Goal: Transaction & Acquisition: Purchase product/service

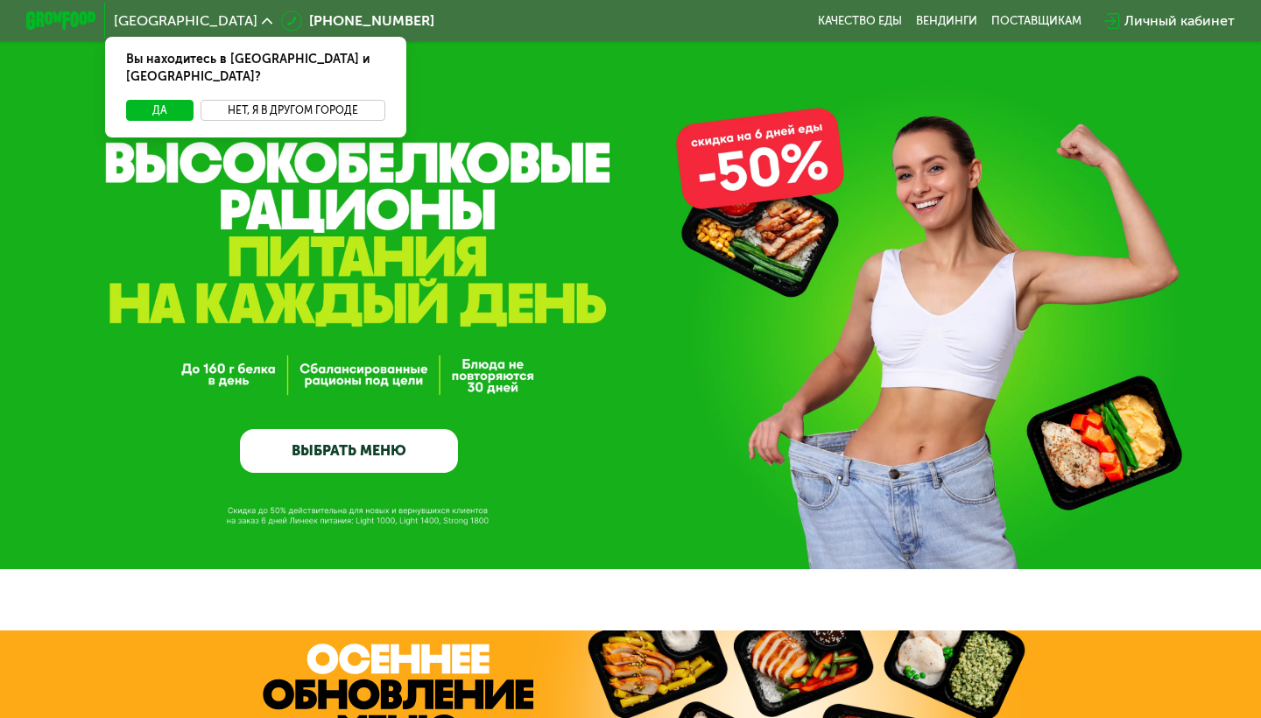
click at [345, 100] on button "Нет, я в другом городе" at bounding box center [293, 110] width 185 height 21
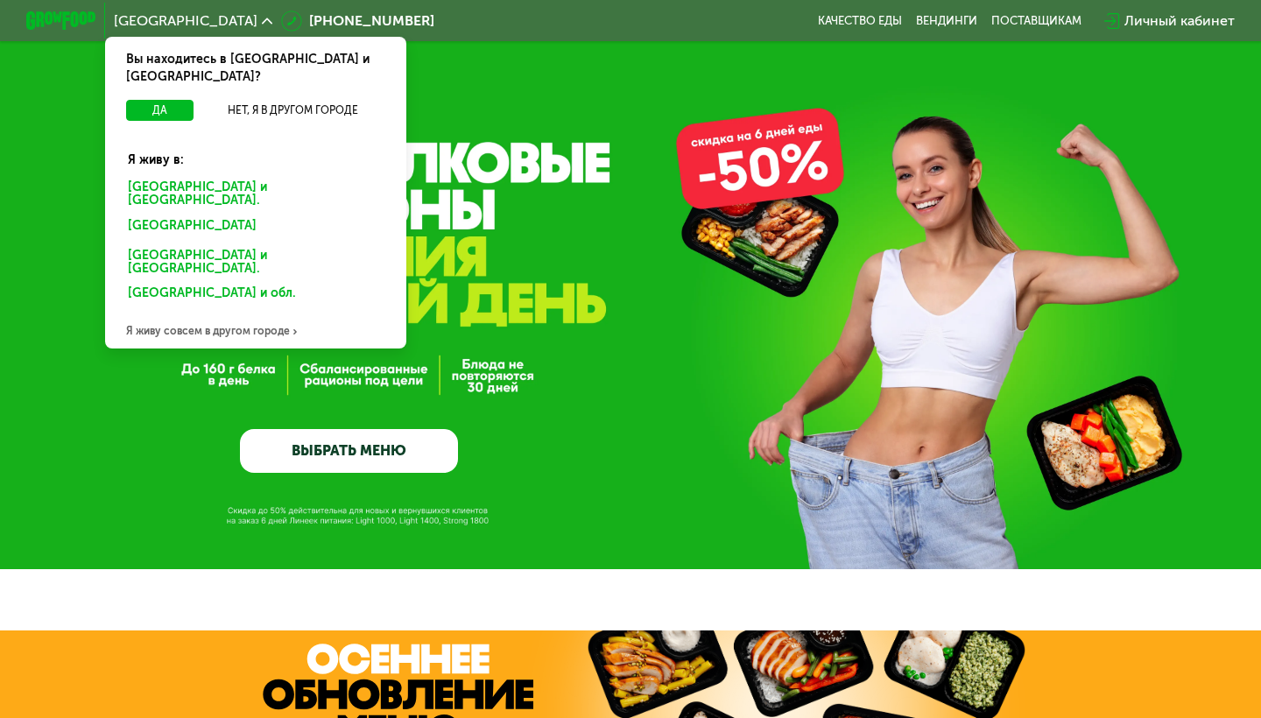
click at [234, 176] on div "[GEOGRAPHIC_DATA] и [GEOGRAPHIC_DATA]." at bounding box center [256, 194] width 280 height 37
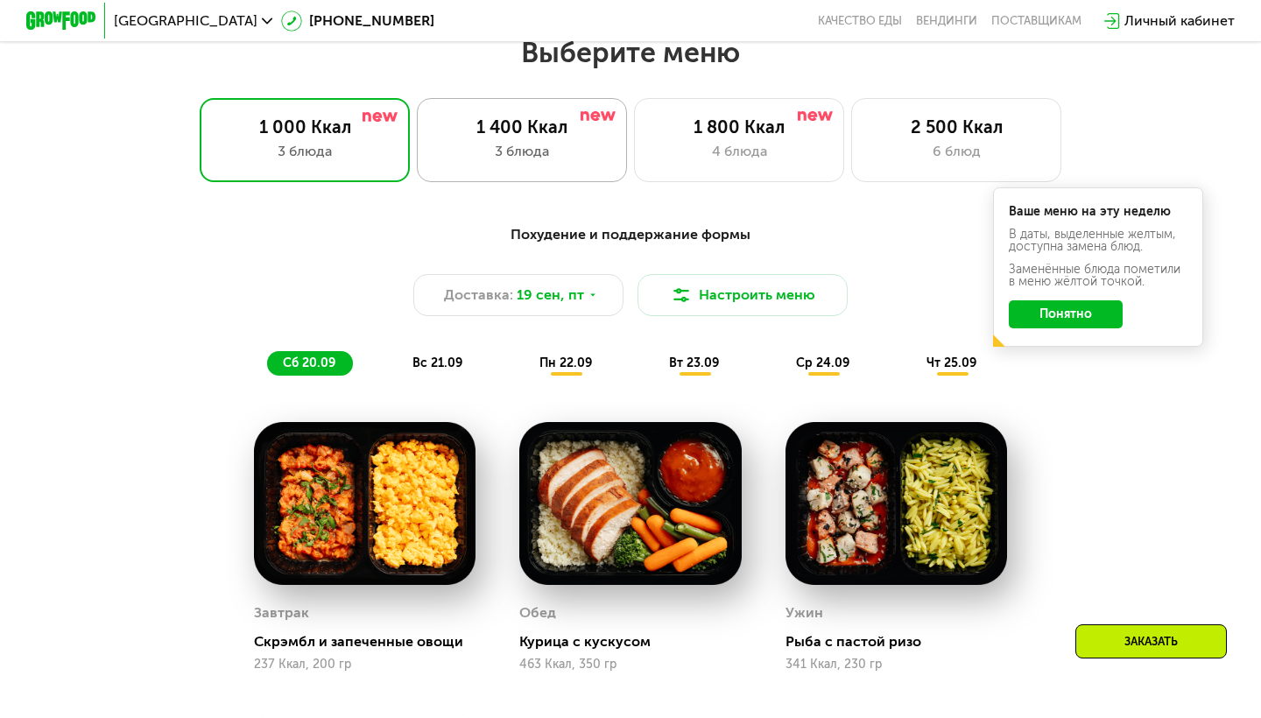
scroll to position [1121, 0]
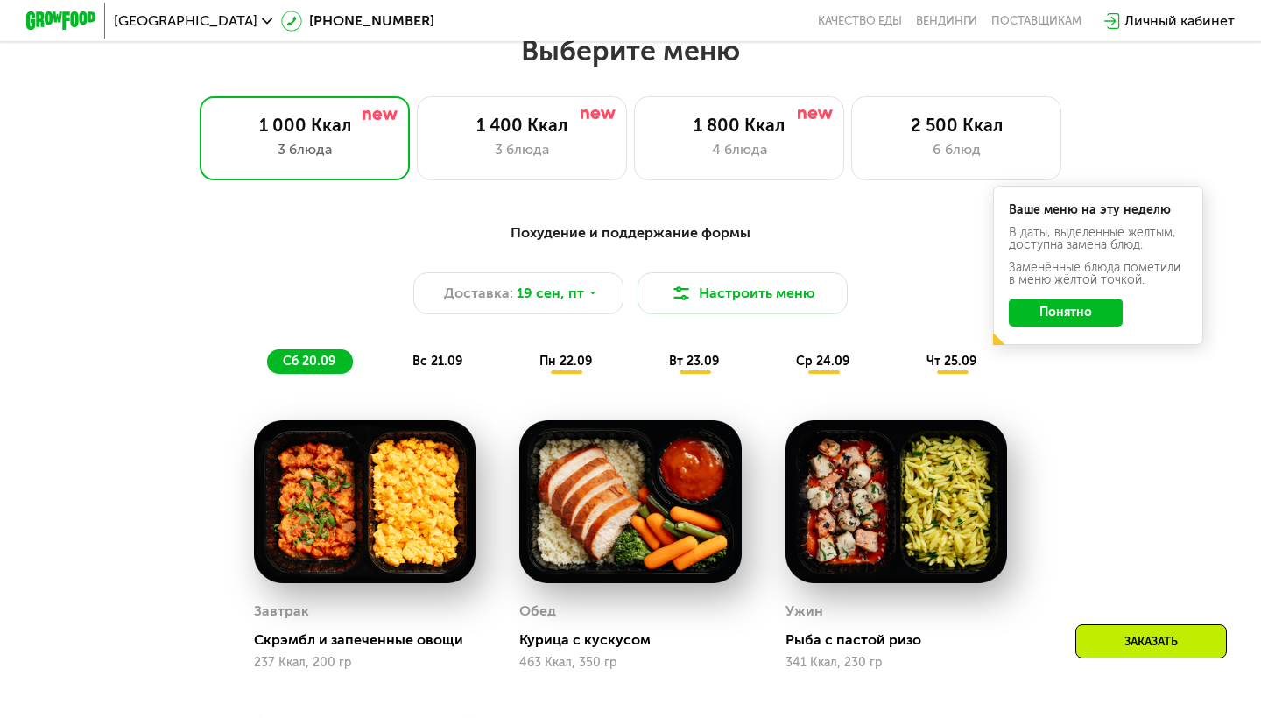
click at [1052, 323] on button "Понятно" at bounding box center [1066, 313] width 114 height 28
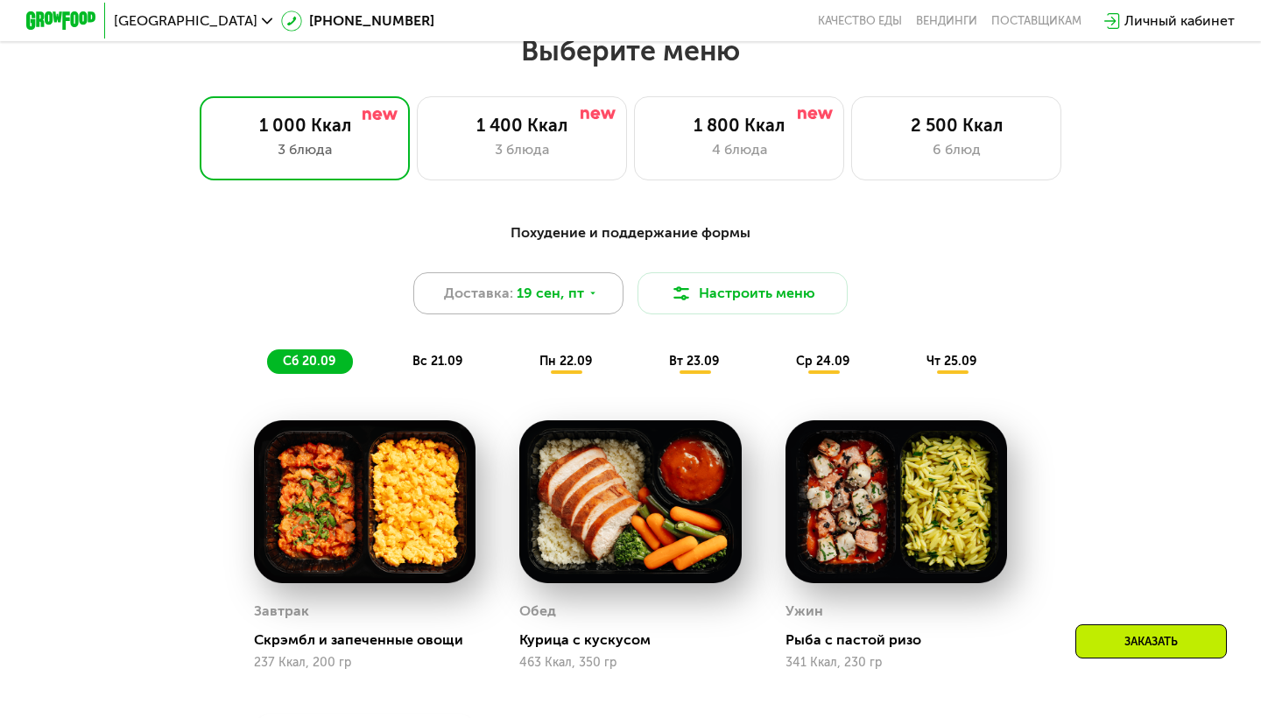
click at [589, 290] on icon at bounding box center [593, 293] width 11 height 11
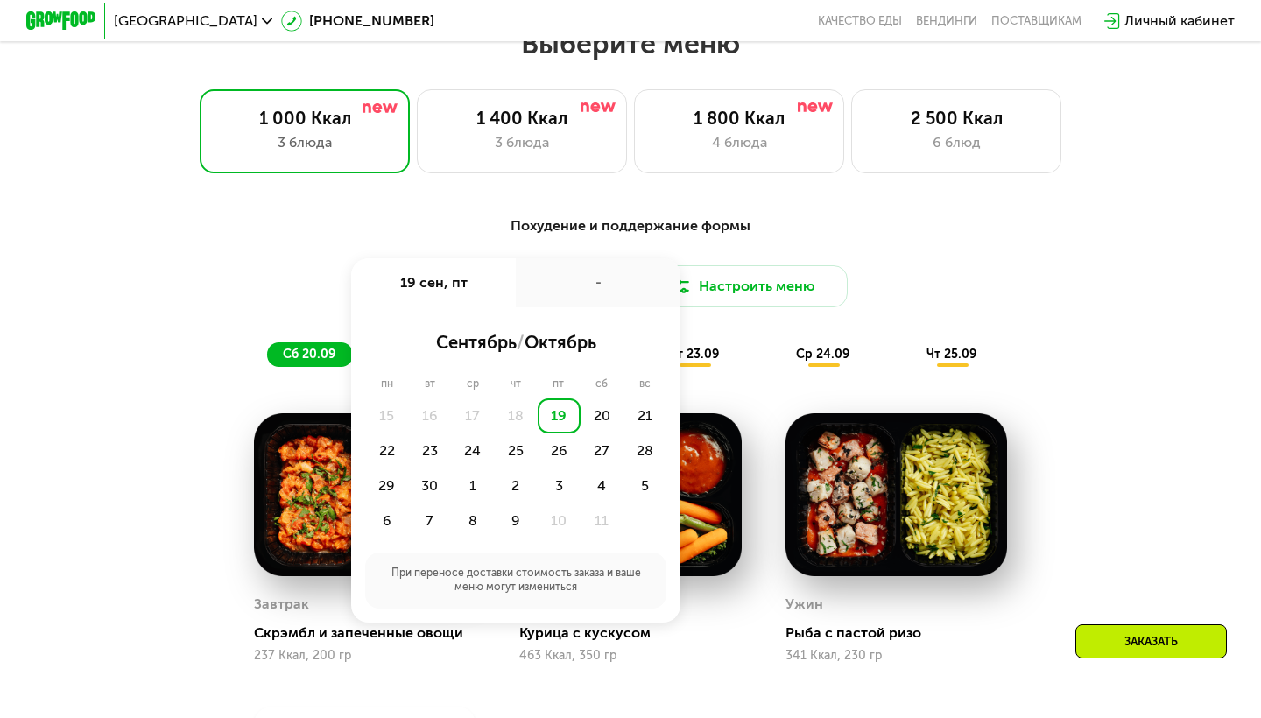
scroll to position [1128, 0]
click at [559, 341] on span "октябрь" at bounding box center [560, 342] width 72 height 21
click at [549, 343] on span "октябрь" at bounding box center [560, 342] width 72 height 21
click at [569, 278] on div "-" at bounding box center [598, 282] width 165 height 49
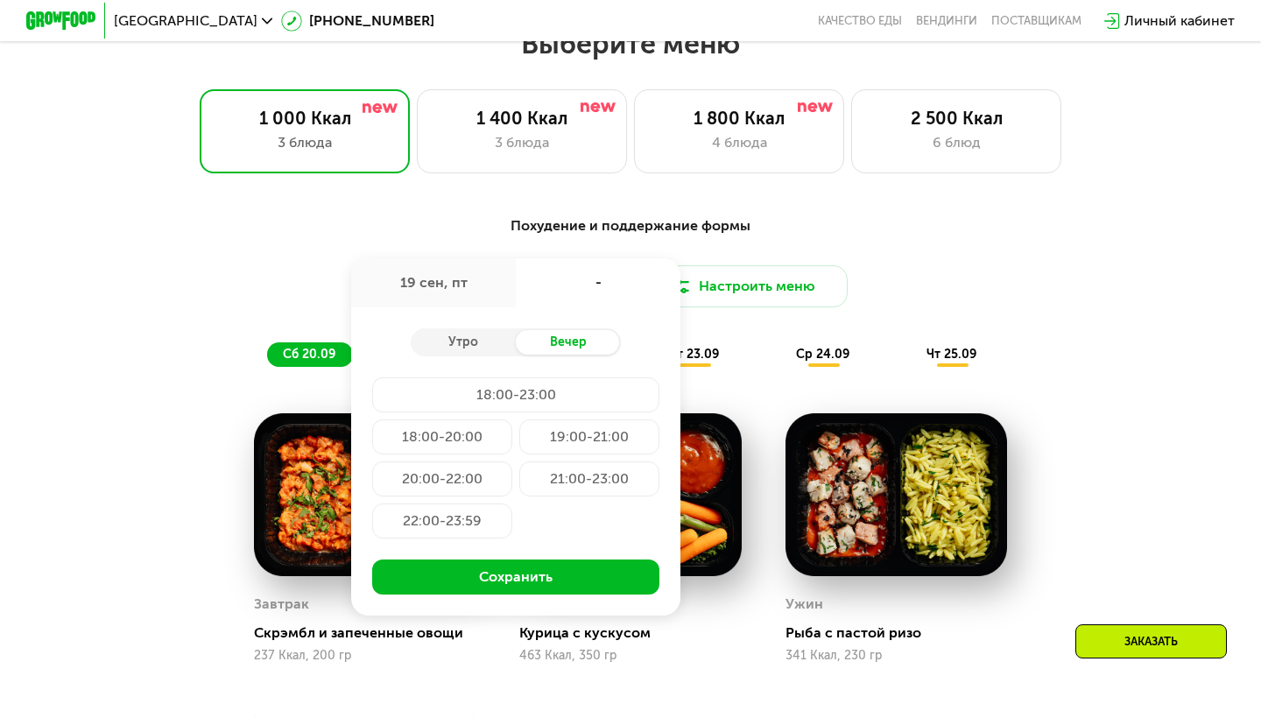
click at [464, 289] on div "19 сен, пт" at bounding box center [433, 282] width 165 height 49
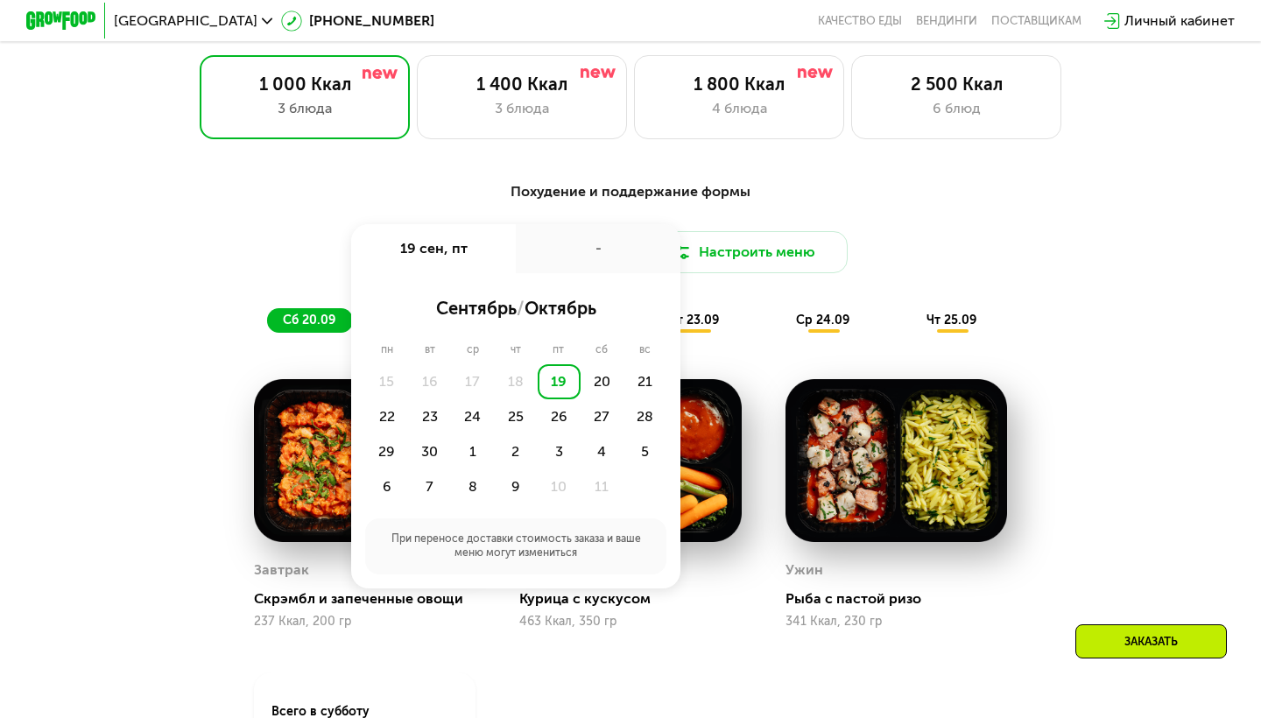
scroll to position [1164, 0]
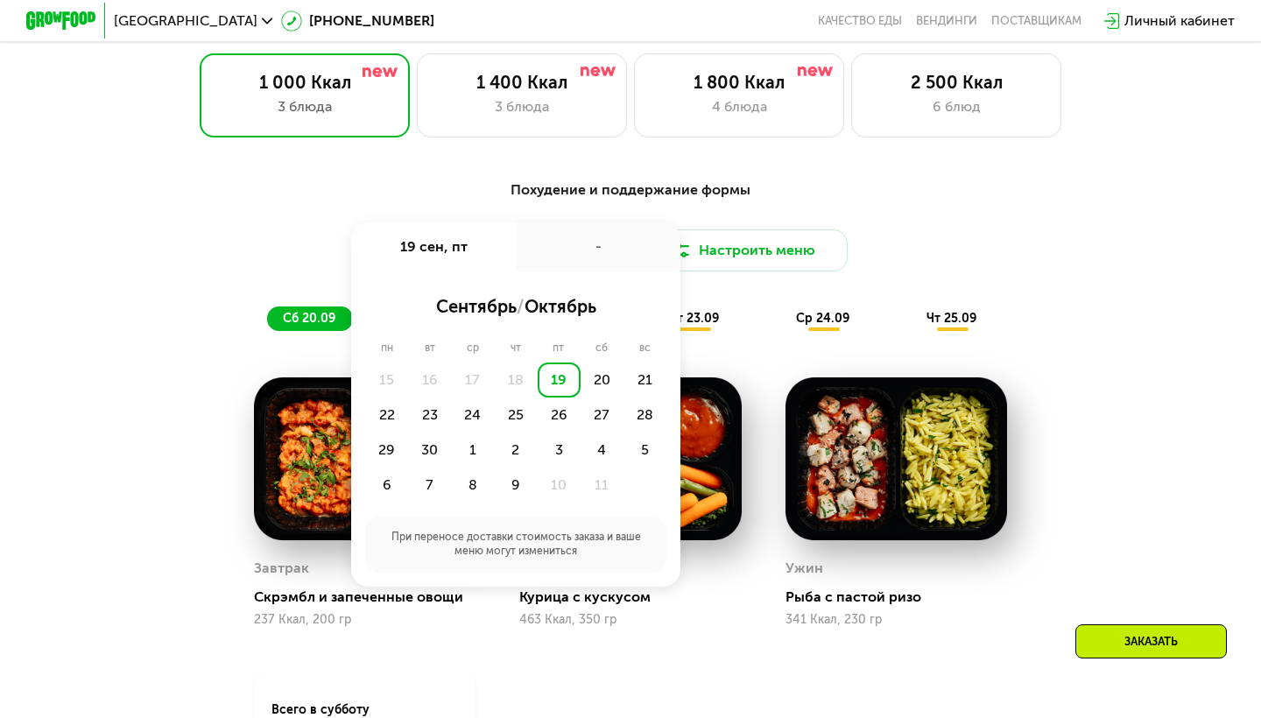
click at [494, 520] on div "При переносе доставки стоимость заказа и ваше меню могут измениться" at bounding box center [515, 545] width 301 height 56
click at [387, 488] on div "6" at bounding box center [386, 485] width 43 height 35
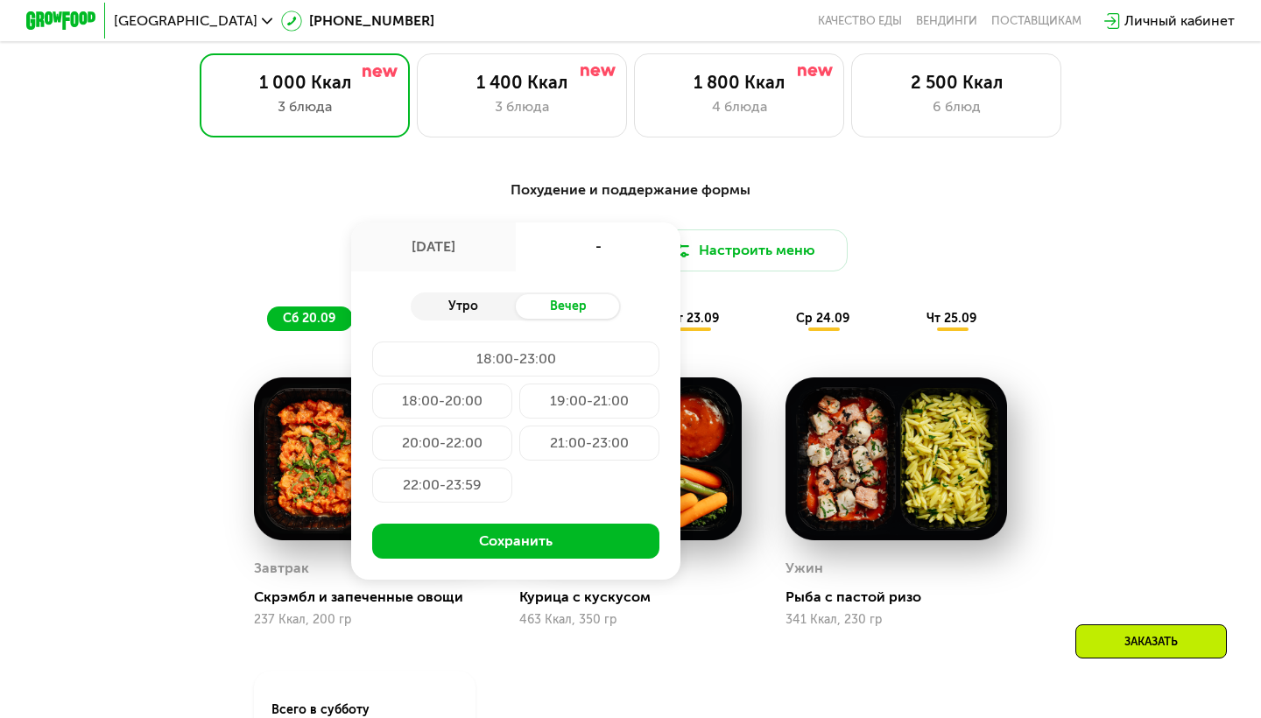
click at [477, 304] on div "Утро" at bounding box center [463, 306] width 105 height 25
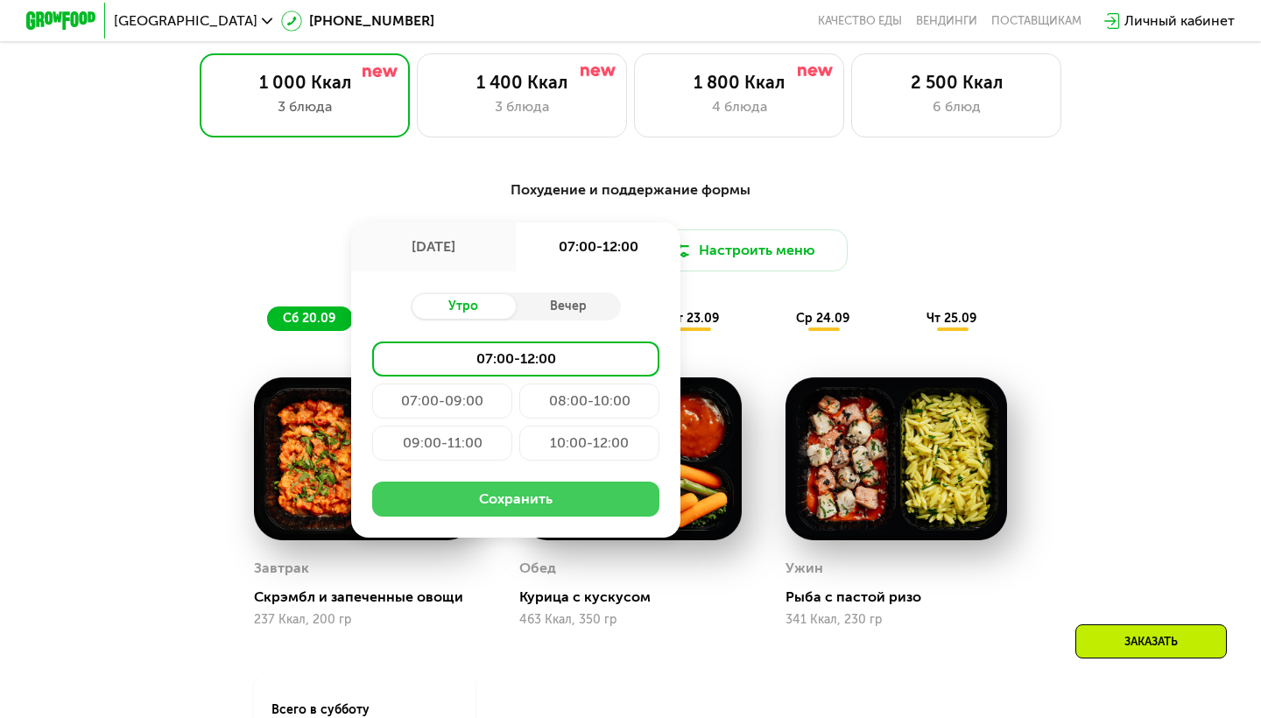
click at [451, 500] on button "Сохранить" at bounding box center [515, 499] width 287 height 35
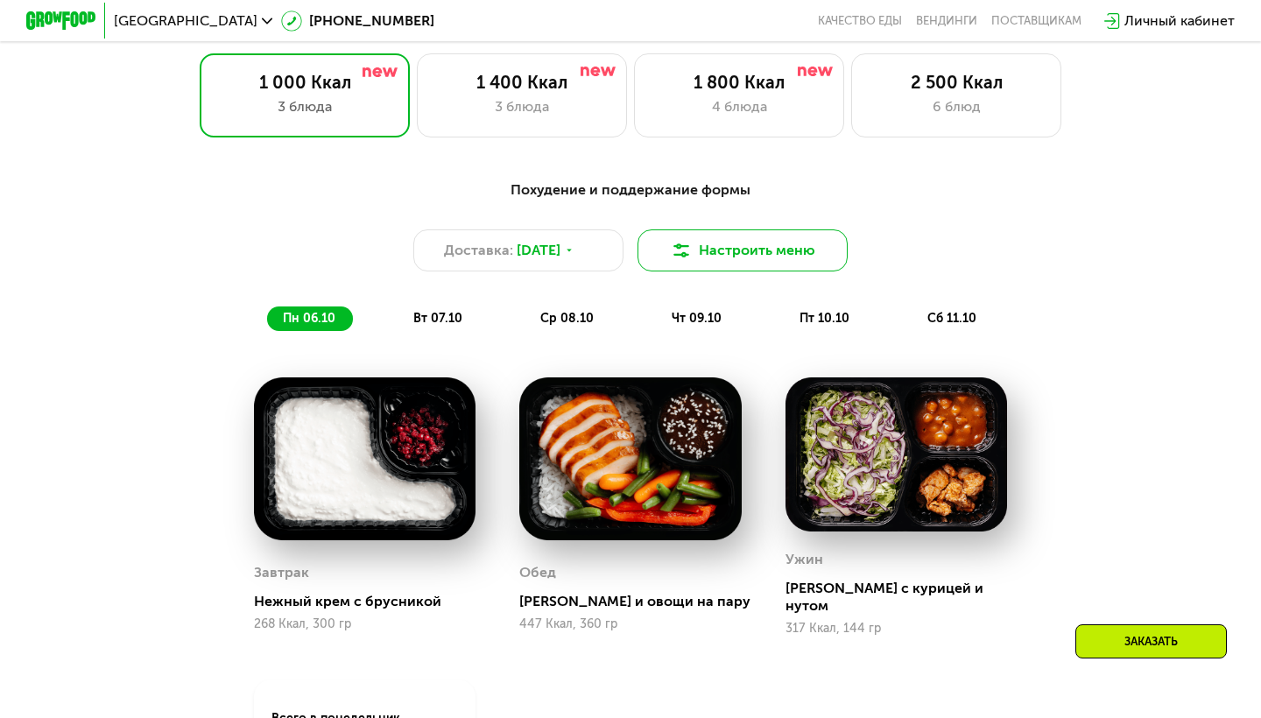
click at [688, 256] on img at bounding box center [681, 250] width 21 height 21
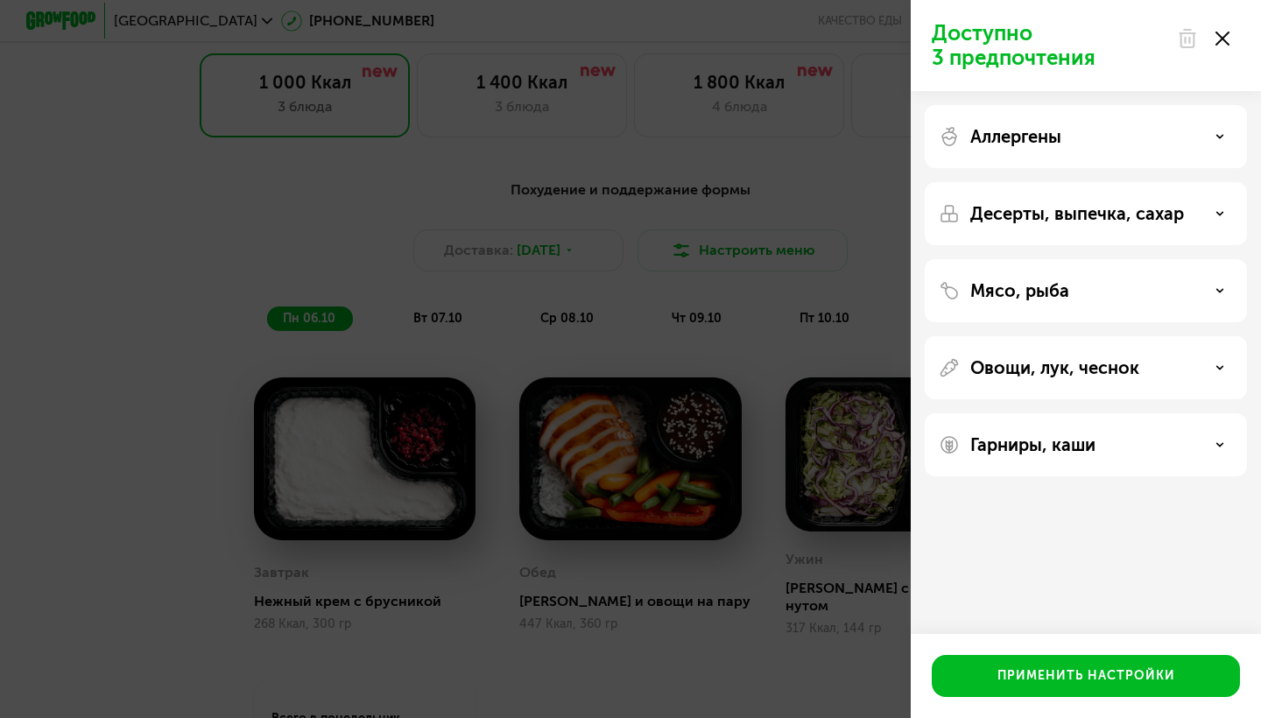
click at [1107, 144] on div "Аллергены" at bounding box center [1086, 136] width 294 height 21
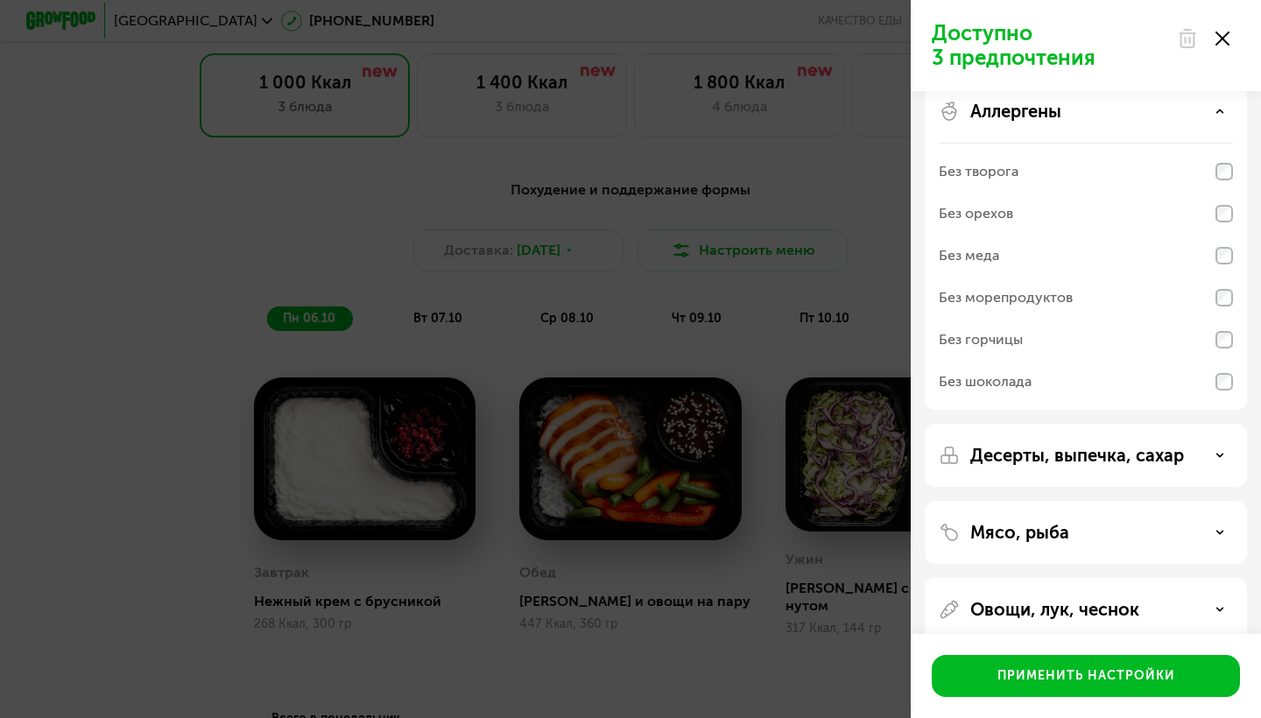
scroll to position [37, 0]
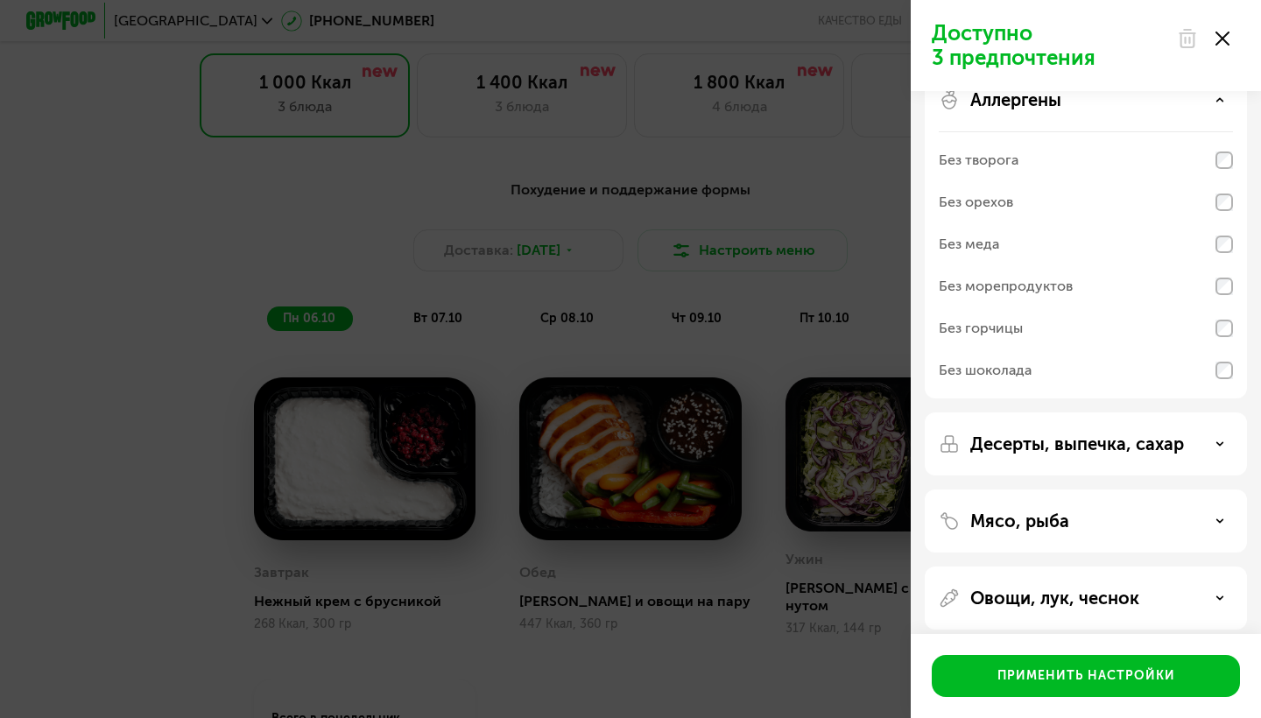
click at [1062, 251] on div "Без меда" at bounding box center [1086, 244] width 294 height 42
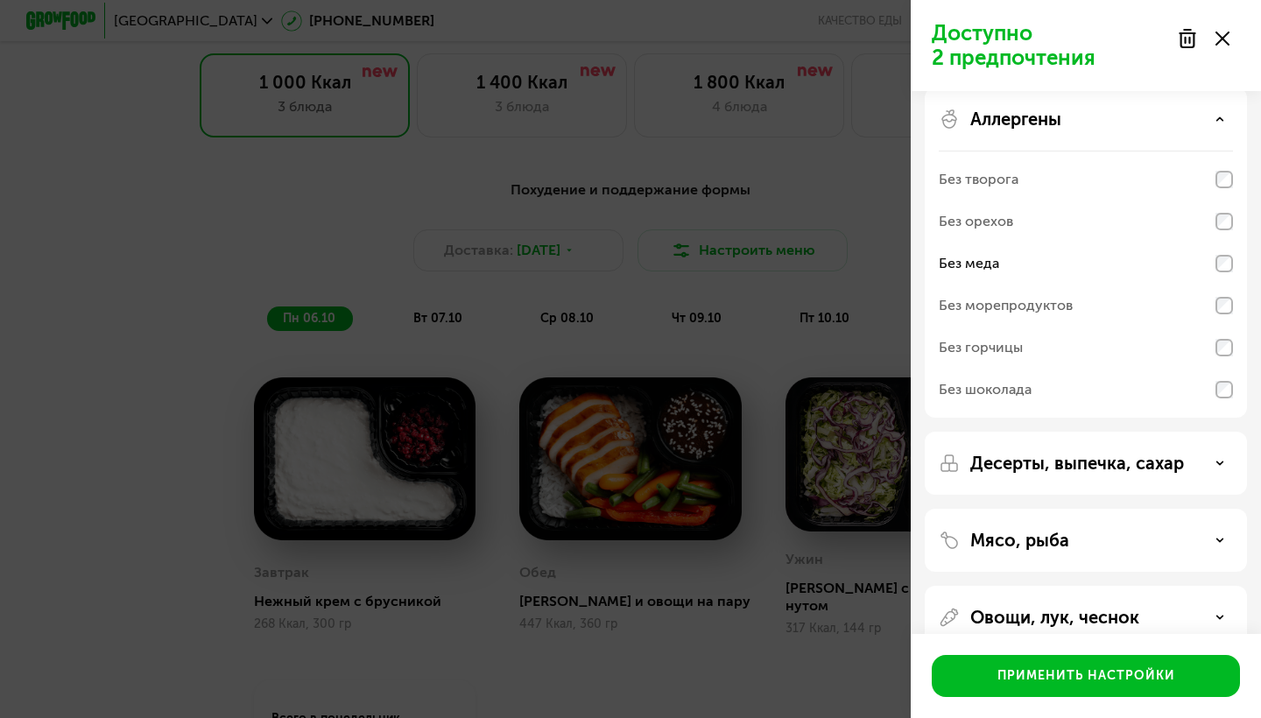
click at [1217, 120] on use at bounding box center [1220, 118] width 6 height 3
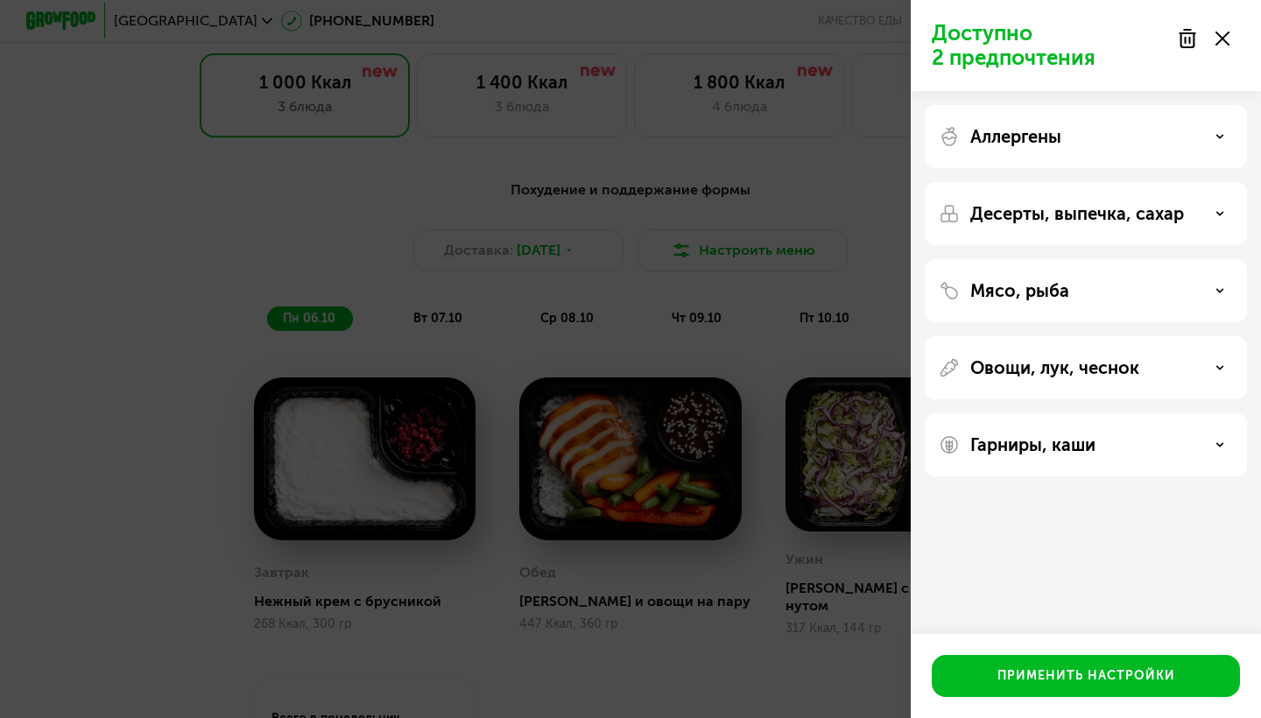
click at [1182, 202] on div "Десерты, выпечка, сахар" at bounding box center [1086, 213] width 322 height 63
click at [1180, 216] on p "Десерты, выпечка, сахар" at bounding box center [1077, 213] width 214 height 21
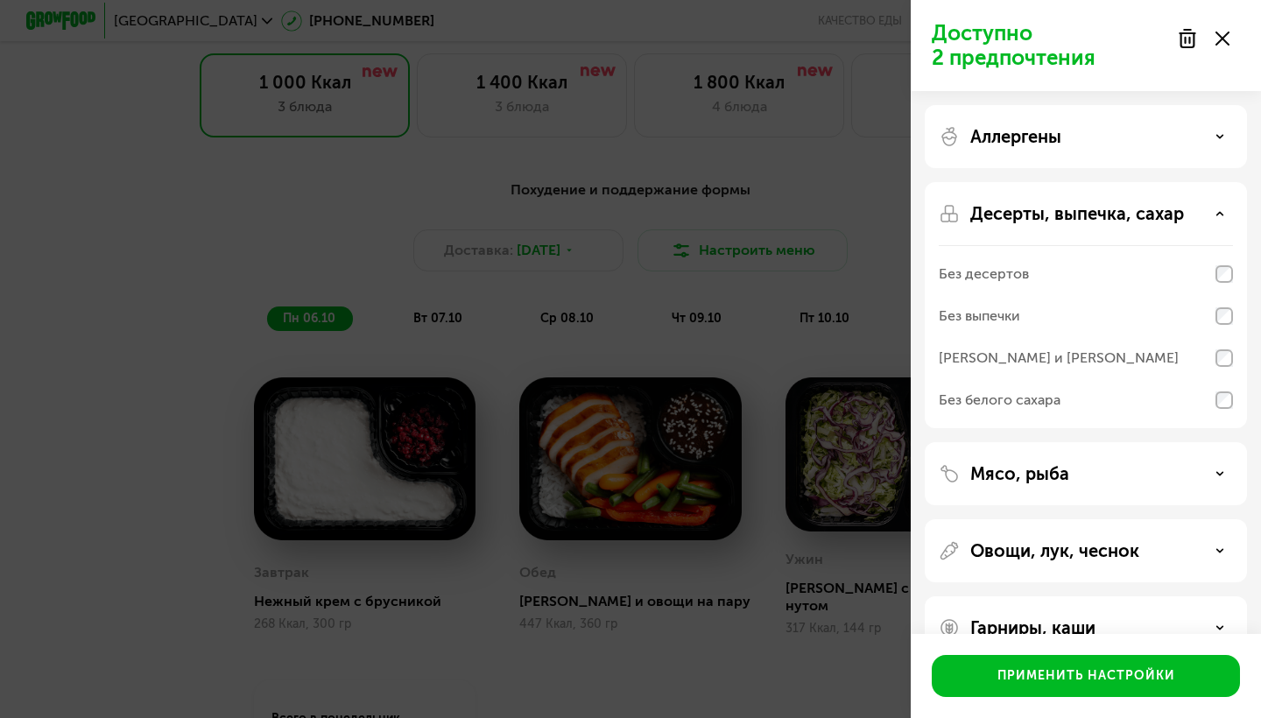
click at [1180, 215] on p "Десерты, выпечка, сахар" at bounding box center [1077, 213] width 214 height 21
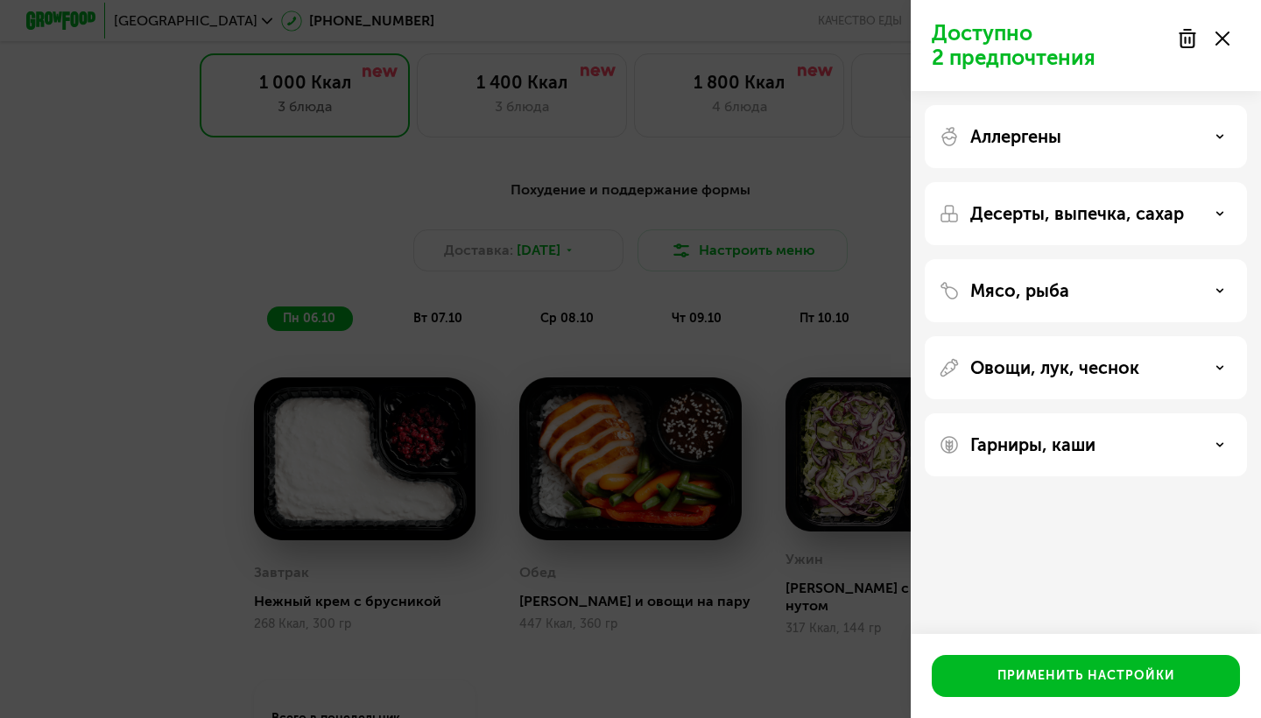
click at [1133, 285] on div "Мясо, рыба" at bounding box center [1086, 290] width 294 height 21
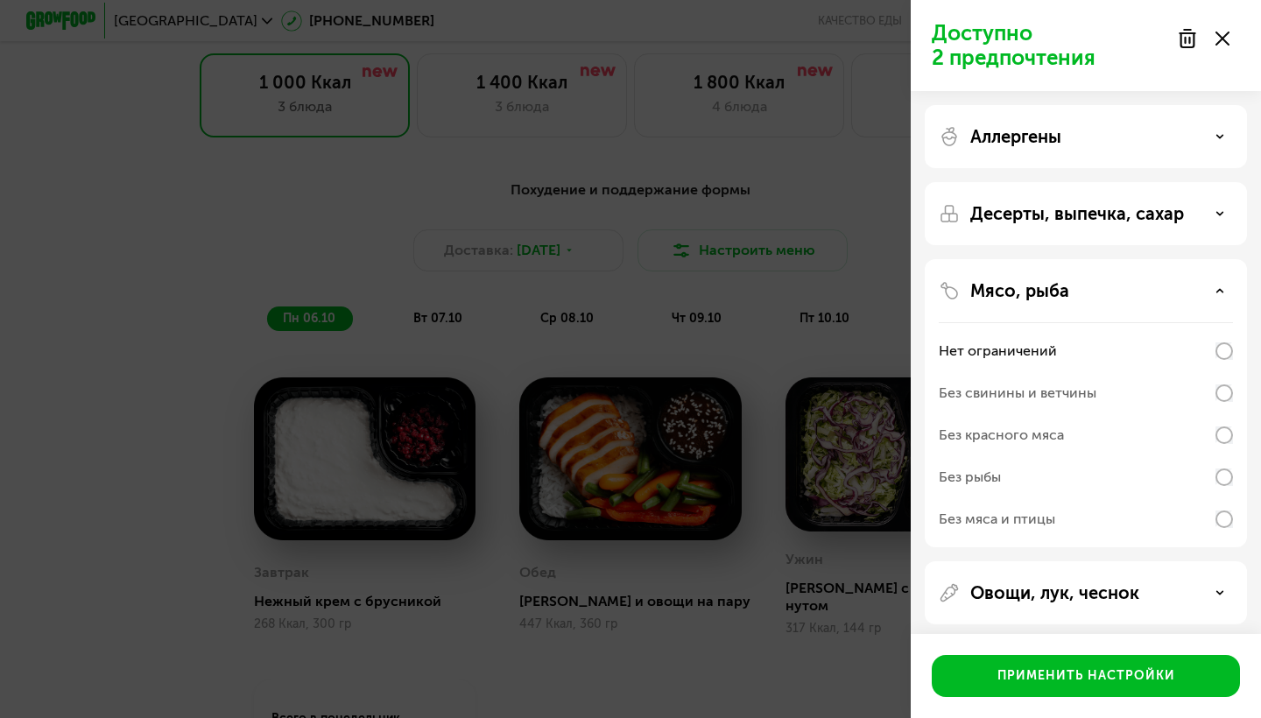
click at [1122, 295] on div "Мясо, рыба" at bounding box center [1086, 290] width 294 height 21
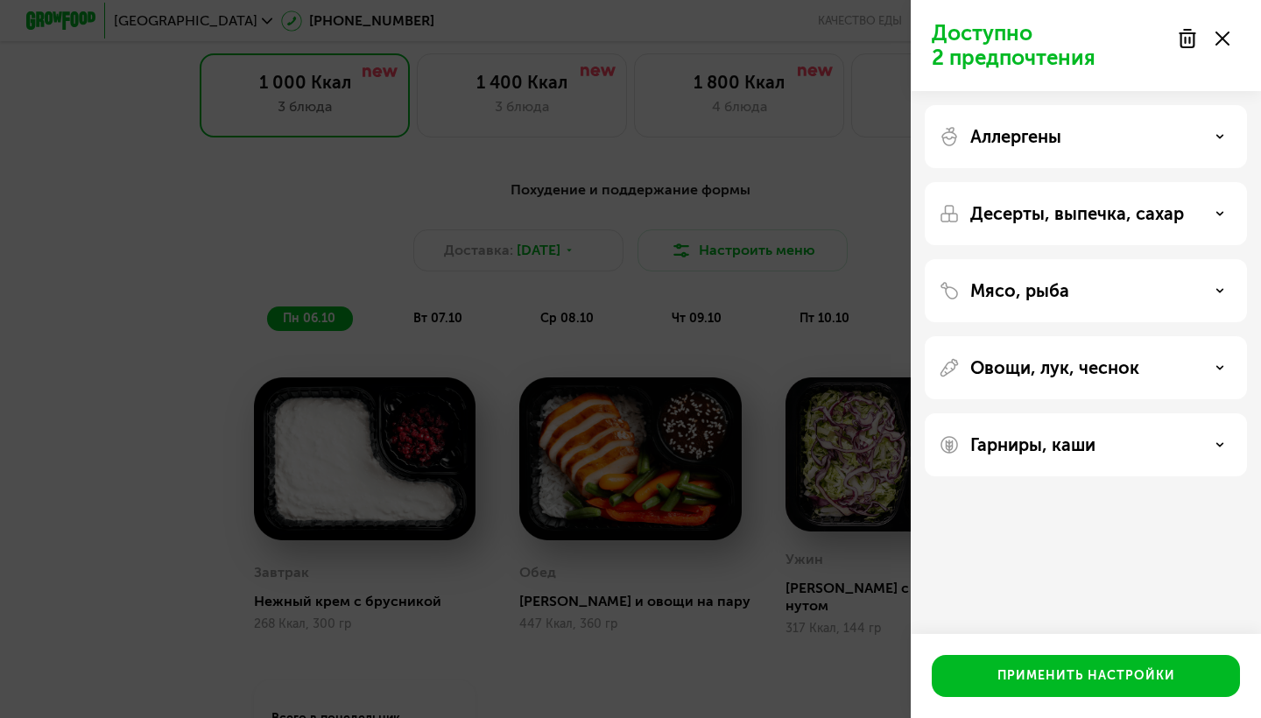
click at [1097, 375] on p "Овощи, лук, чеснок" at bounding box center [1054, 367] width 169 height 21
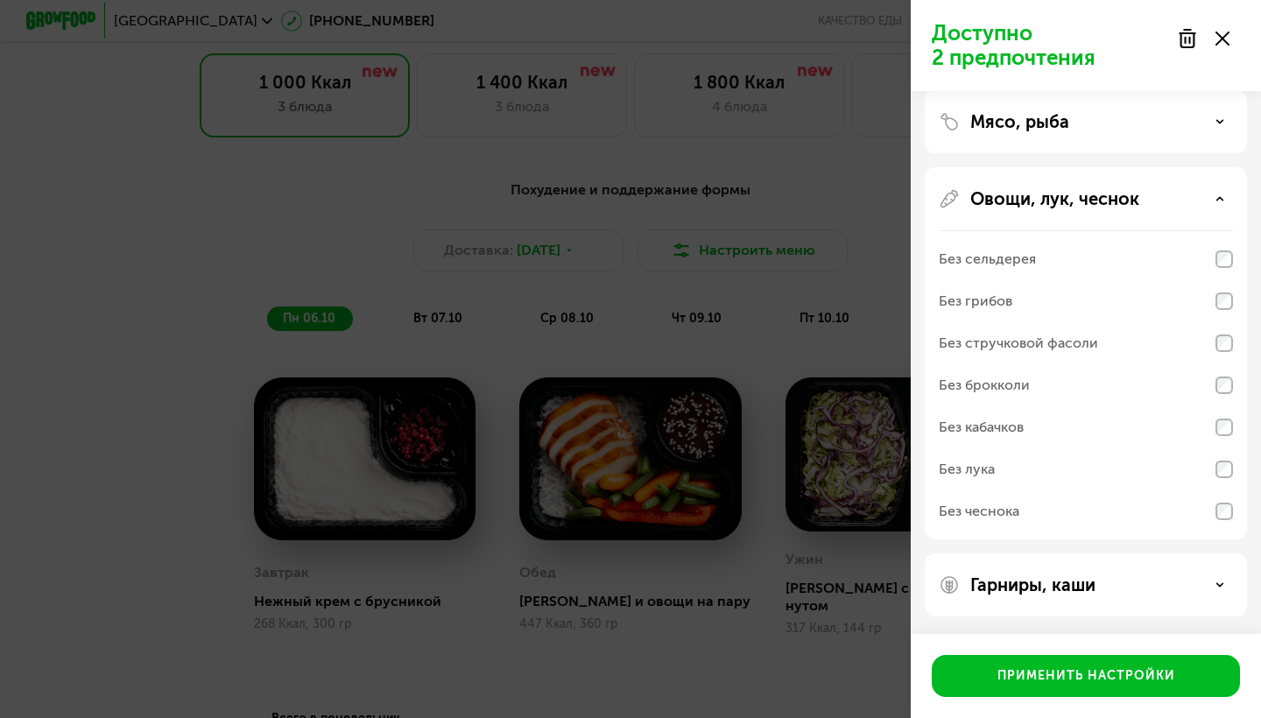
scroll to position [169, 0]
click at [1061, 428] on div "Без кабачков" at bounding box center [1086, 427] width 294 height 42
click at [1165, 210] on div "Овощи, лук, чеснок Без сельдерея Без грибов Без стручковой фасоли Без брокколи …" at bounding box center [1086, 353] width 322 height 372
click at [1173, 208] on div "Овощи, лук, чеснок" at bounding box center [1086, 198] width 294 height 21
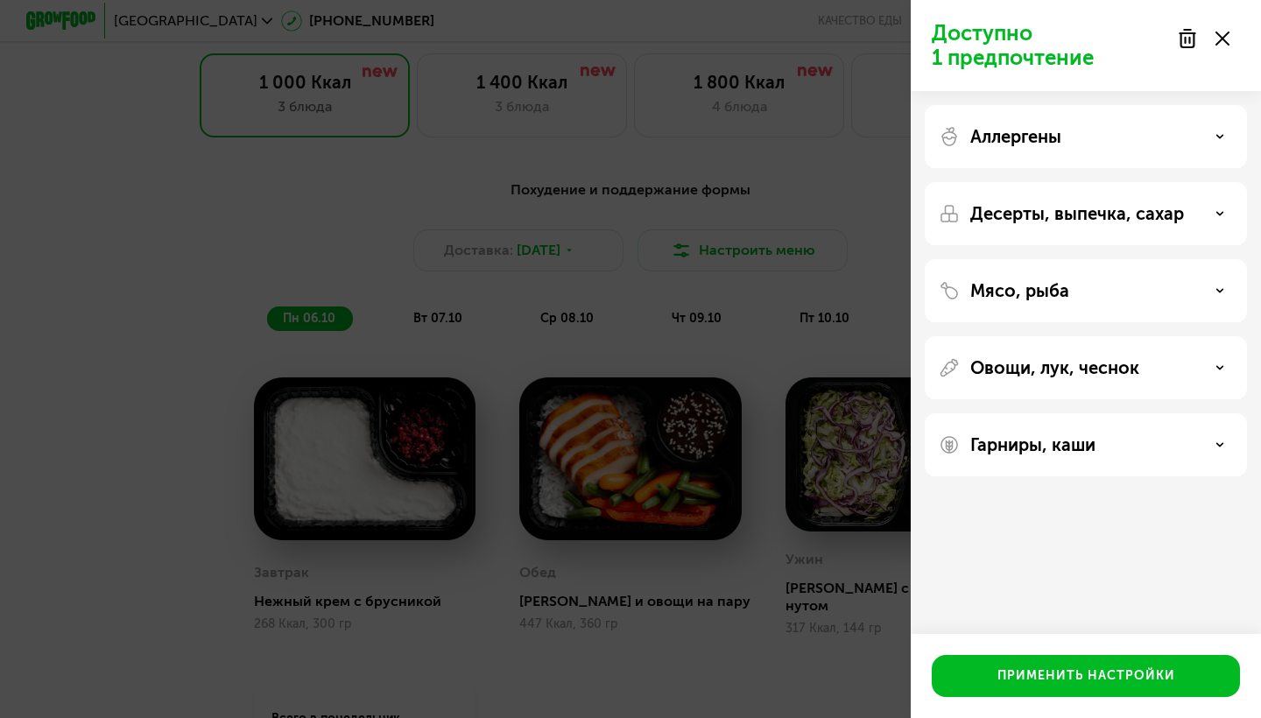
scroll to position [0, 0]
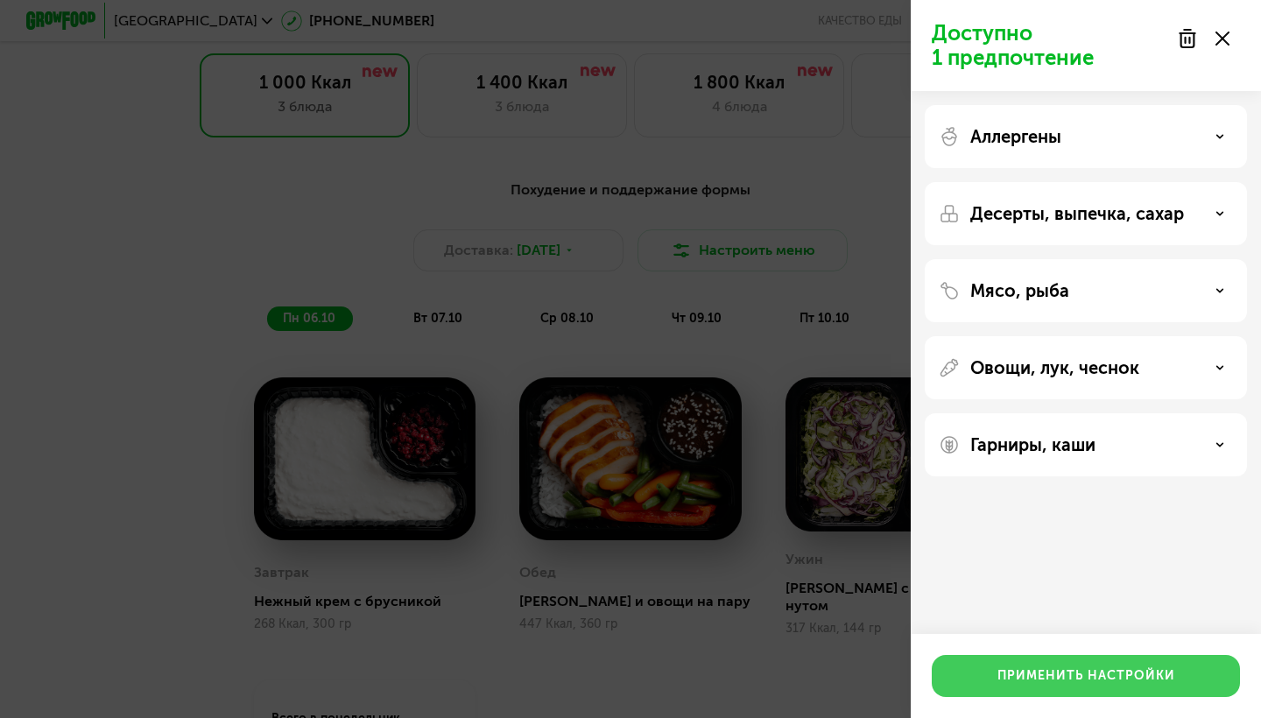
click at [1097, 678] on div "Применить настройки" at bounding box center [1086, 676] width 178 height 18
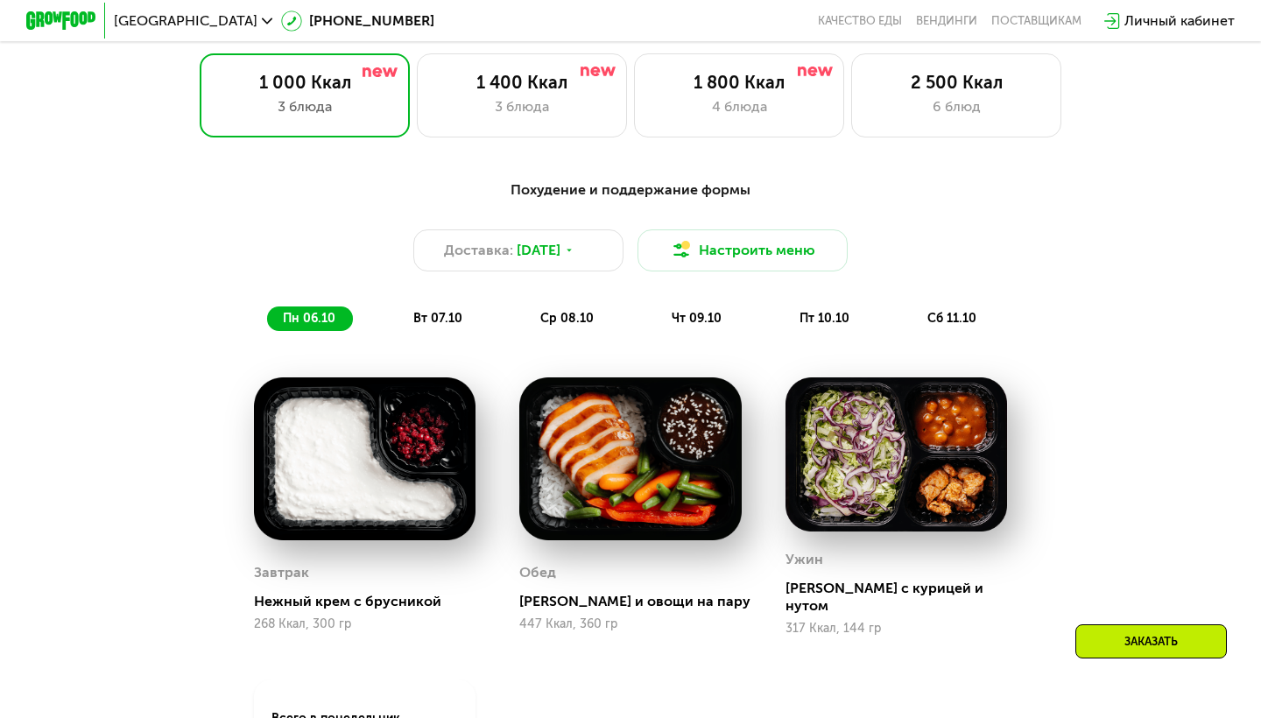
click at [395, 434] on img at bounding box center [365, 458] width 222 height 163
click at [424, 404] on img at bounding box center [365, 458] width 222 height 163
click at [366, 408] on img at bounding box center [365, 458] width 222 height 163
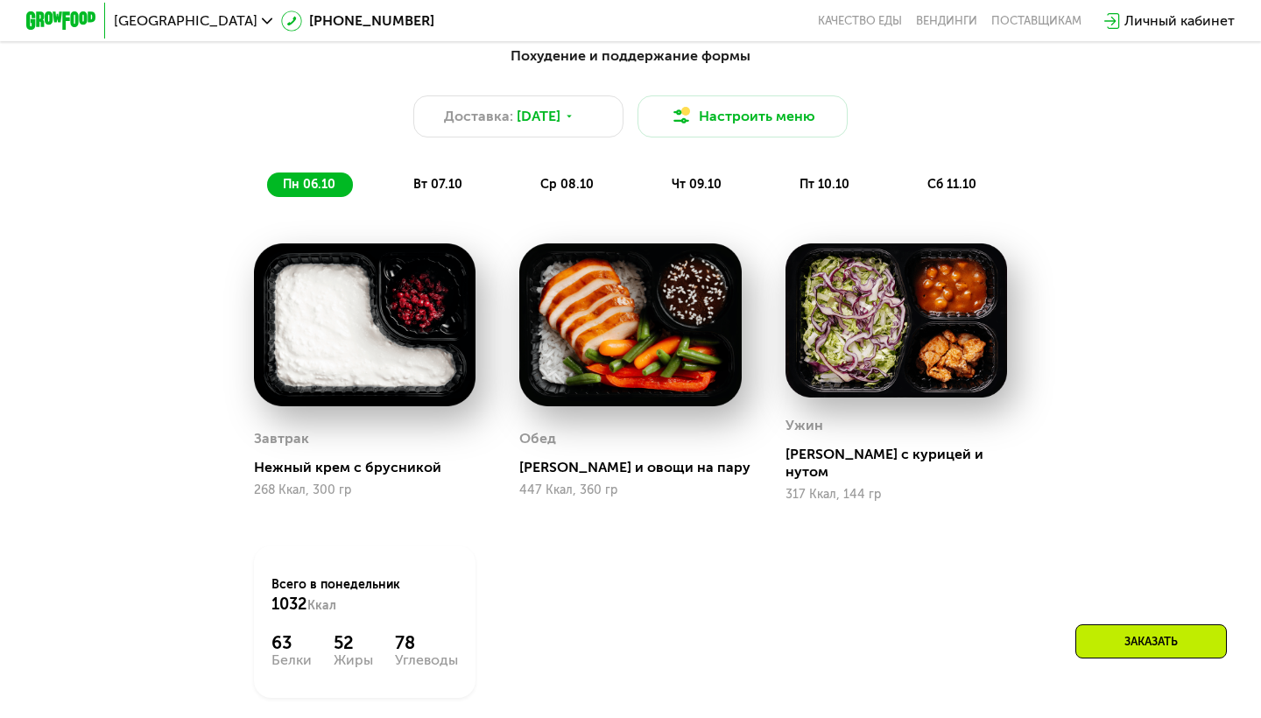
scroll to position [1263, 0]
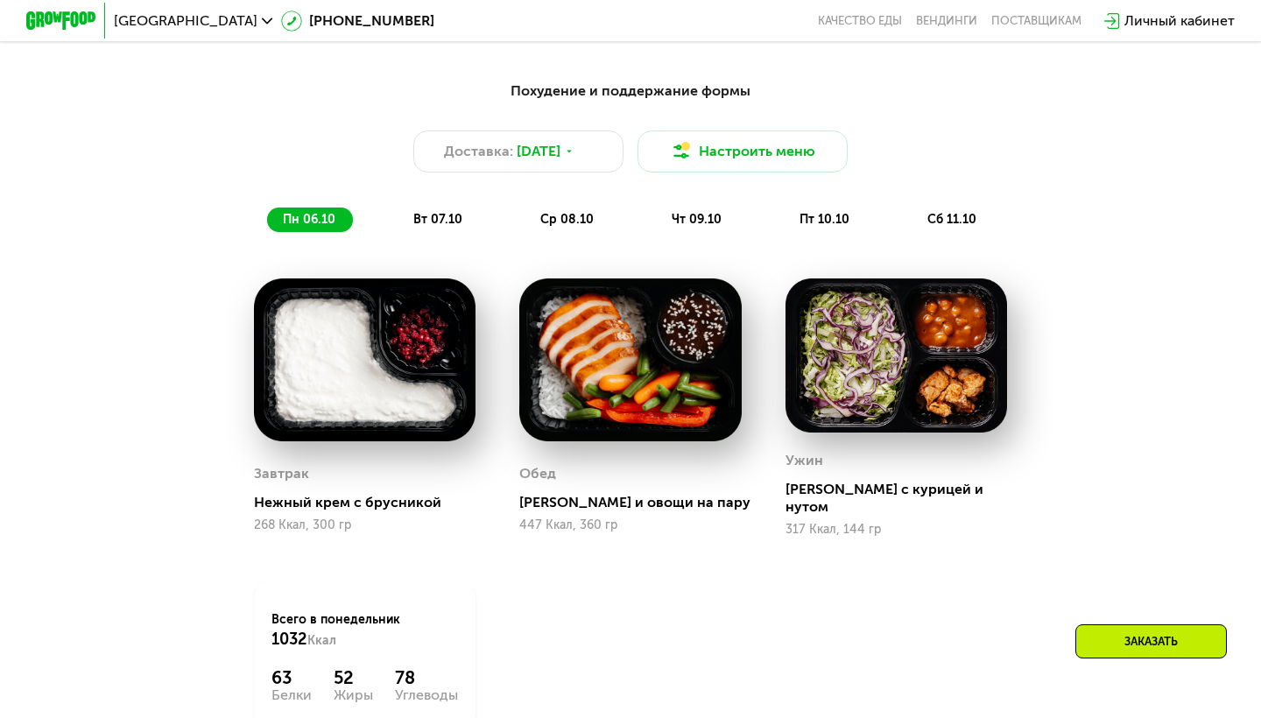
click at [423, 208] on div "вт 07.10" at bounding box center [439, 220] width 82 height 25
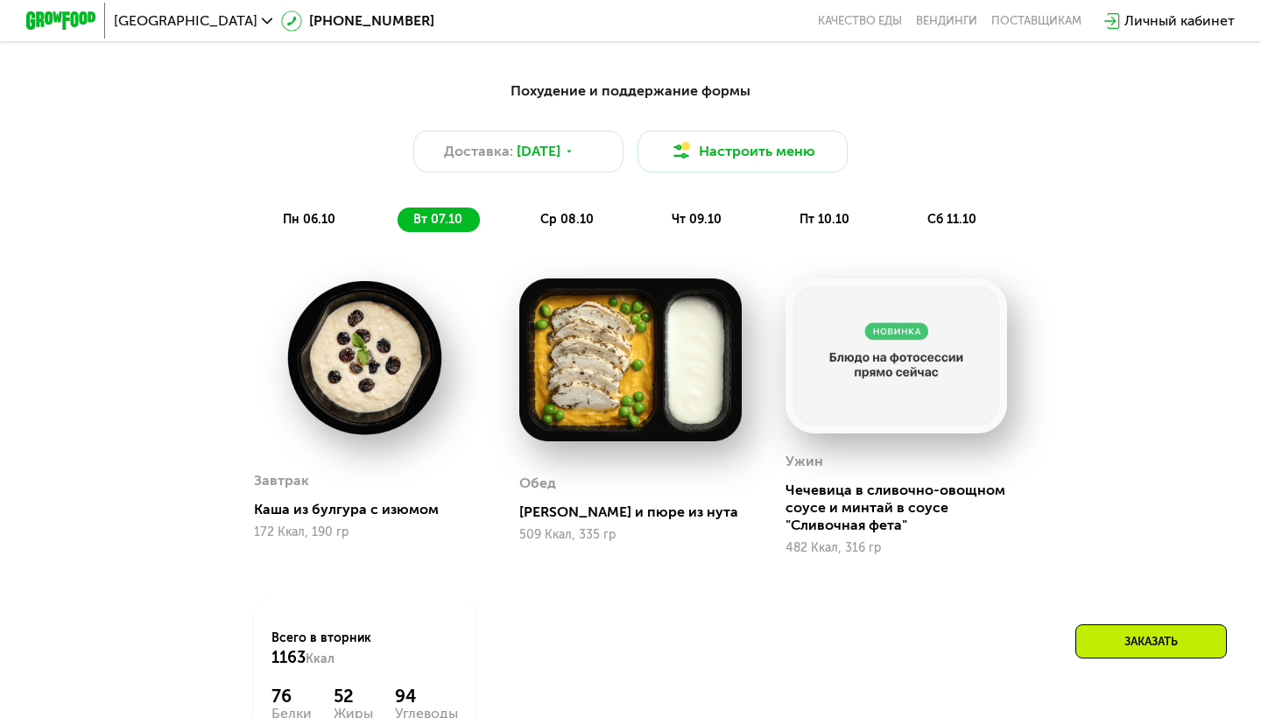
click at [558, 222] on span "ср 08.10" at bounding box center [566, 219] width 53 height 15
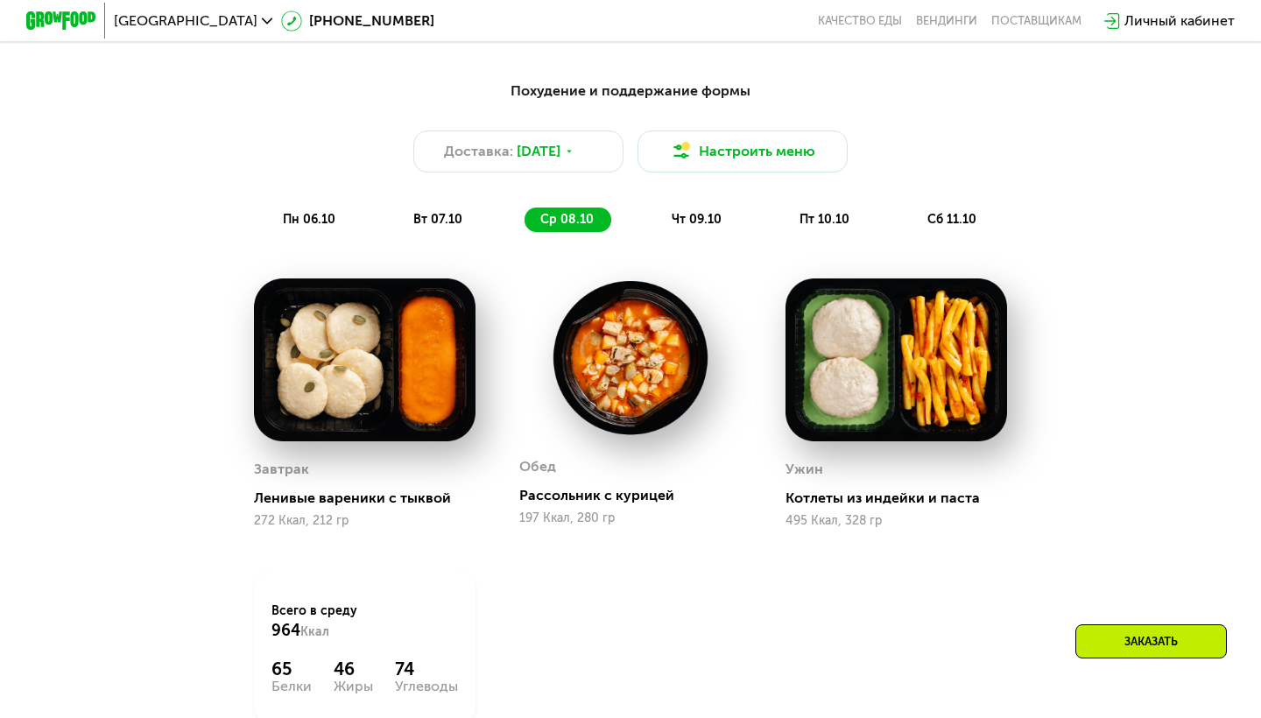
click at [675, 215] on span "чт 09.10" at bounding box center [697, 219] width 50 height 15
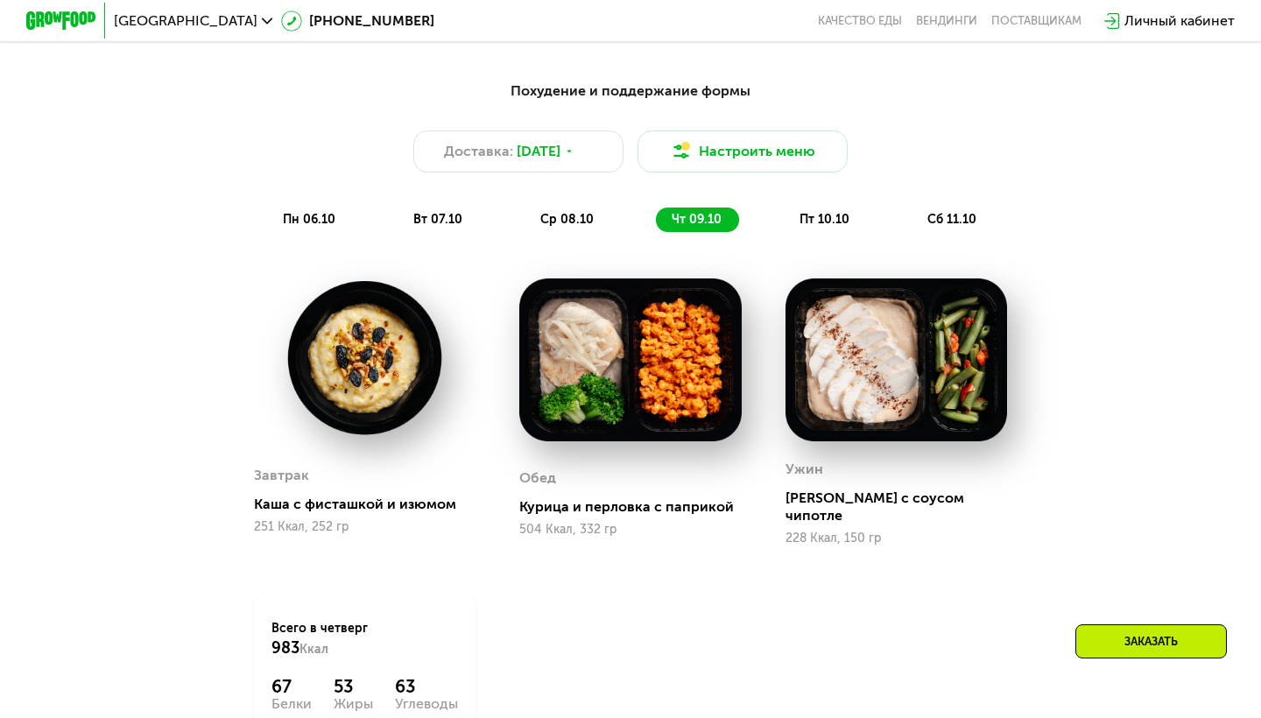
click at [789, 214] on div "пт 10.10" at bounding box center [825, 220] width 83 height 25
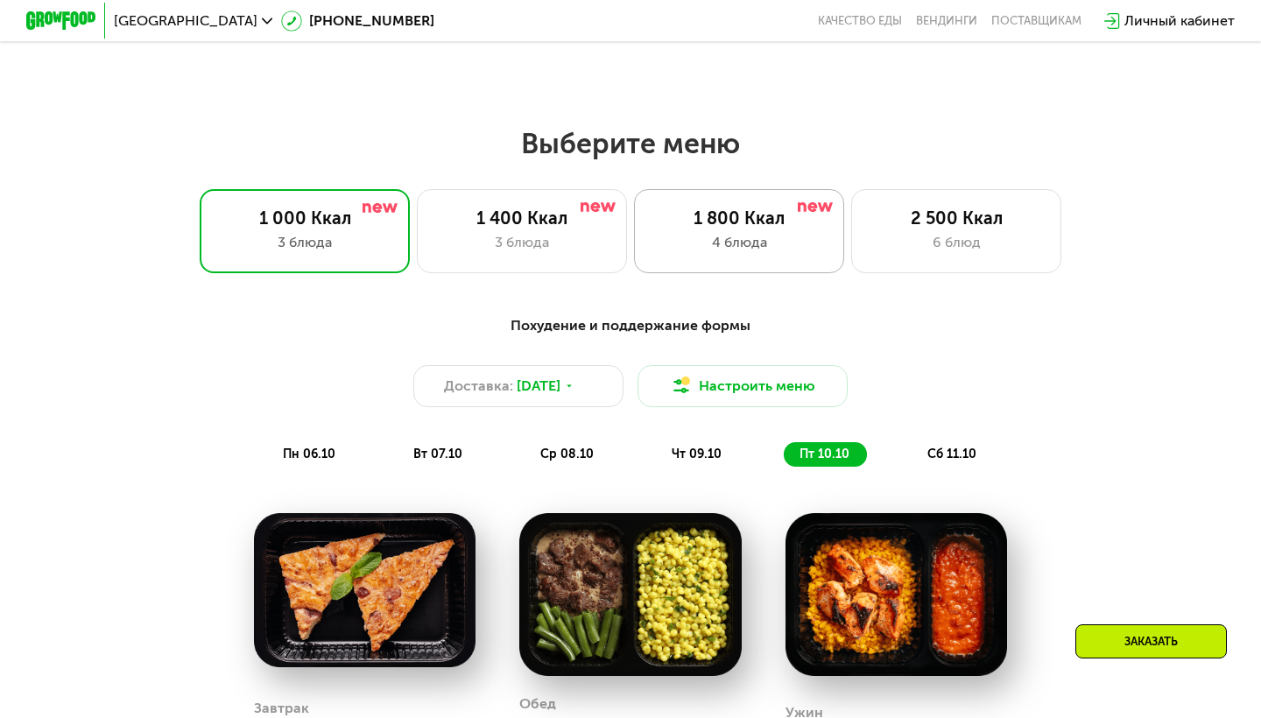
scroll to position [1017, 0]
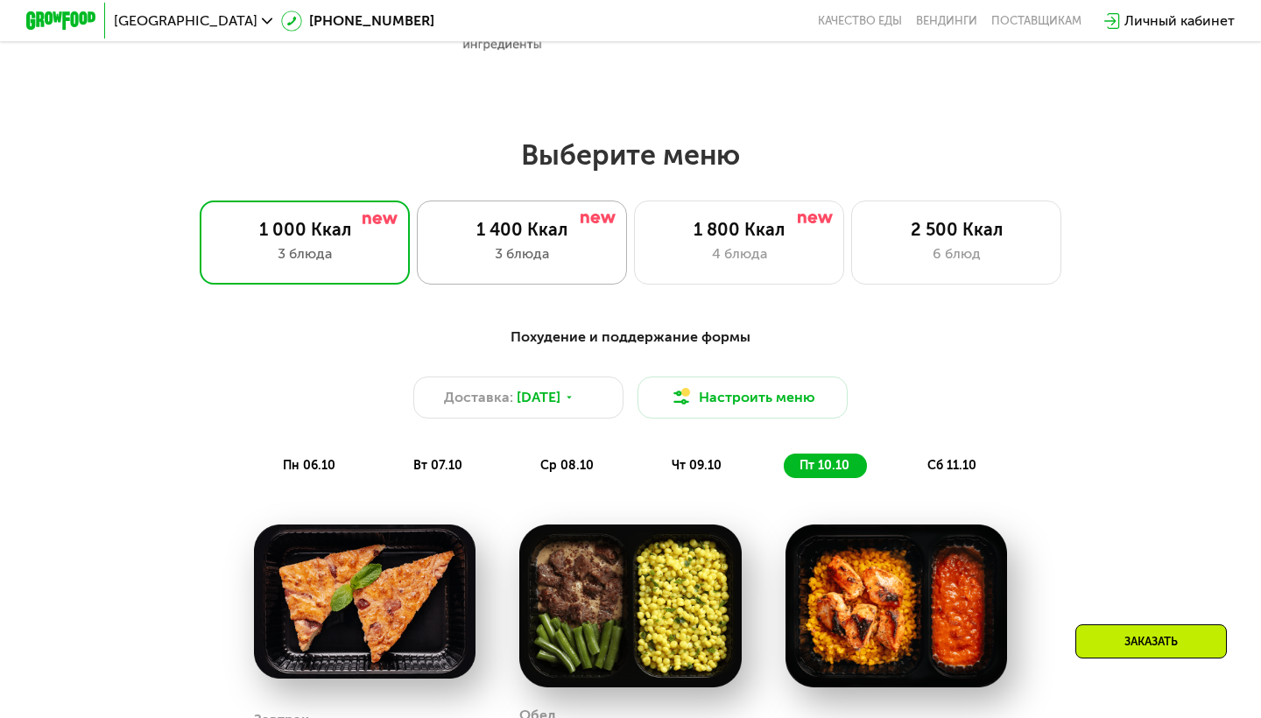
click at [539, 235] on div "1 400 Ккал" at bounding box center [521, 229] width 173 height 21
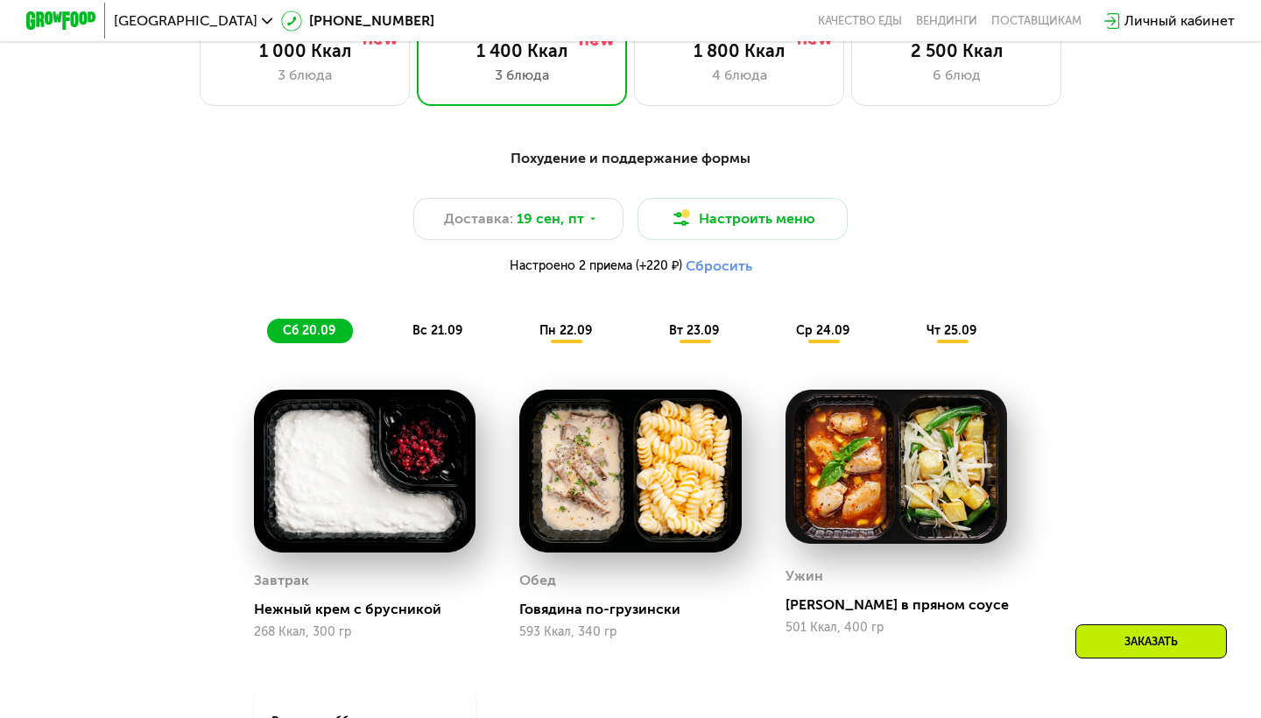
scroll to position [1239, 0]
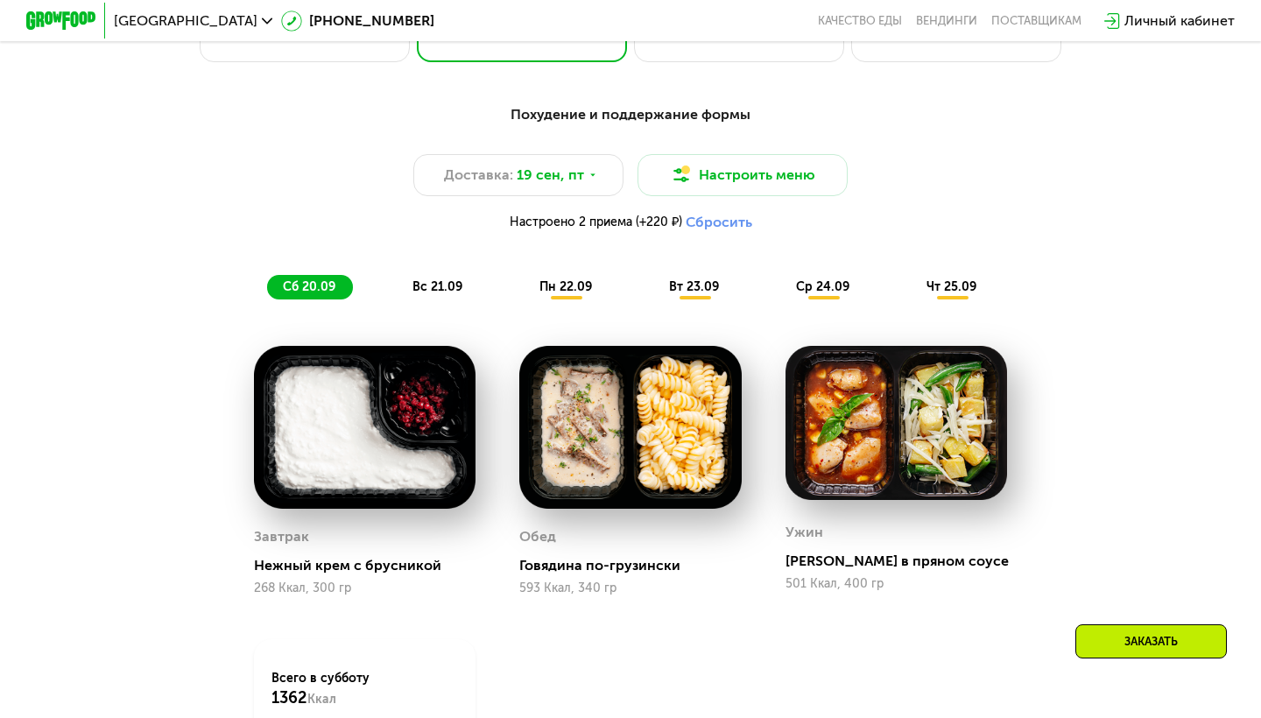
click at [397, 461] on img at bounding box center [365, 427] width 222 height 163
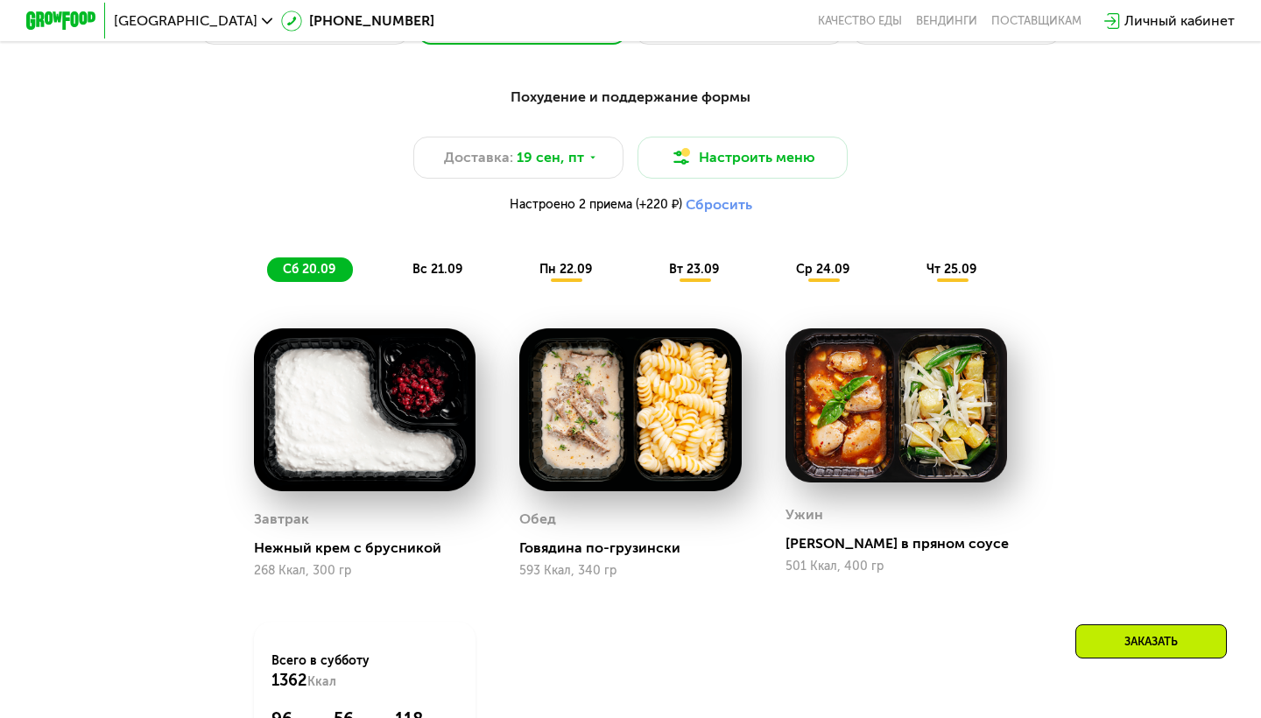
click at [435, 273] on span "вс 21.09" at bounding box center [437, 269] width 50 height 15
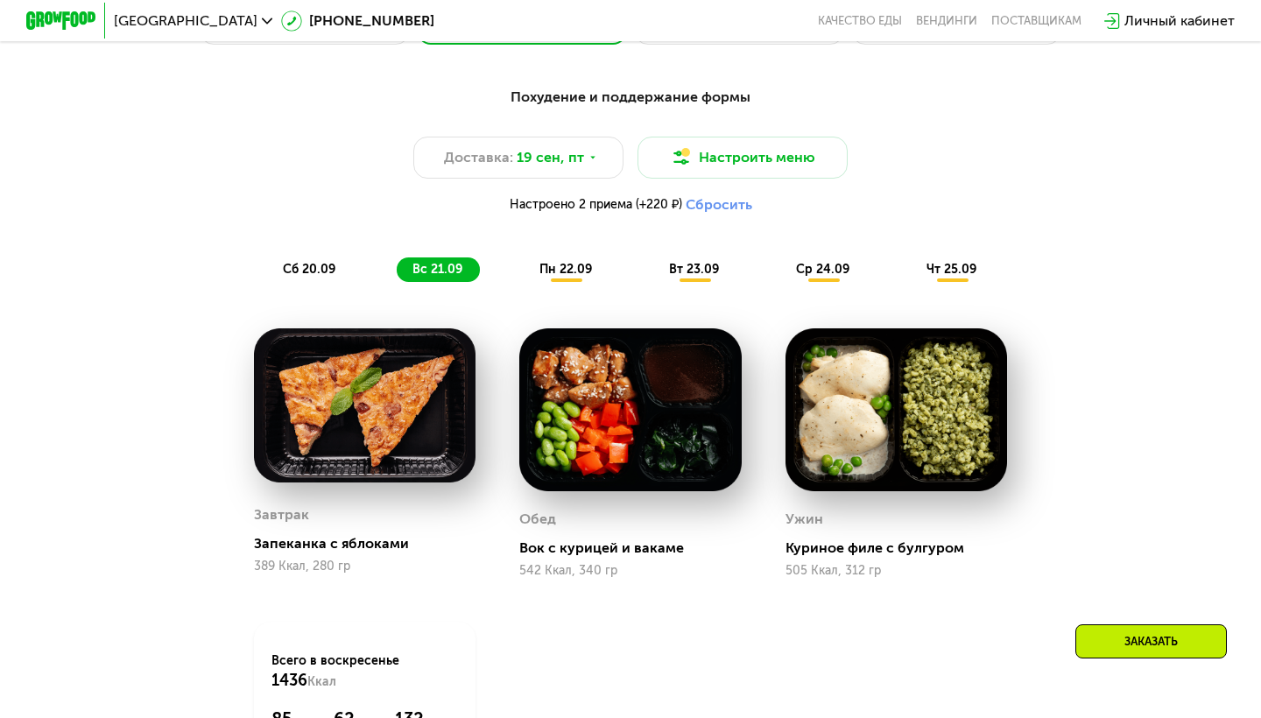
click at [539, 267] on span "пн 22.09" at bounding box center [565, 269] width 53 height 15
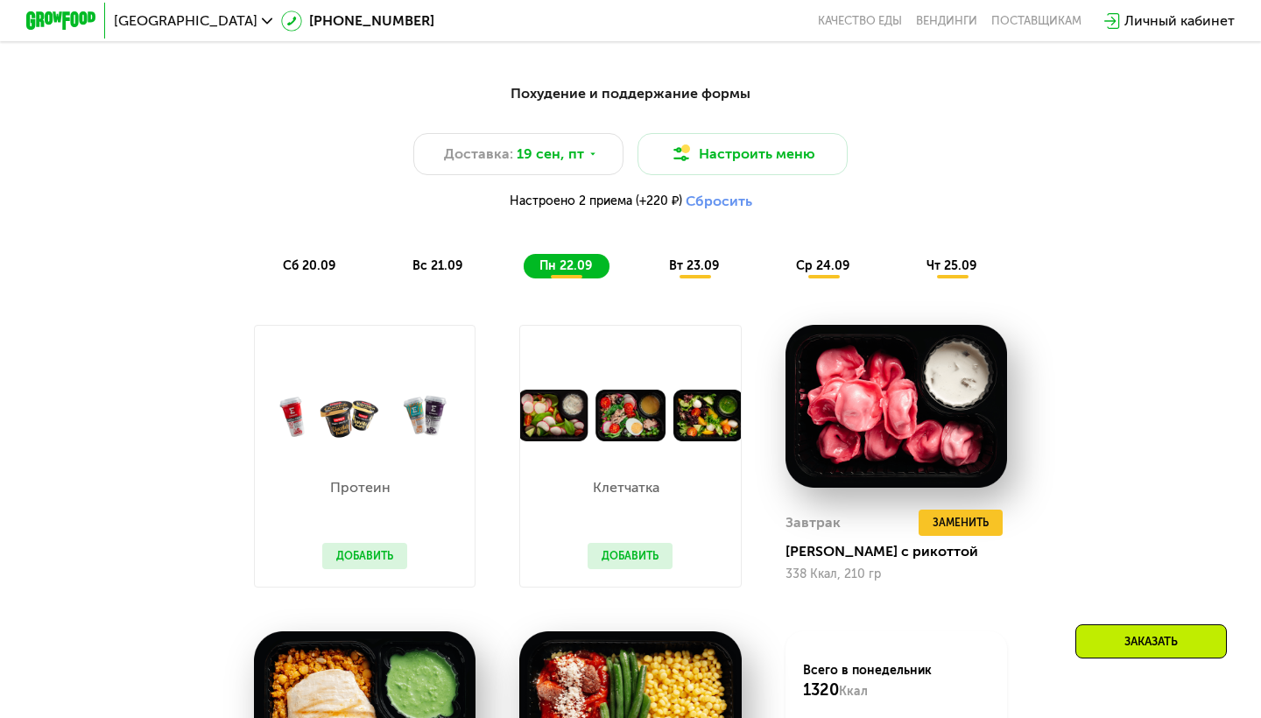
scroll to position [1246, 0]
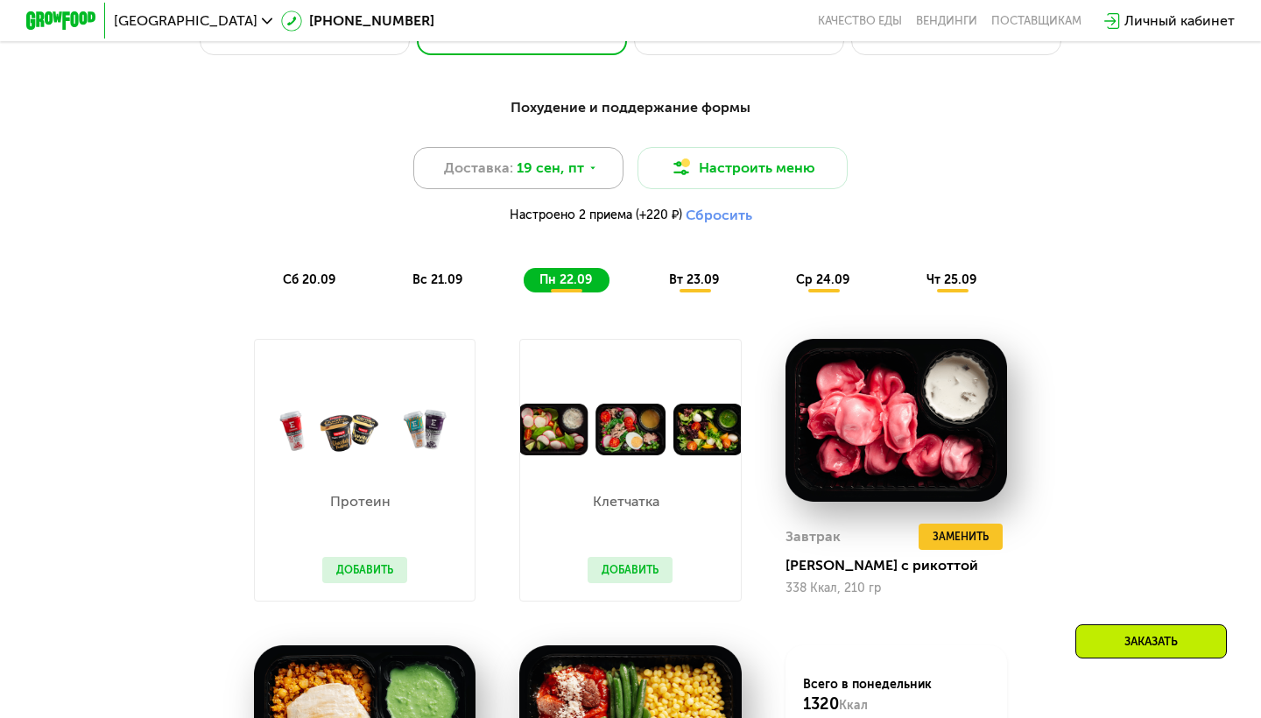
click at [552, 162] on span "19 сен, пт" at bounding box center [550, 168] width 67 height 21
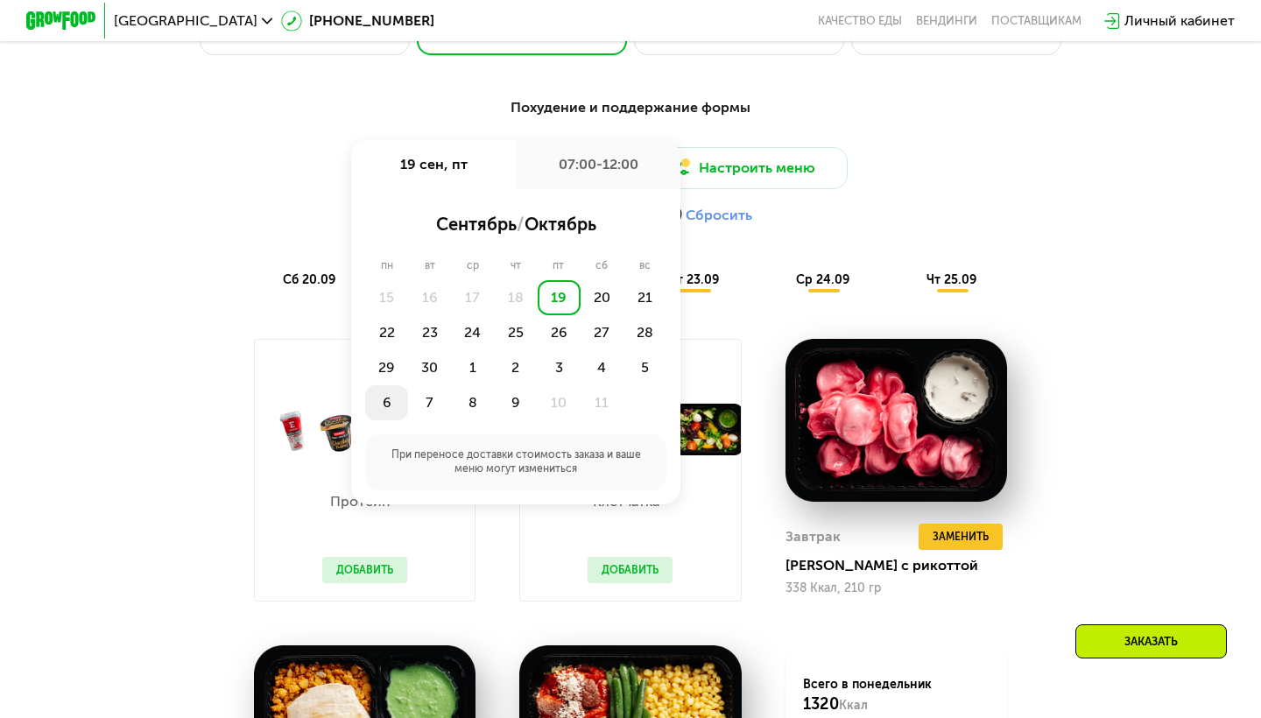
click at [381, 400] on div "6" at bounding box center [386, 402] width 43 height 35
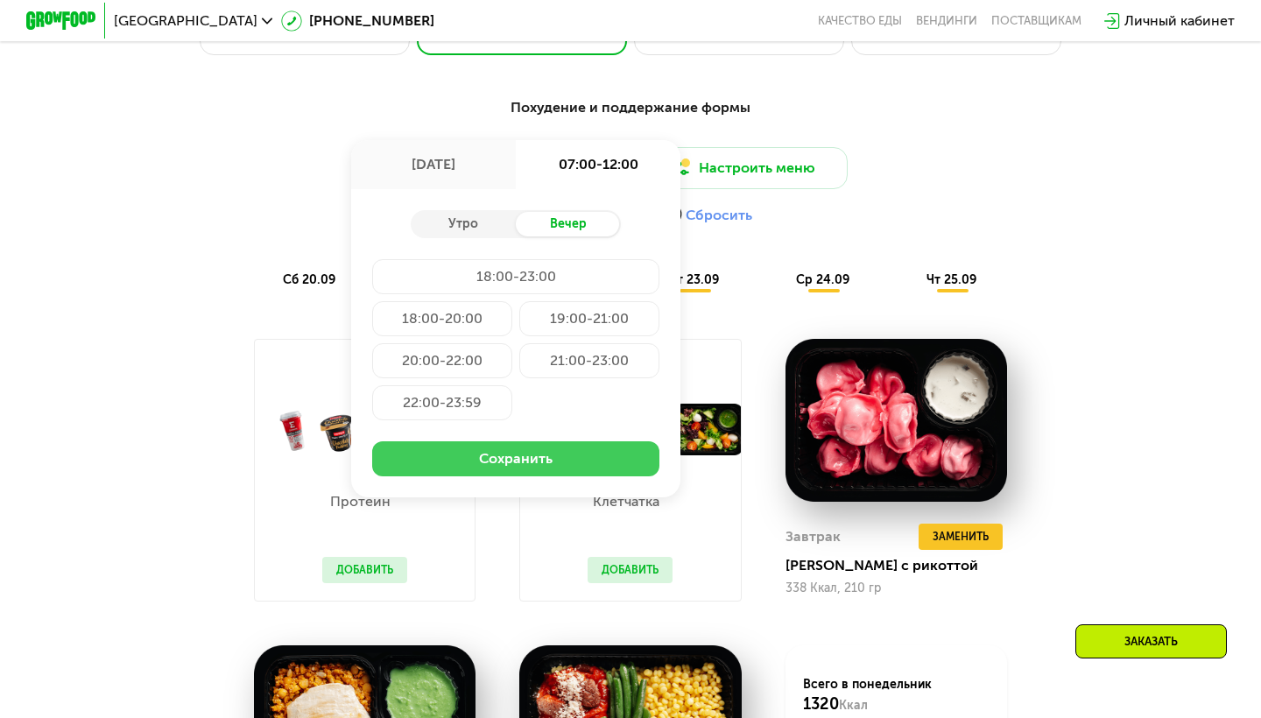
click at [525, 453] on button "Сохранить" at bounding box center [515, 458] width 287 height 35
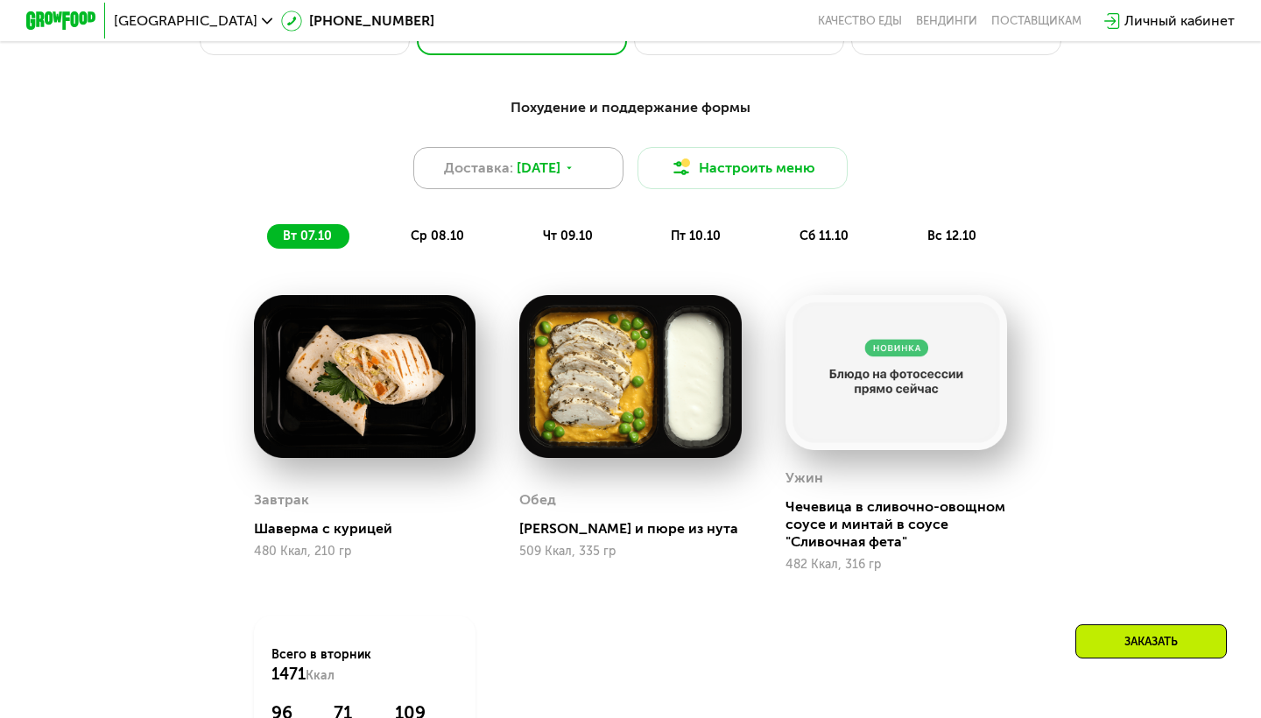
click at [574, 166] on div "Доставка: 6 окт, пн" at bounding box center [518, 168] width 210 height 42
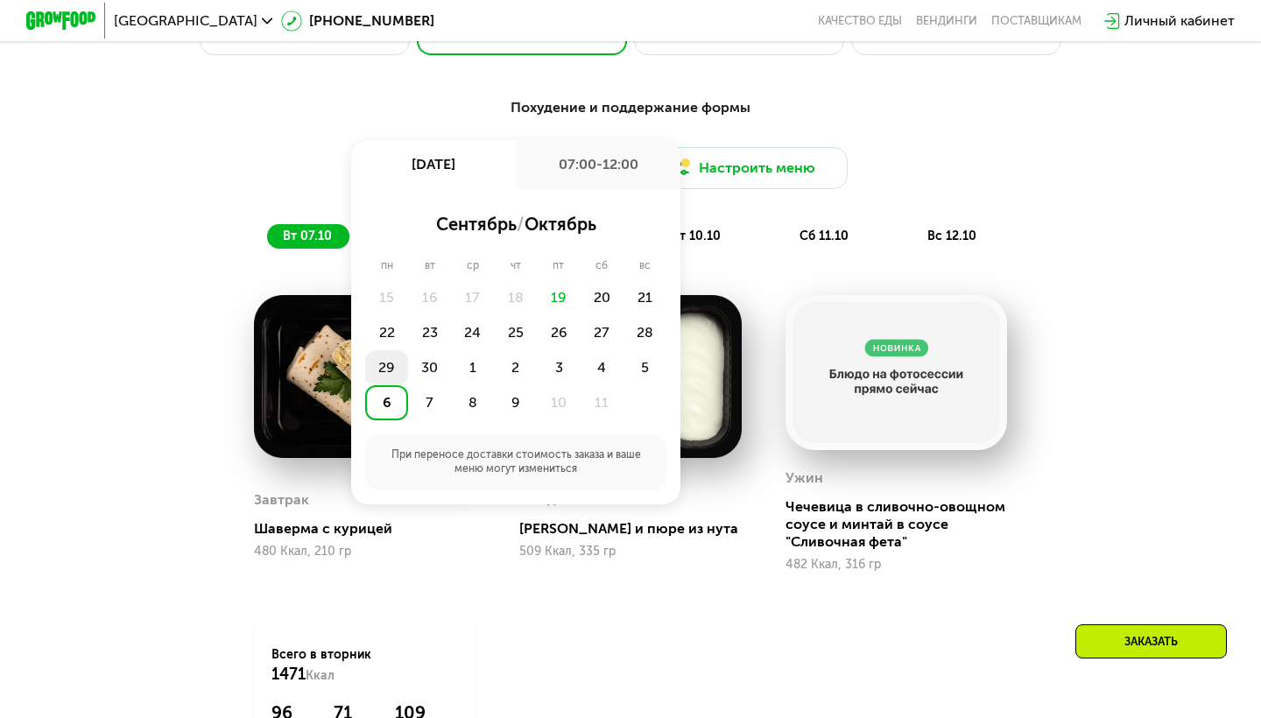
click at [385, 370] on div "29" at bounding box center [386, 367] width 43 height 35
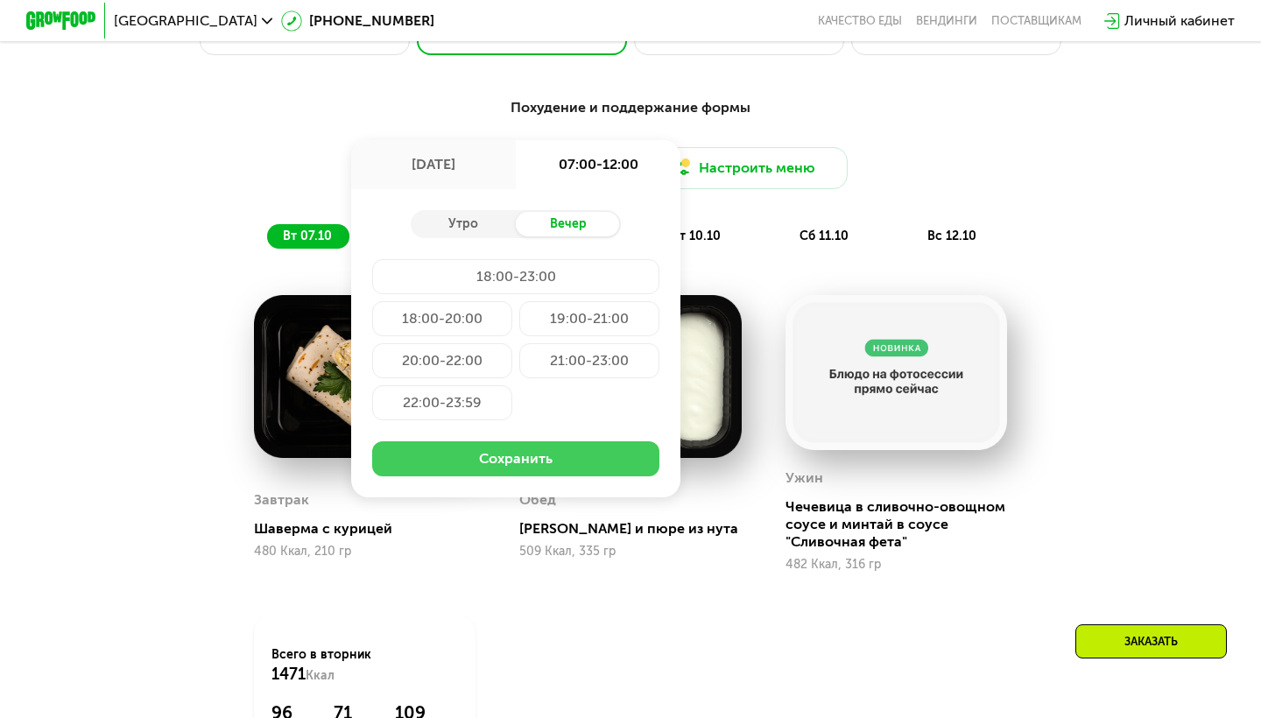
click at [398, 458] on button "Сохранить" at bounding box center [515, 458] width 287 height 35
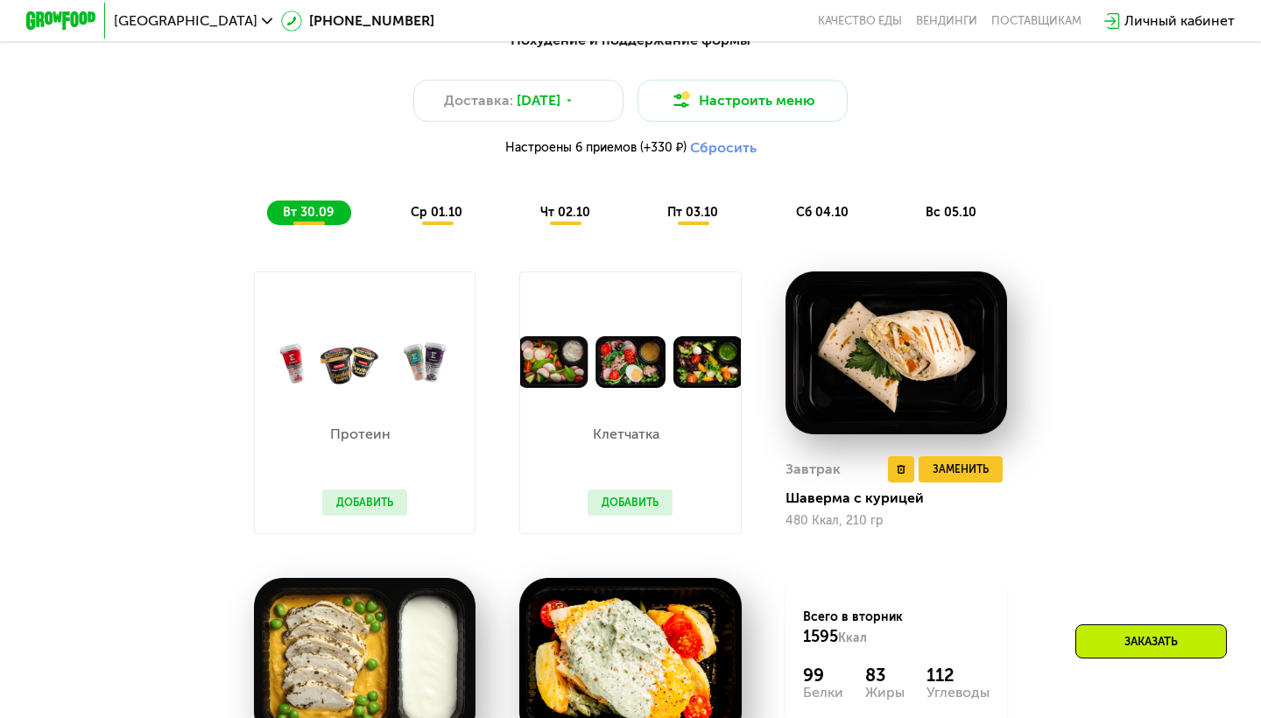
scroll to position [1323, 0]
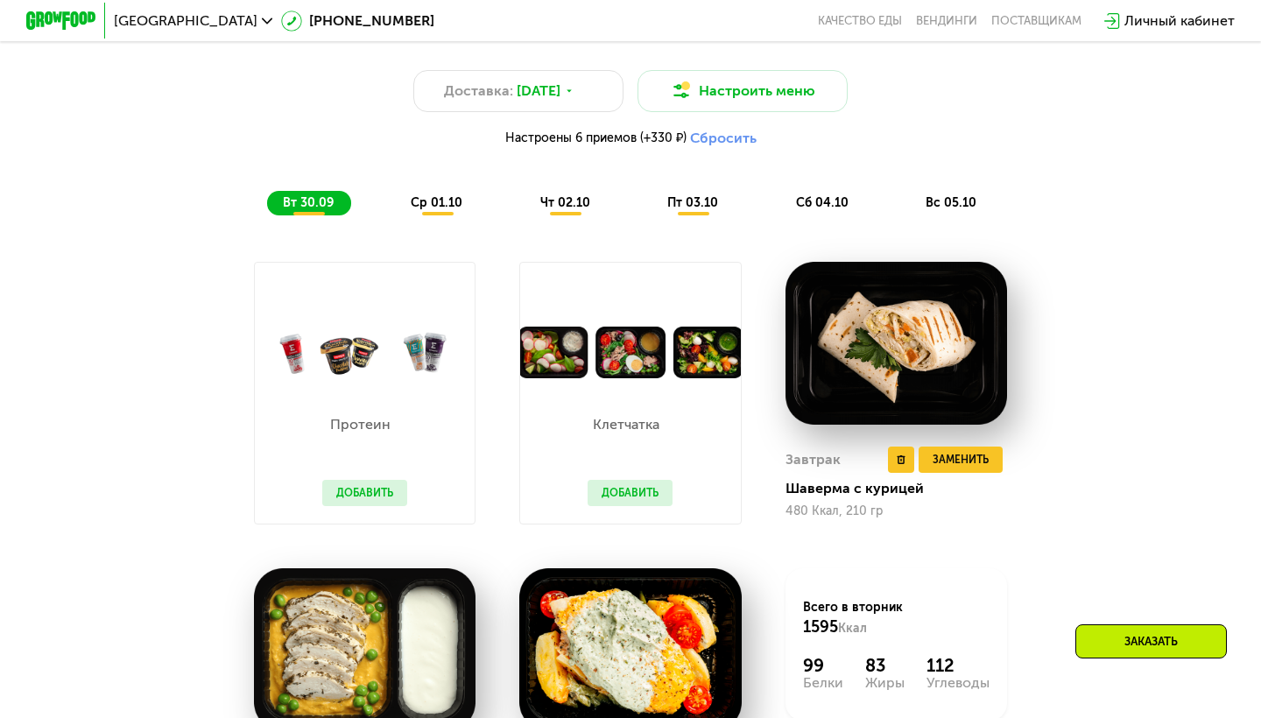
click at [987, 301] on img at bounding box center [896, 343] width 222 height 163
click at [935, 458] on span "Заменить" at bounding box center [960, 460] width 56 height 18
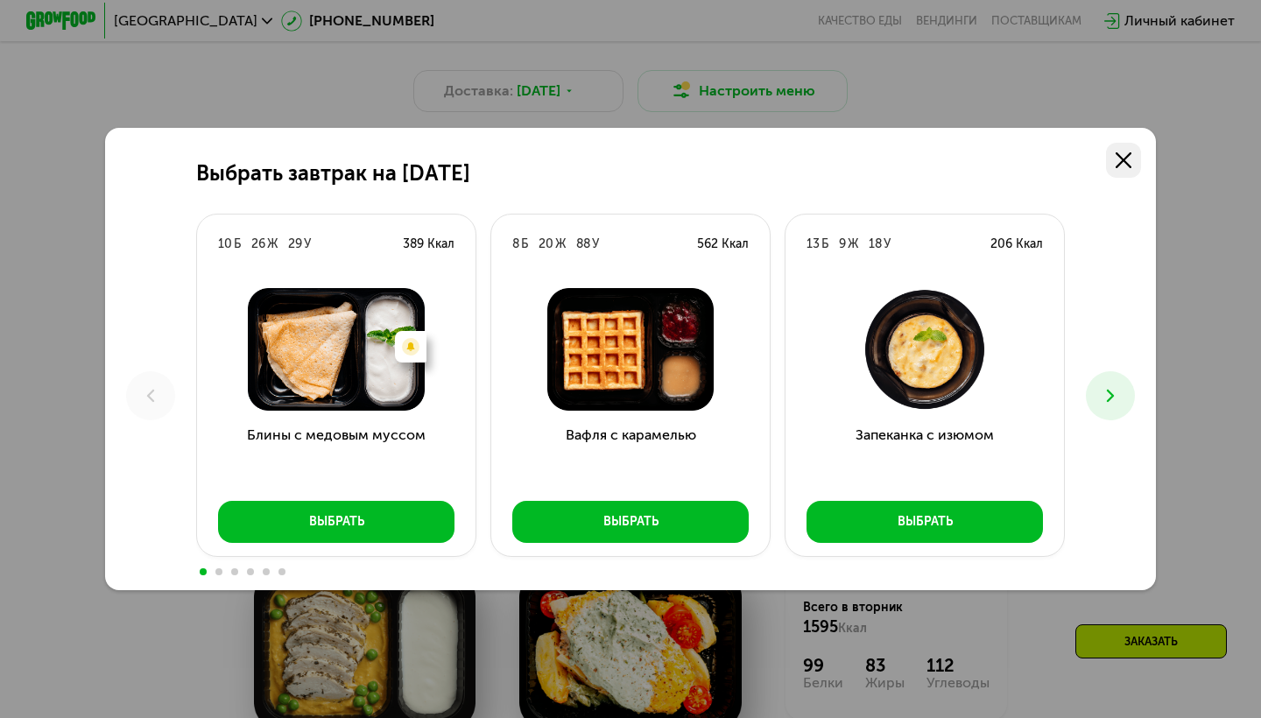
click at [1124, 159] on use at bounding box center [1123, 160] width 16 height 16
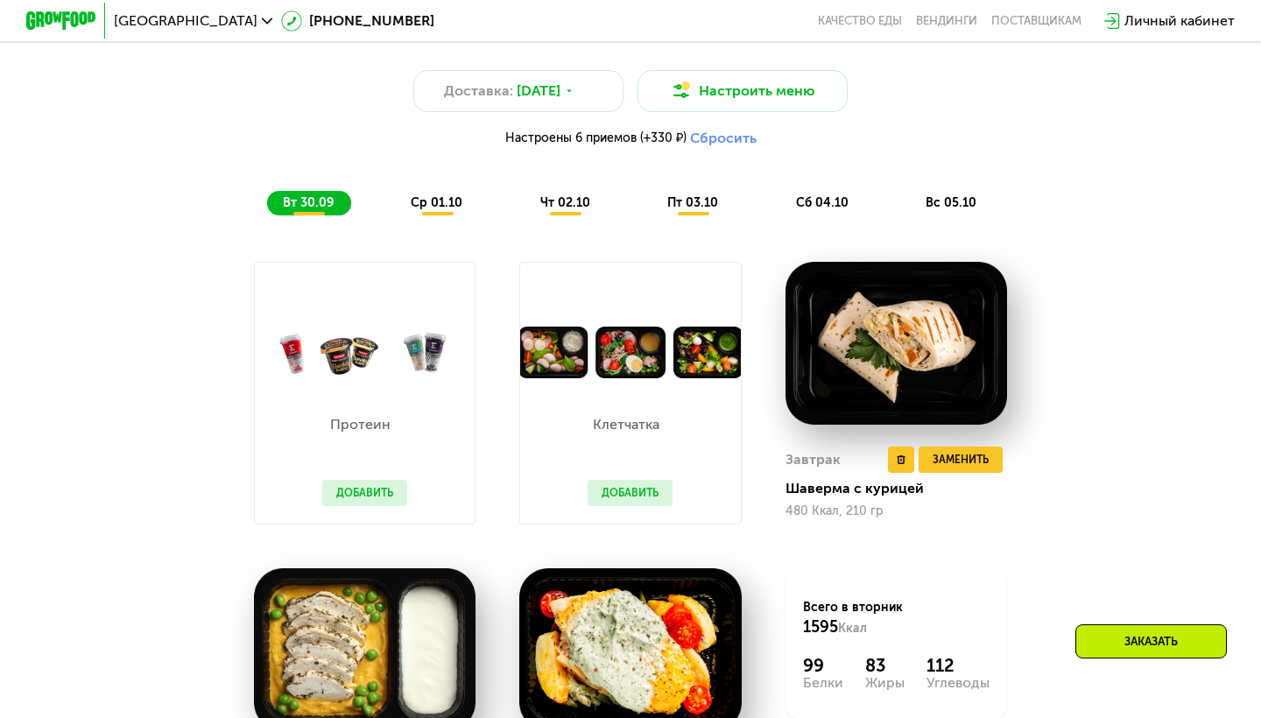
click at [909, 369] on img at bounding box center [896, 343] width 222 height 163
click at [885, 314] on img at bounding box center [896, 343] width 222 height 163
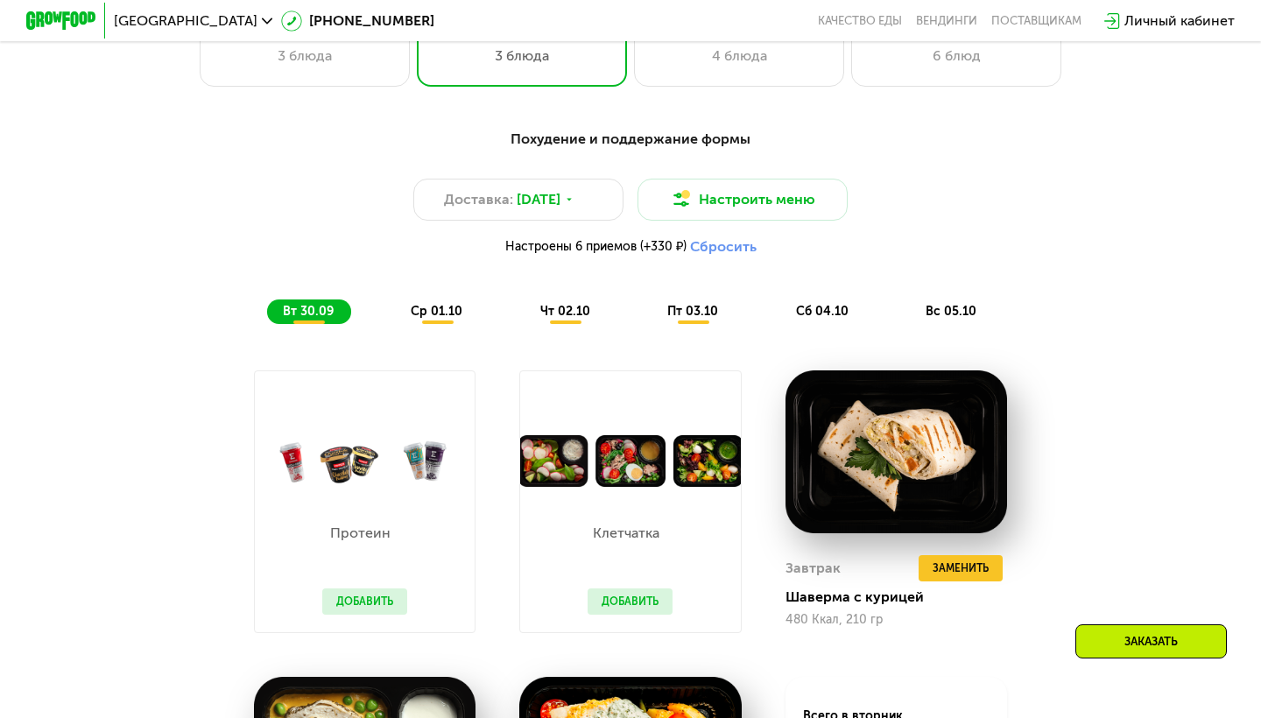
scroll to position [1198, 0]
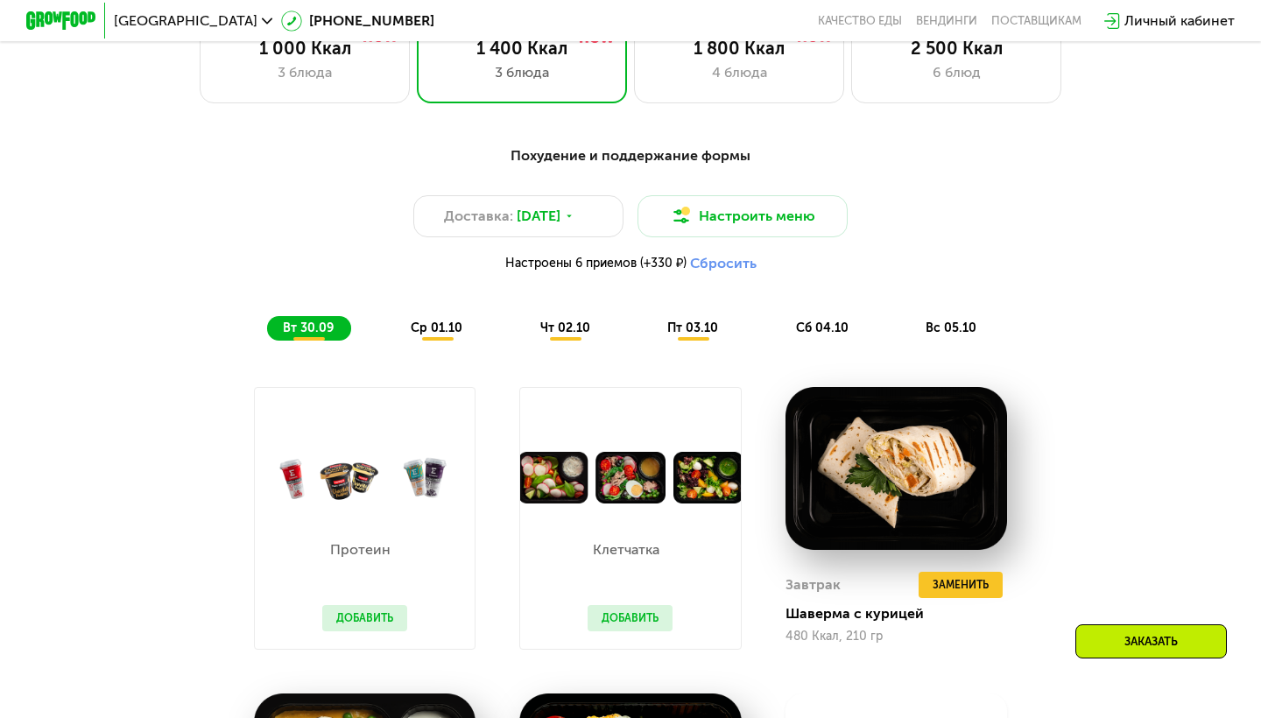
click at [430, 333] on span "ср 01.10" at bounding box center [437, 327] width 52 height 15
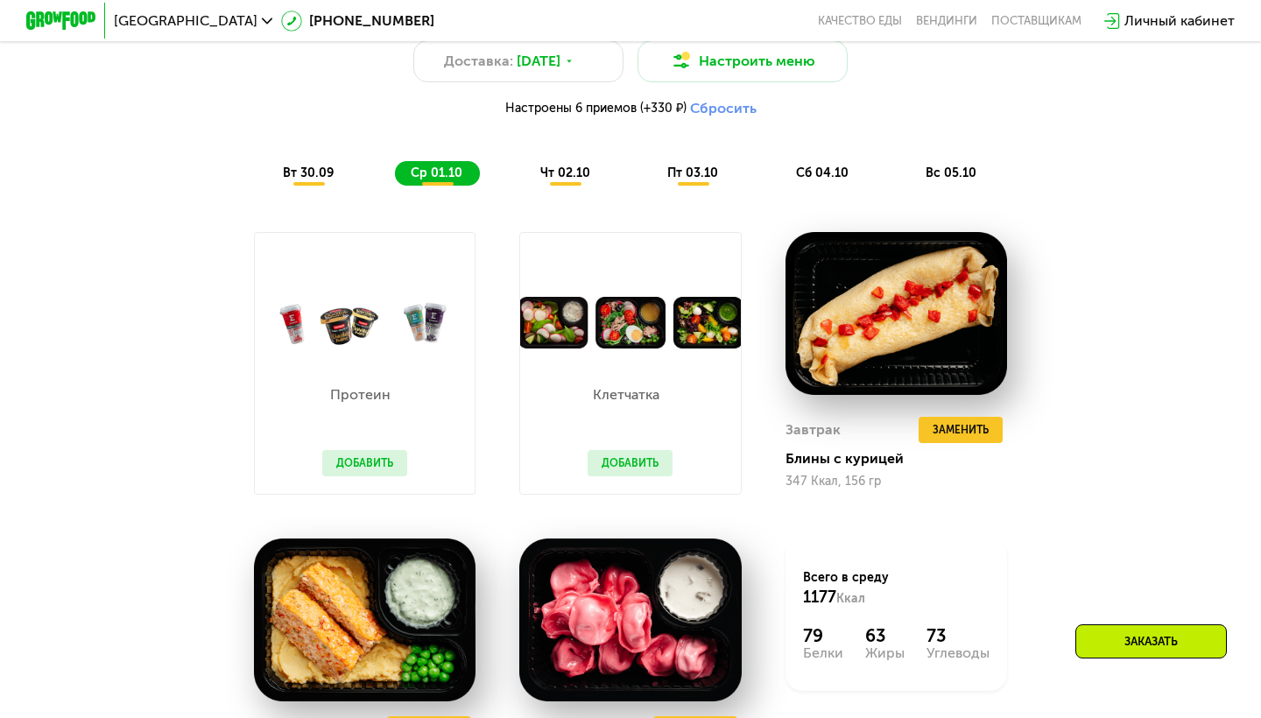
scroll to position [1086, 0]
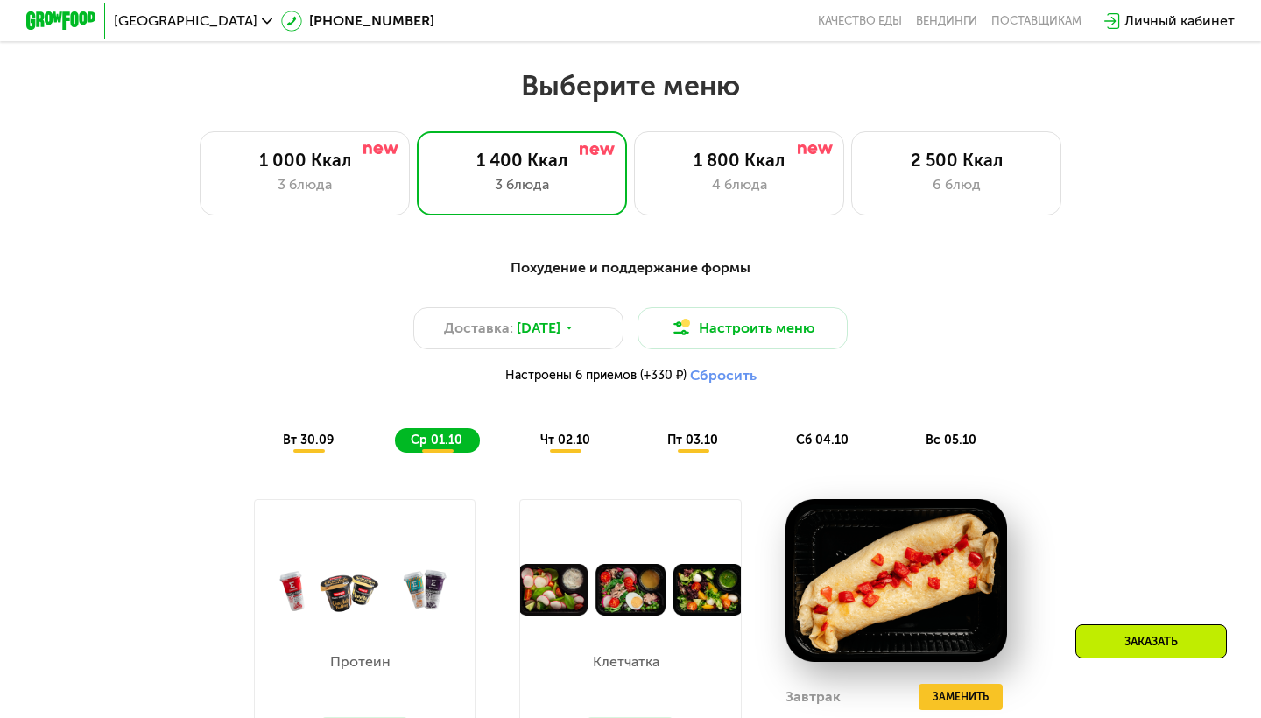
click at [556, 430] on div "чт 02.10" at bounding box center [565, 440] width 83 height 25
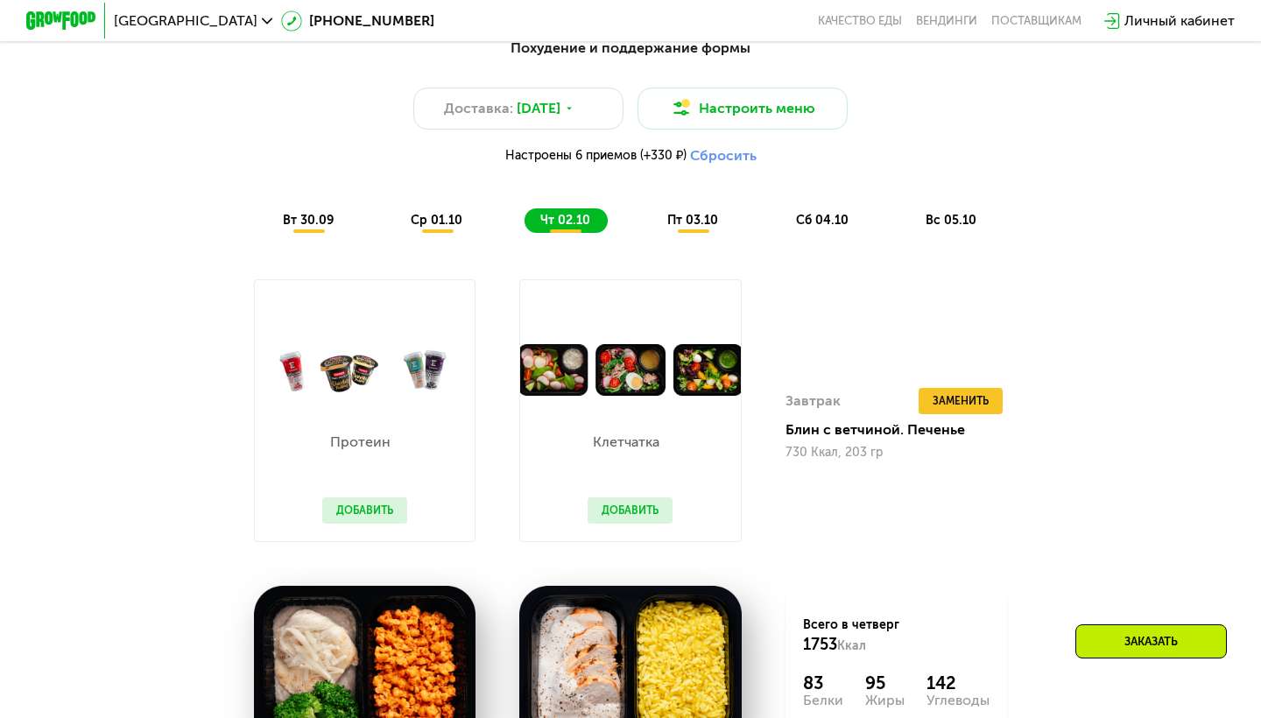
scroll to position [1268, 0]
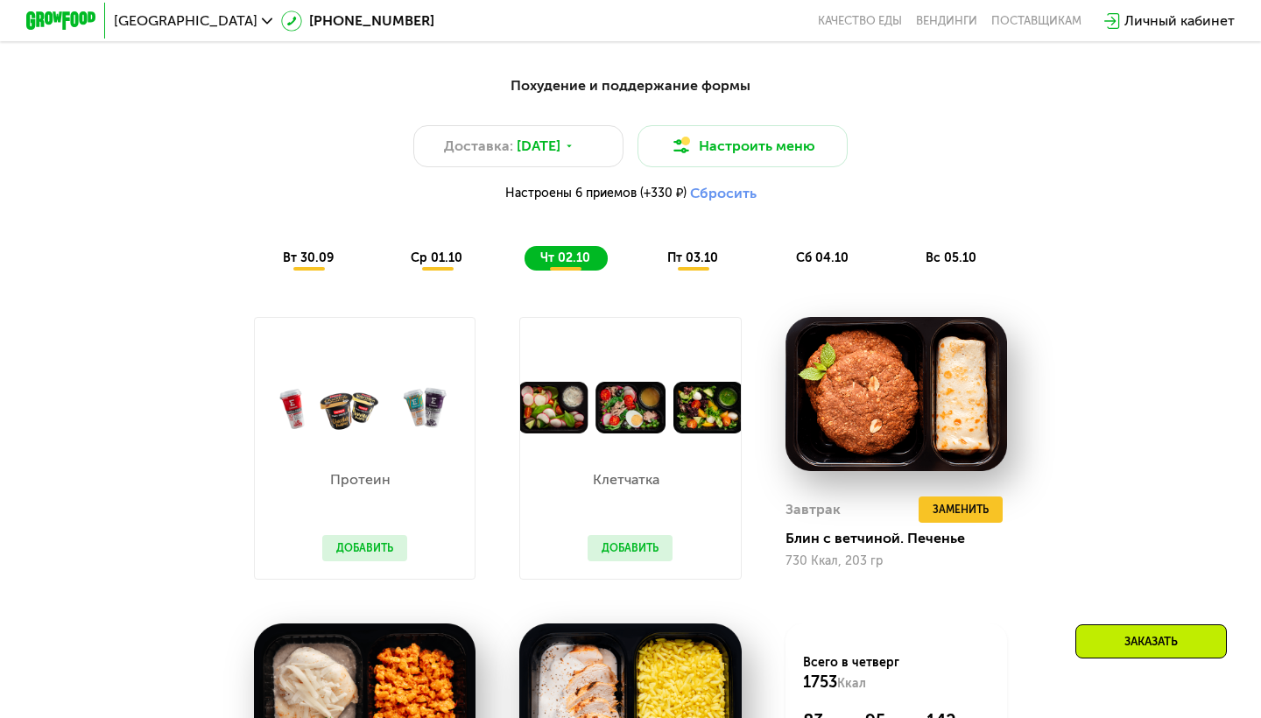
click at [685, 252] on span "пт 03.10" at bounding box center [692, 257] width 51 height 15
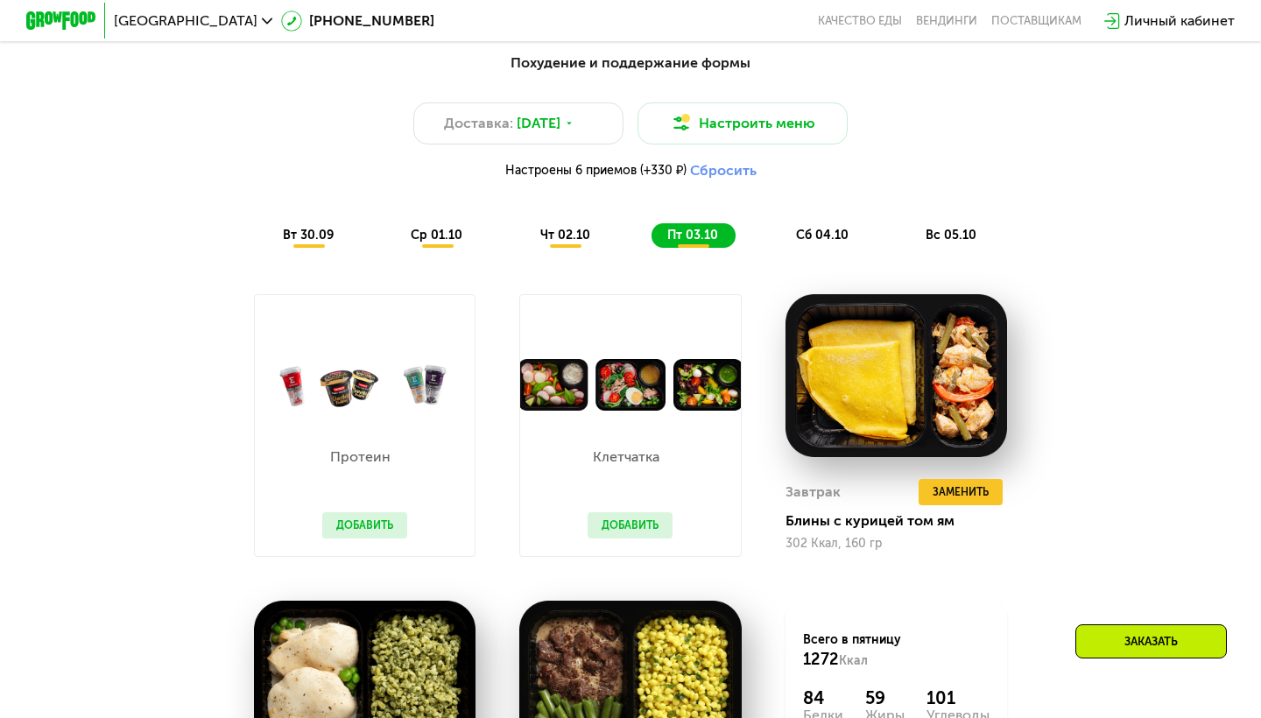
scroll to position [1239, 0]
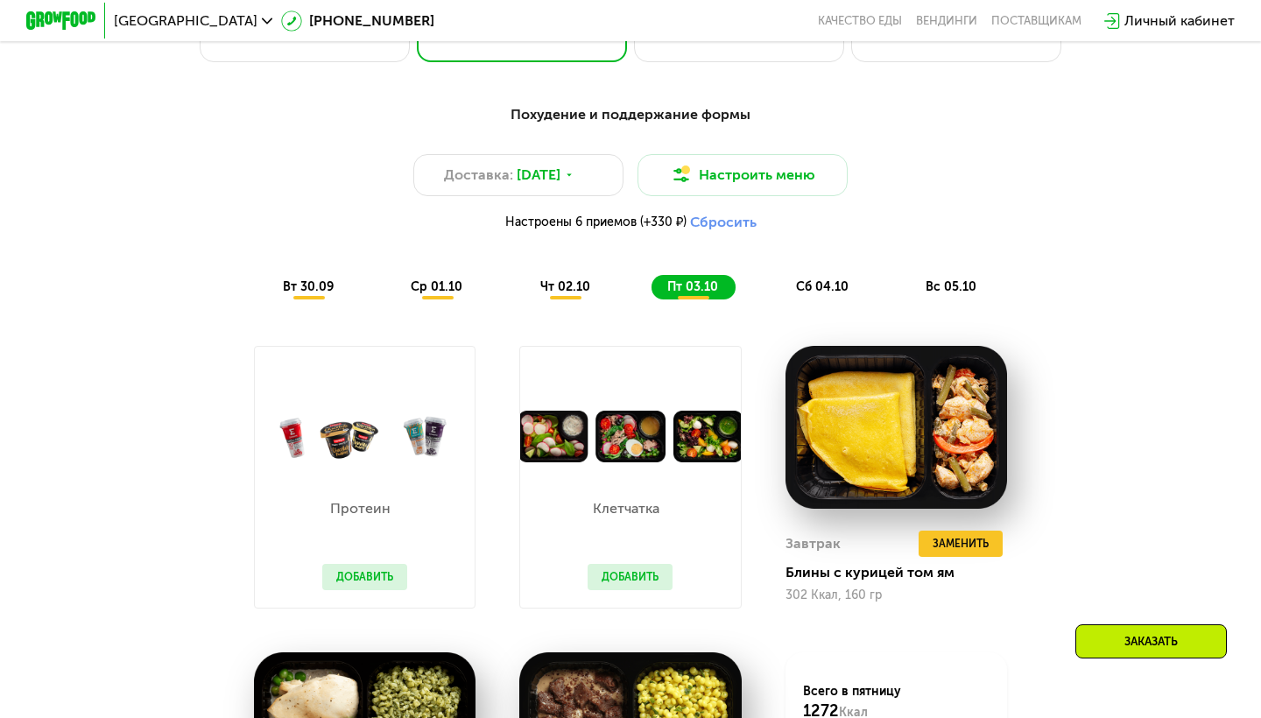
click at [817, 284] on span "сб 04.10" at bounding box center [822, 286] width 53 height 15
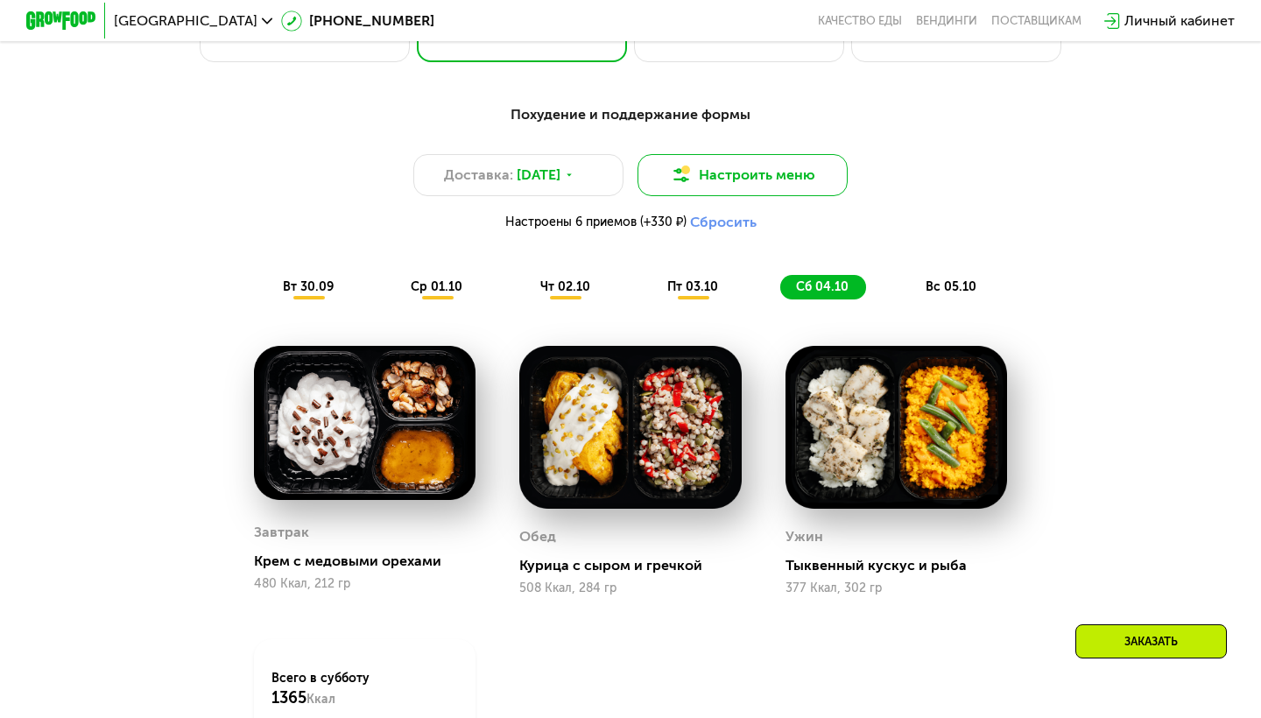
click at [823, 189] on button "Настроить меню" at bounding box center [742, 175] width 210 height 42
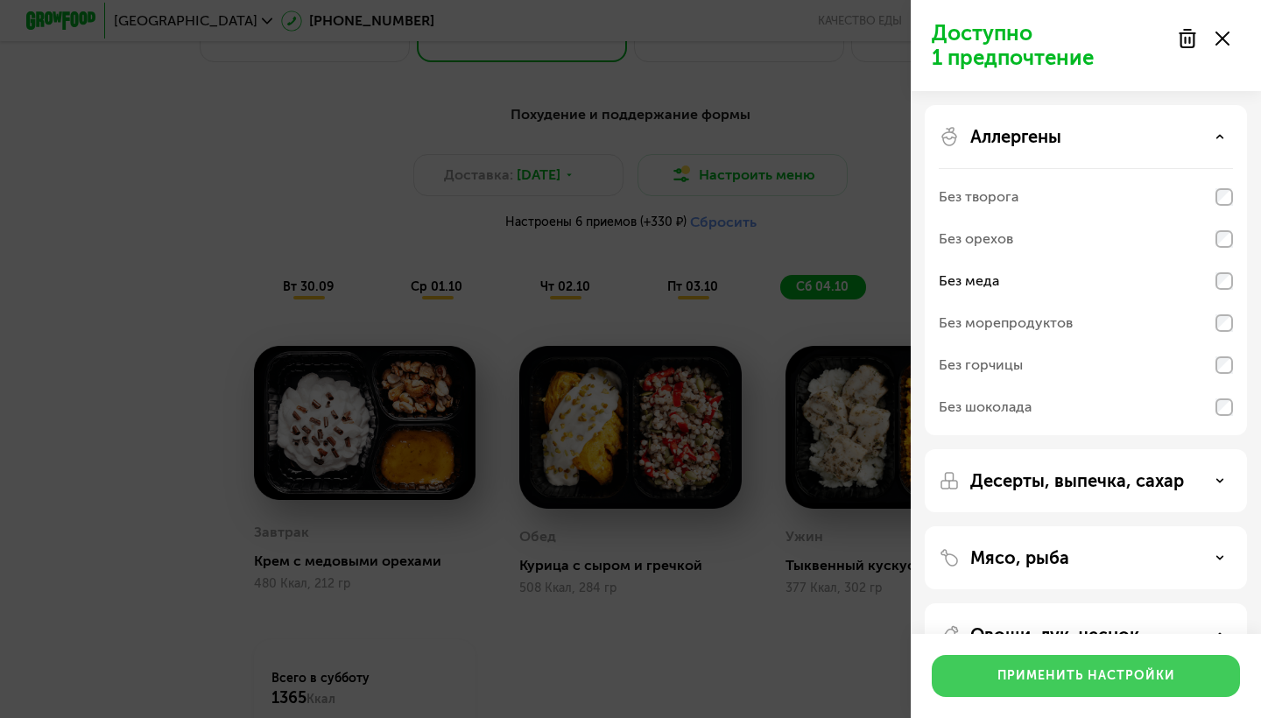
click at [1068, 686] on button "Применить настройки" at bounding box center [1086, 676] width 308 height 42
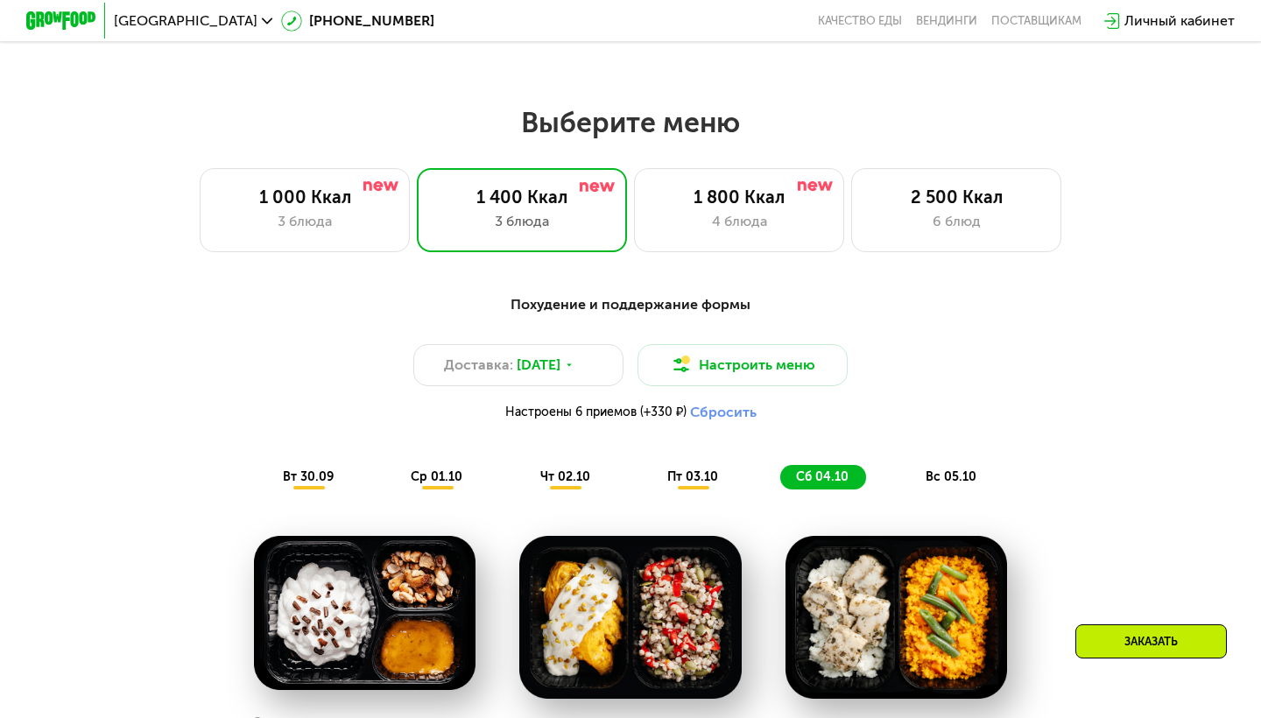
scroll to position [1044, 0]
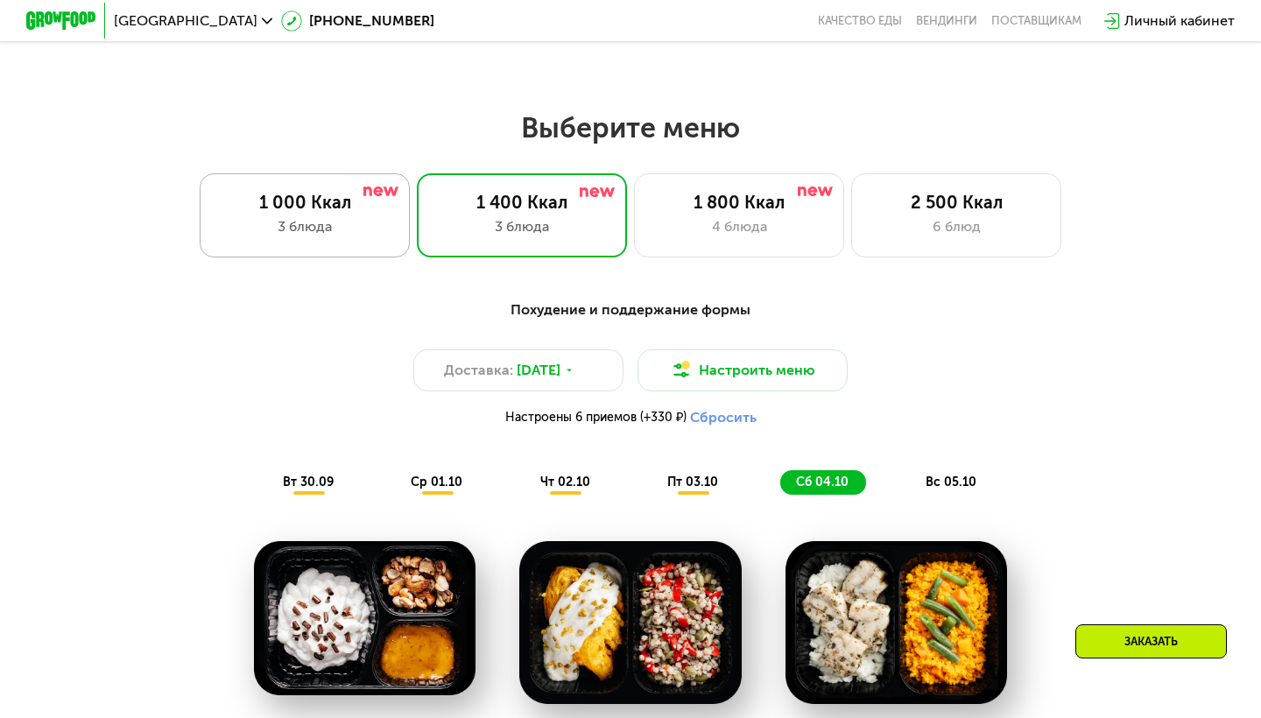
click at [326, 230] on div "3 блюда" at bounding box center [304, 226] width 173 height 21
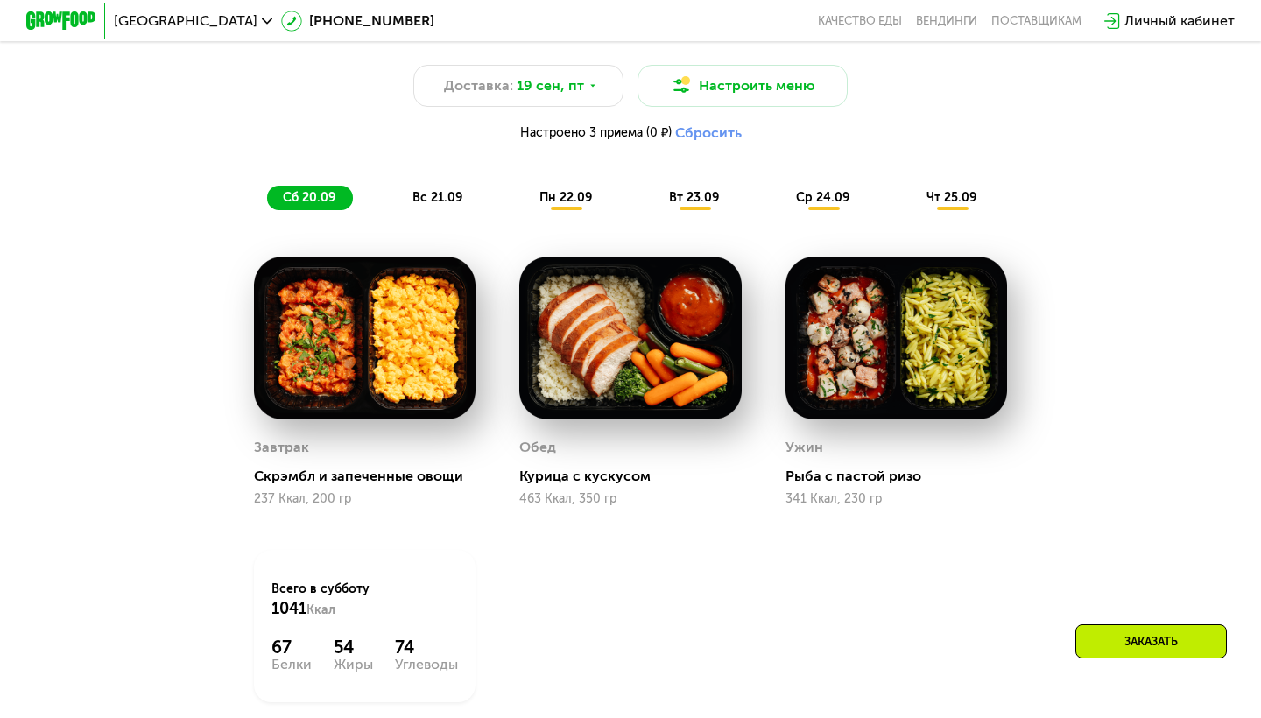
scroll to position [1335, 0]
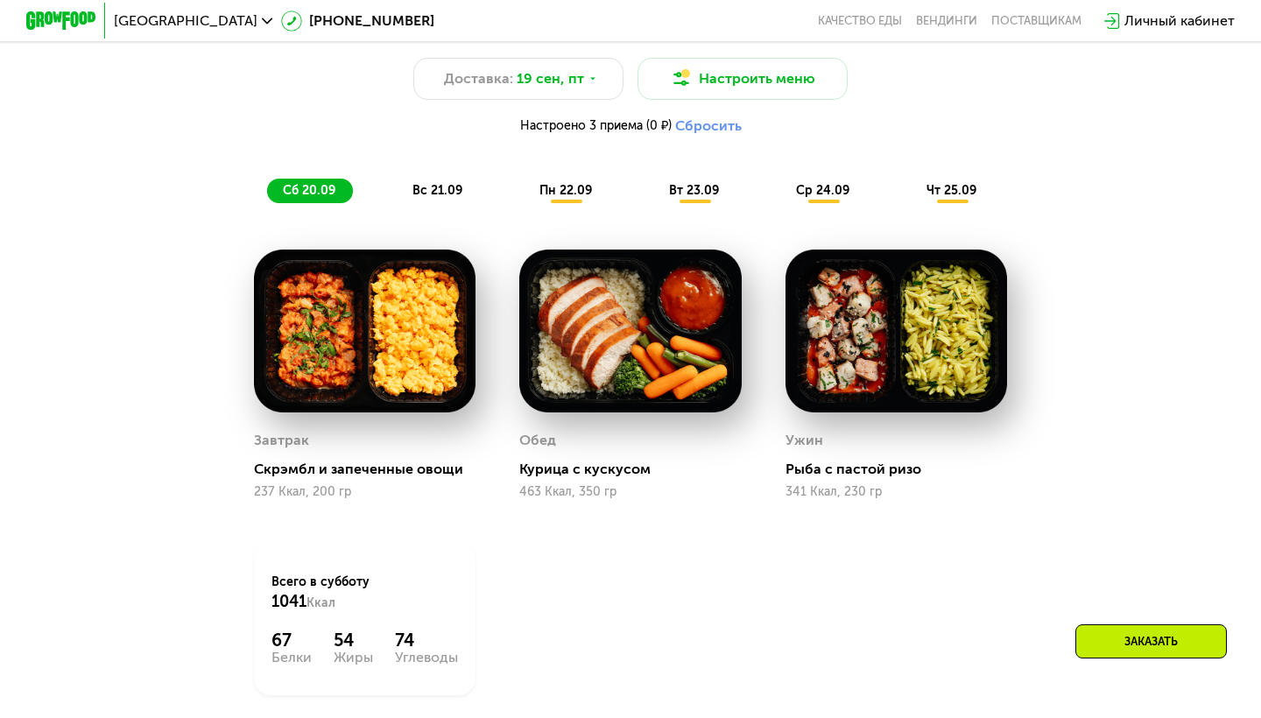
click at [380, 335] on img at bounding box center [365, 331] width 222 height 163
click at [454, 193] on span "вс 21.09" at bounding box center [437, 190] width 50 height 15
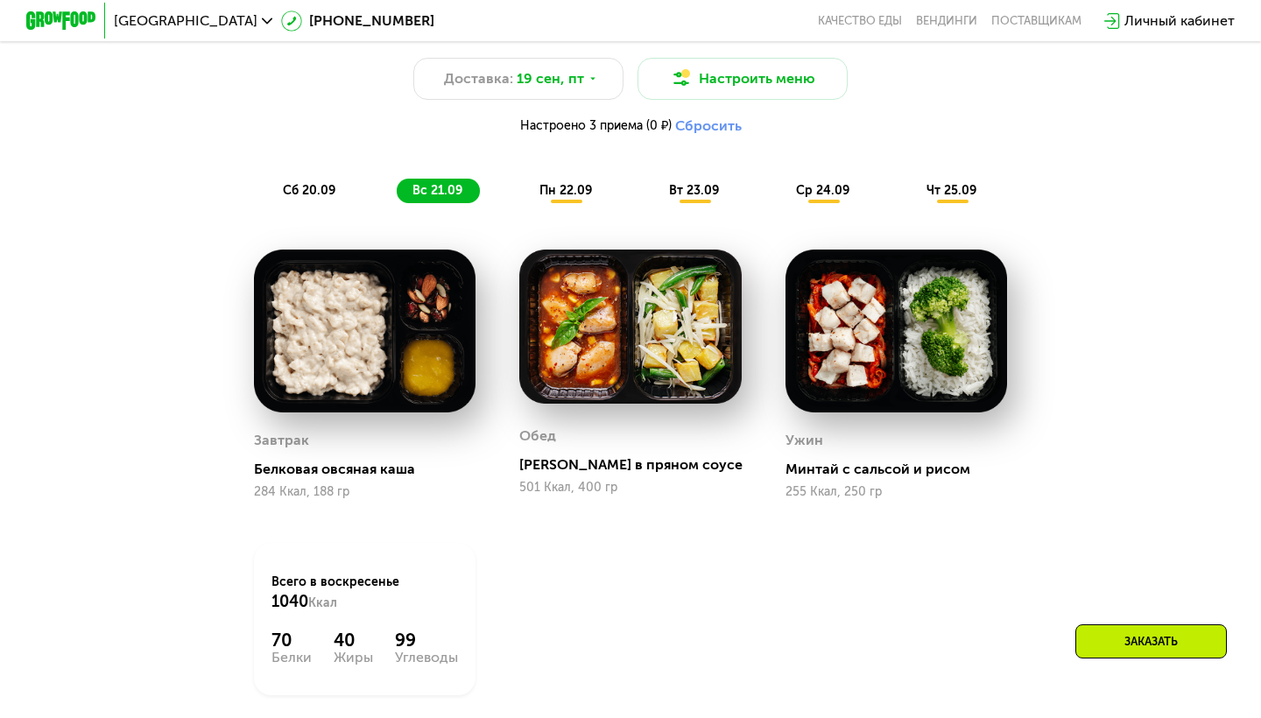
click at [592, 193] on div "пн 22.09" at bounding box center [567, 191] width 86 height 25
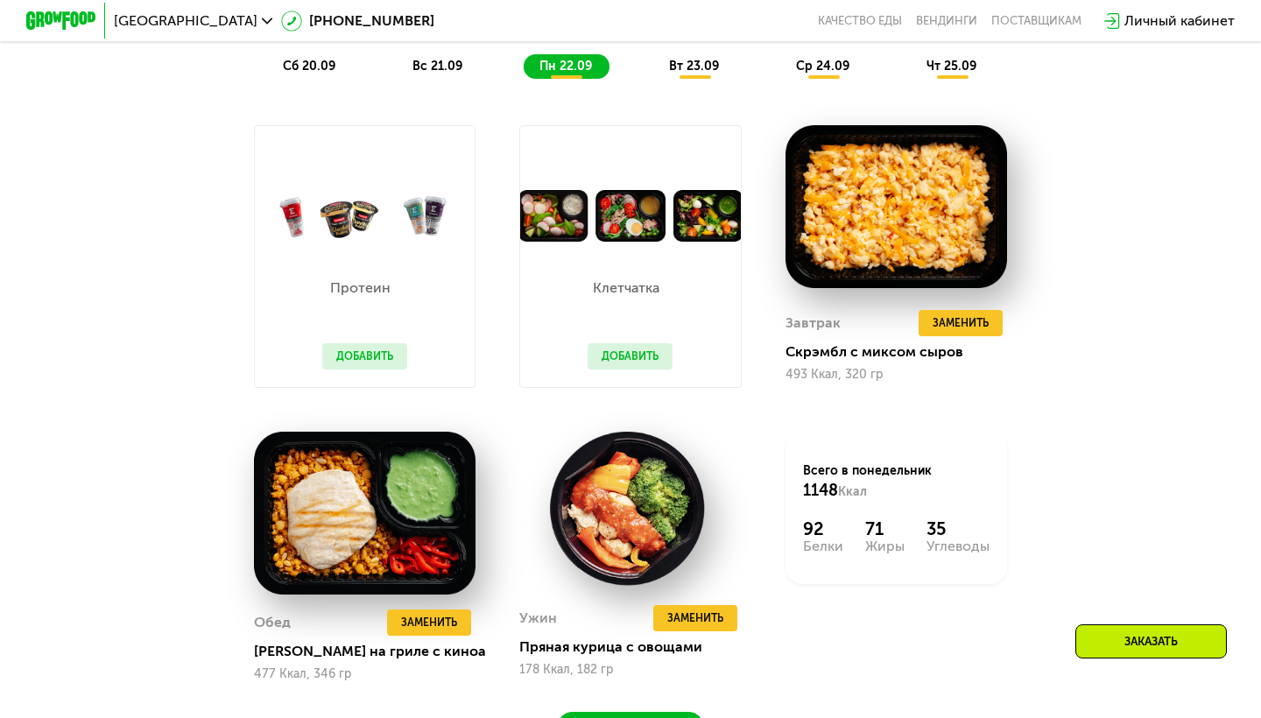
scroll to position [1461, 0]
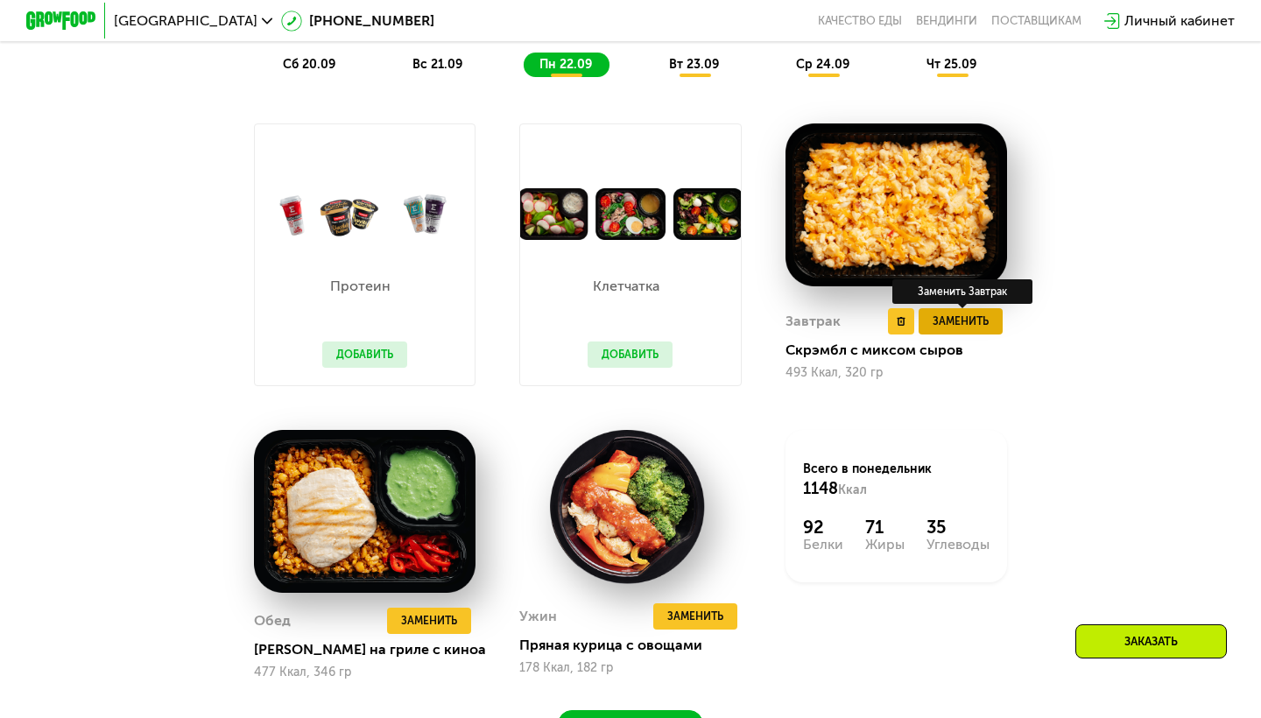
click at [946, 323] on span "Заменить" at bounding box center [960, 322] width 56 height 18
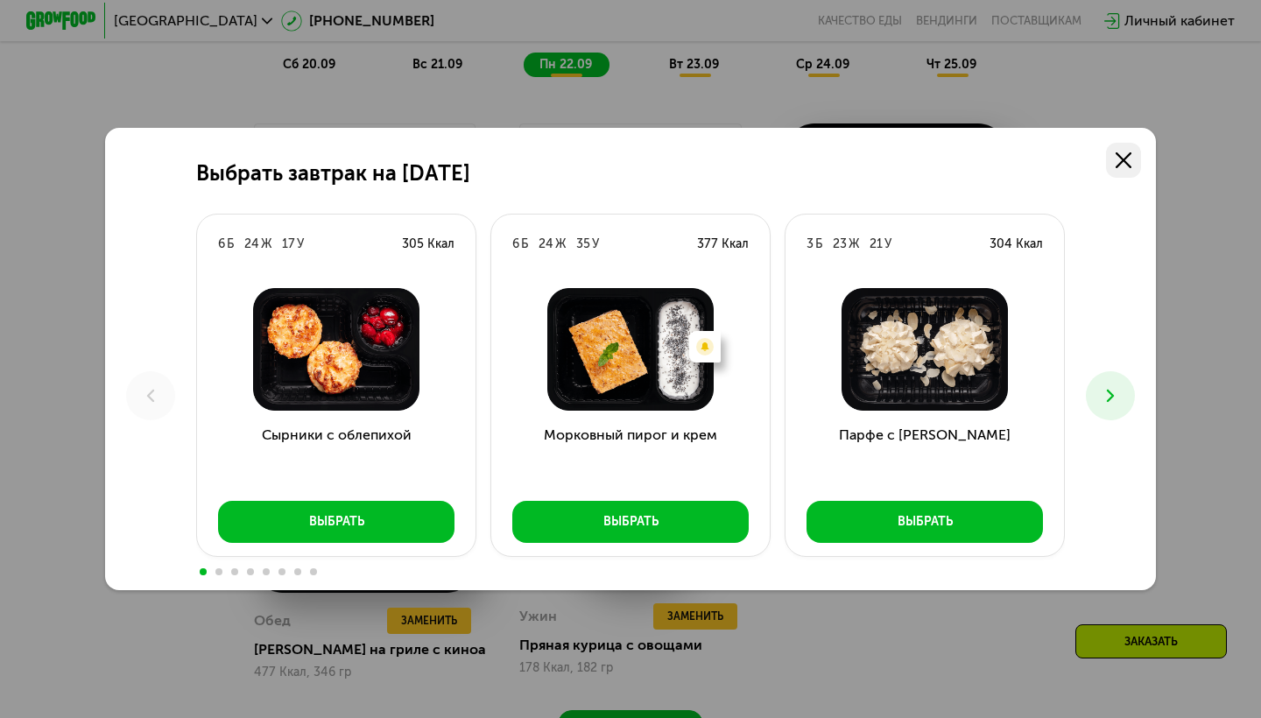
click at [1131, 152] on link at bounding box center [1123, 160] width 35 height 35
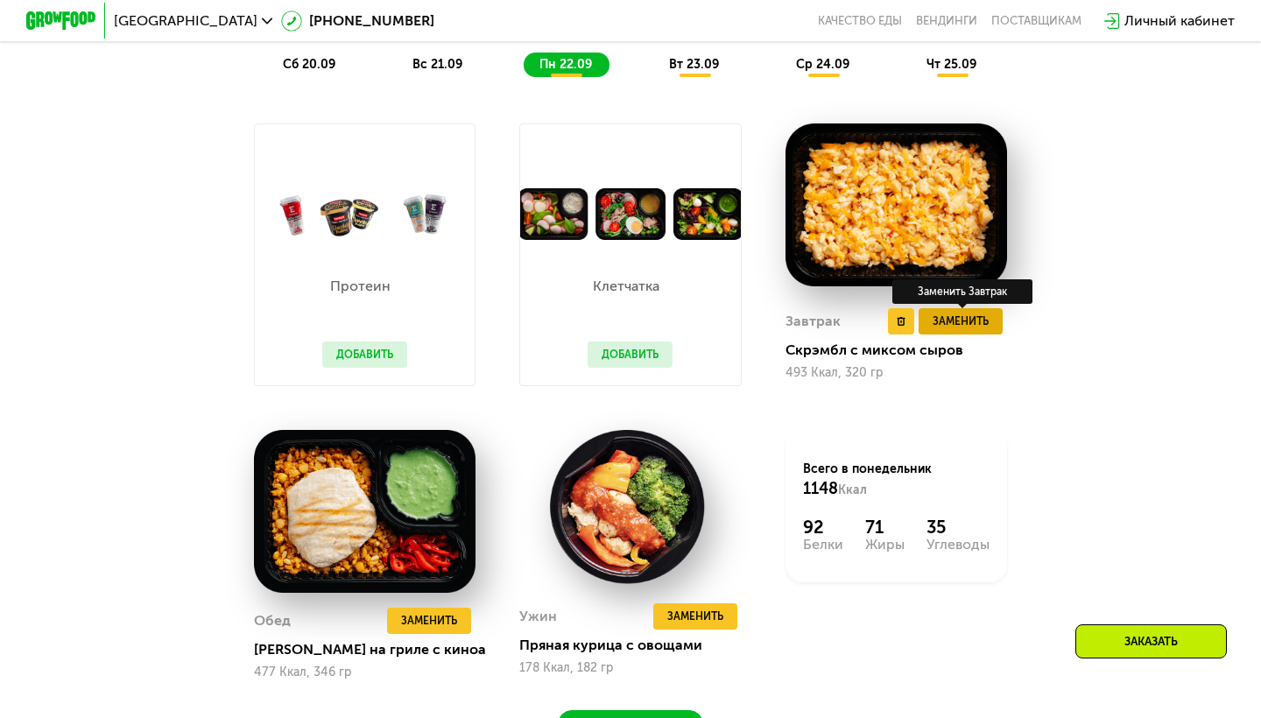
click at [971, 325] on span "Заменить" at bounding box center [960, 322] width 56 height 18
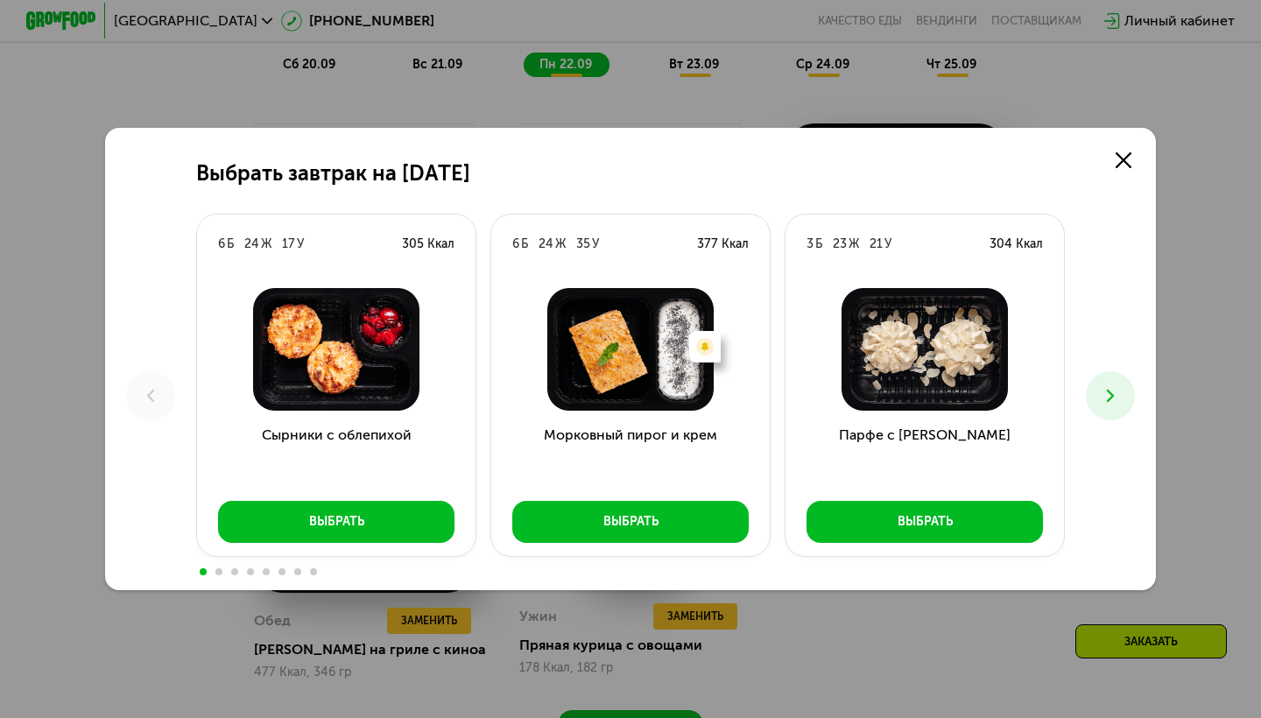
click at [1105, 383] on button at bounding box center [1110, 395] width 49 height 49
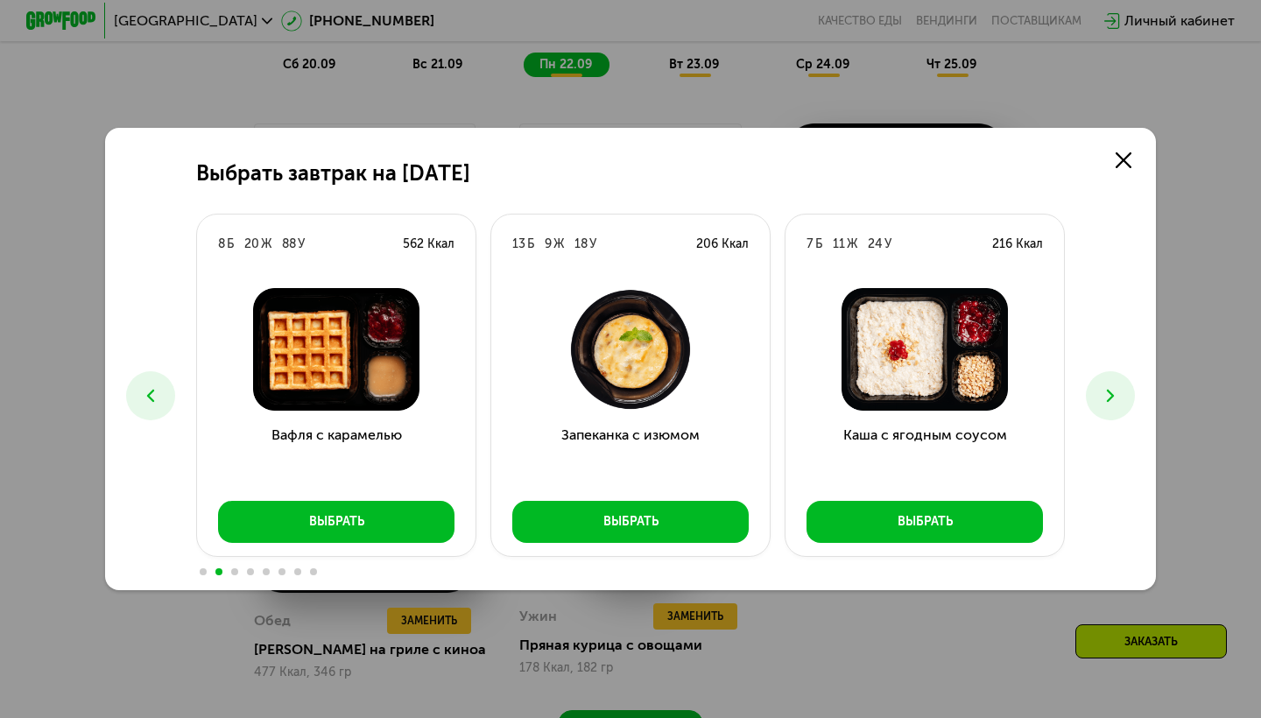
click at [1105, 383] on button at bounding box center [1110, 395] width 49 height 49
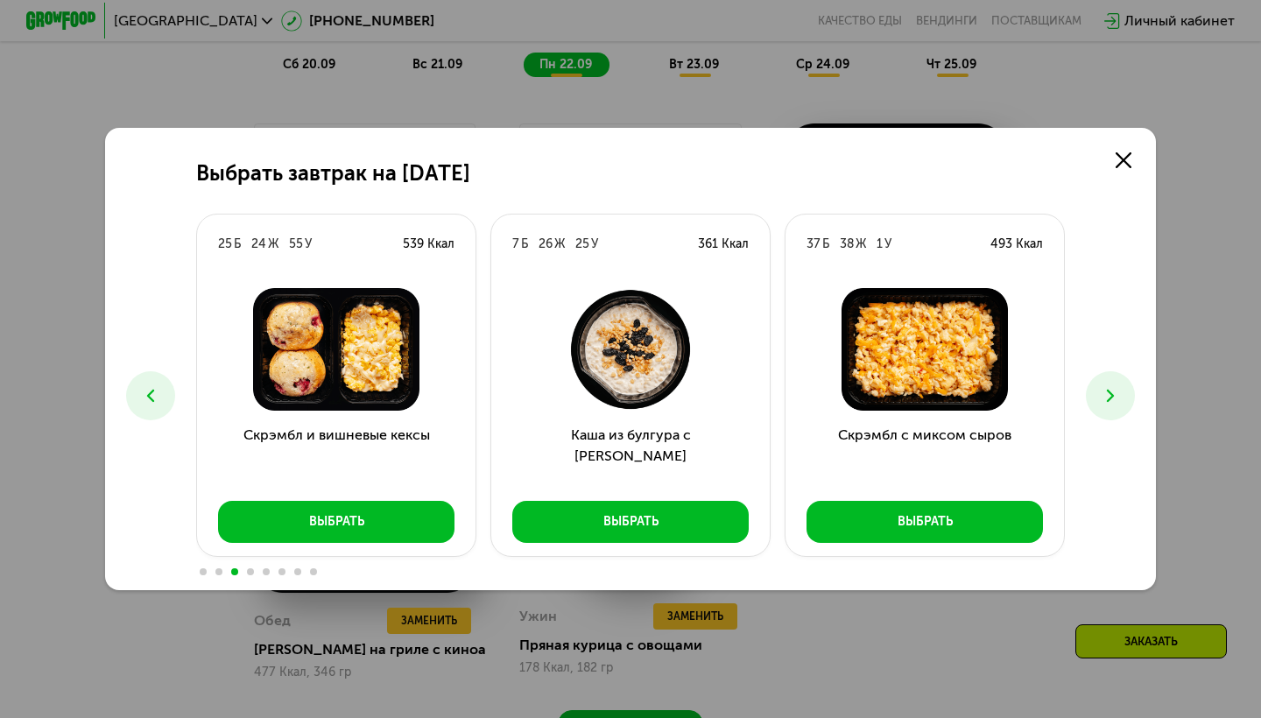
click at [1105, 383] on button at bounding box center [1110, 395] width 49 height 49
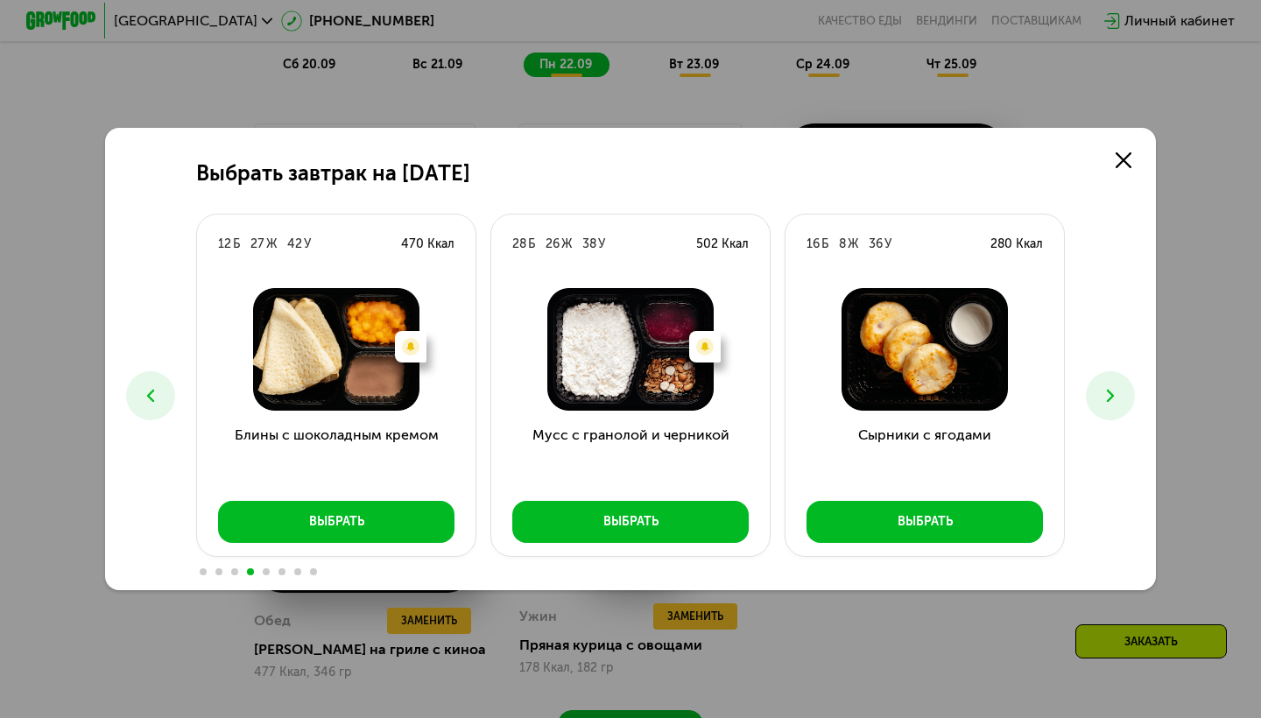
click at [1105, 383] on button at bounding box center [1110, 395] width 49 height 49
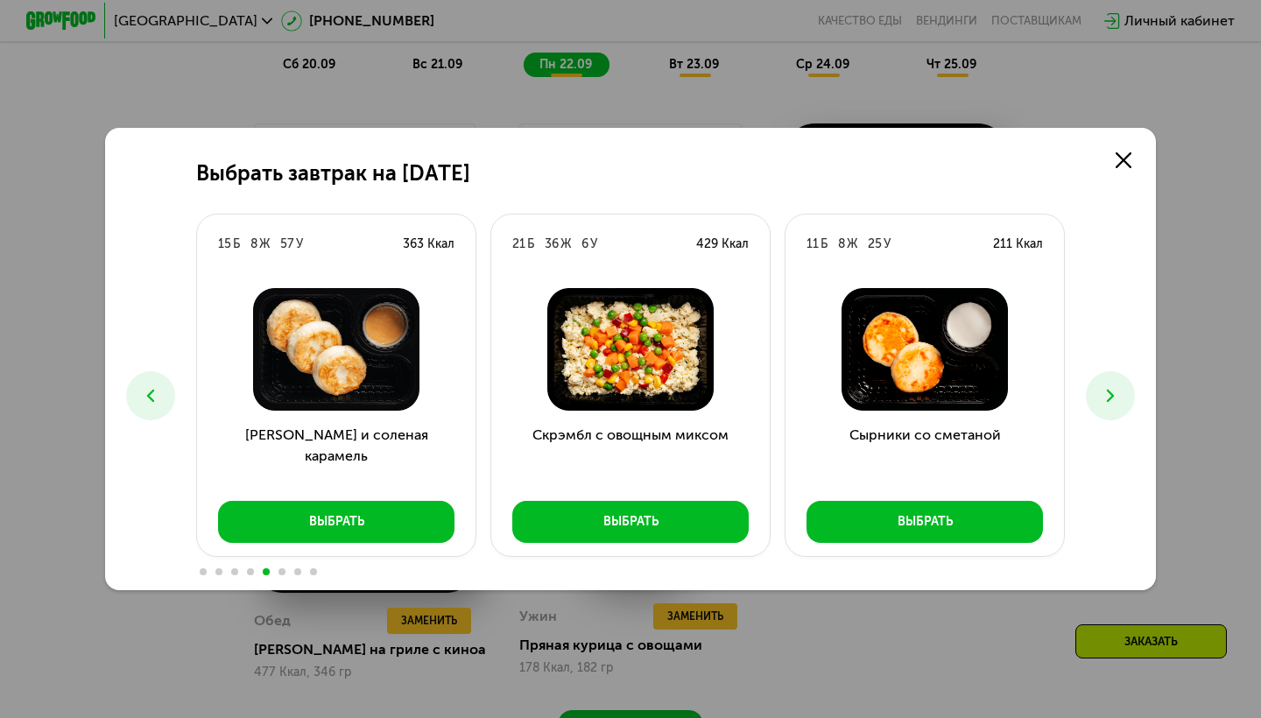
click at [1105, 383] on button at bounding box center [1110, 395] width 49 height 49
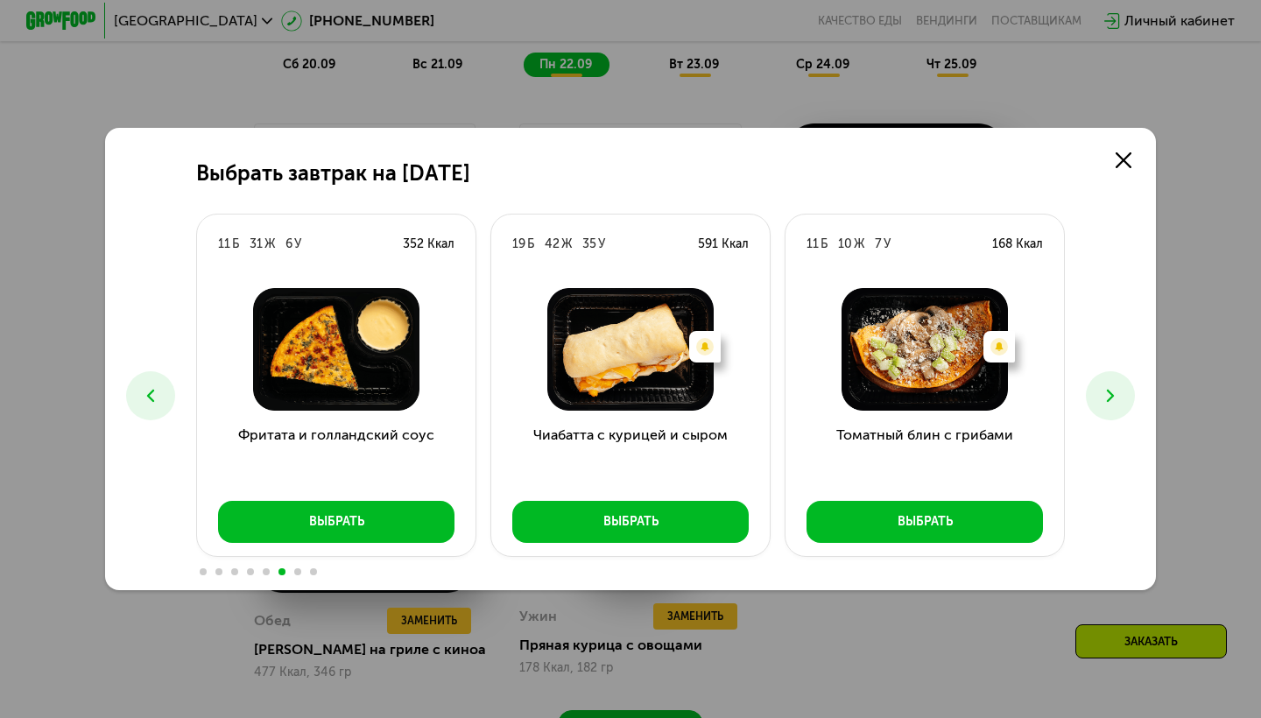
click at [1105, 383] on button at bounding box center [1110, 395] width 49 height 49
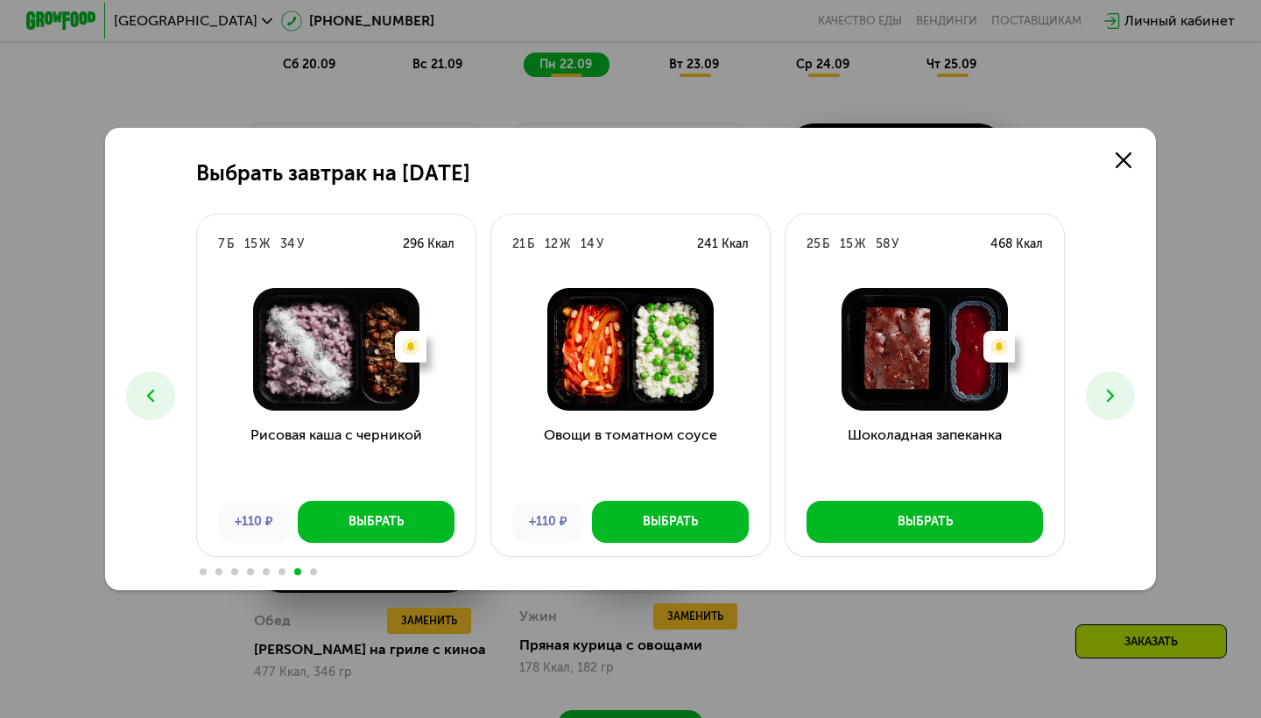
click at [1105, 381] on button at bounding box center [1110, 395] width 49 height 49
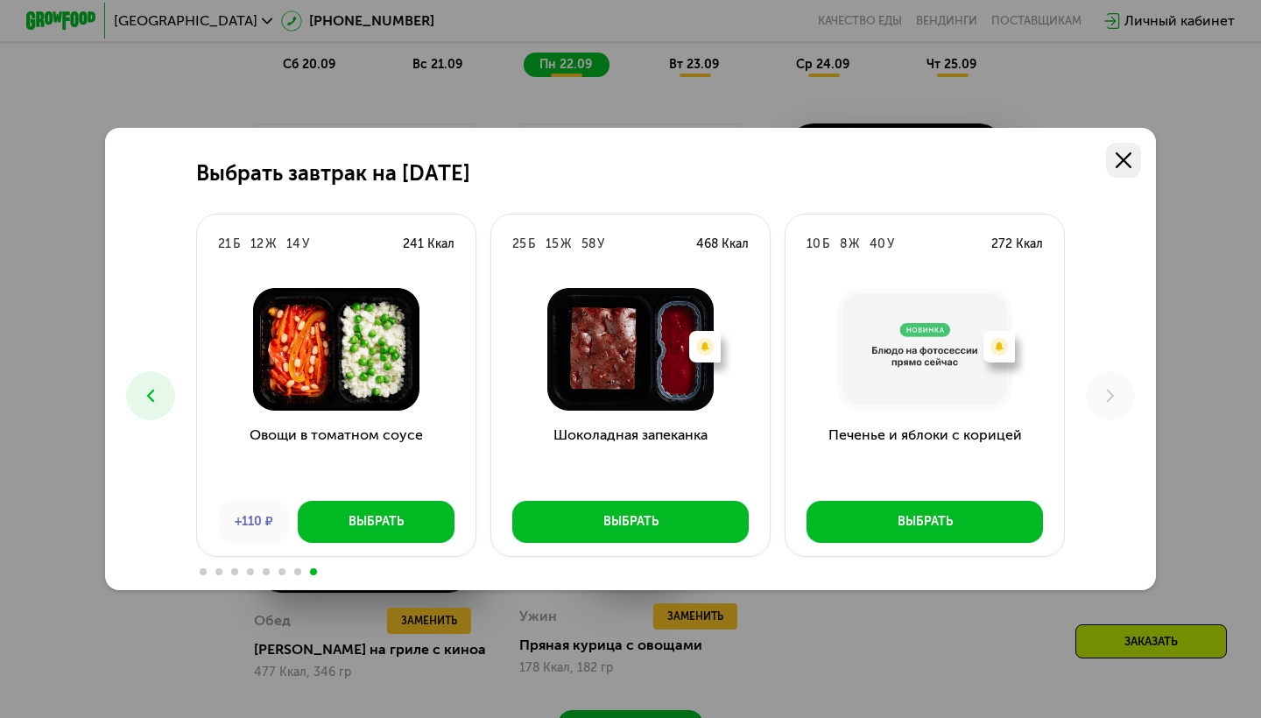
click at [1126, 171] on link at bounding box center [1123, 160] width 35 height 35
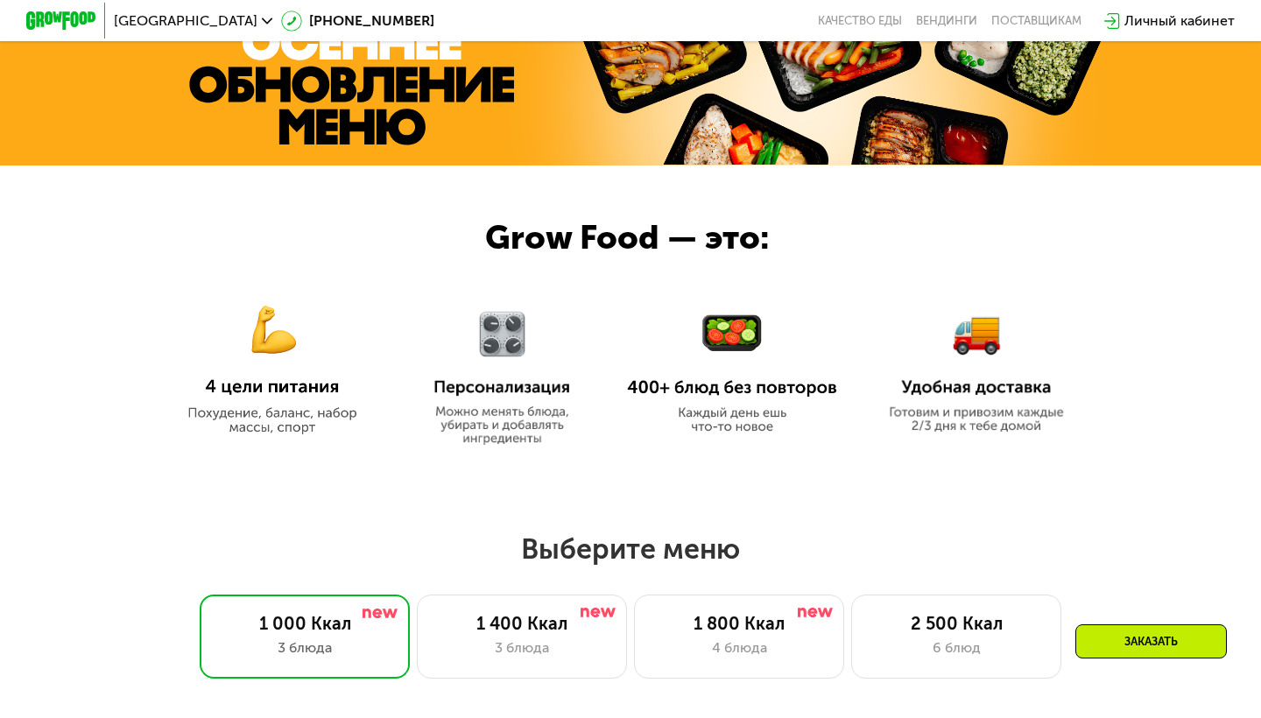
scroll to position [531, 0]
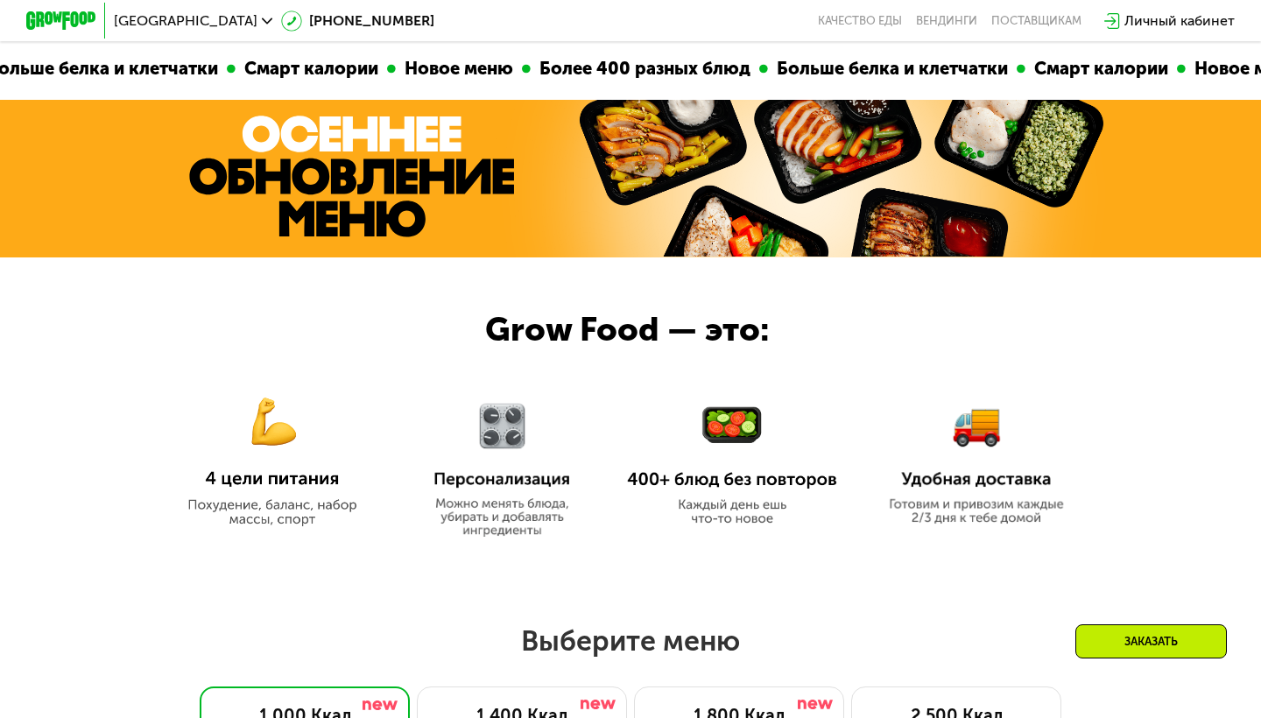
click at [391, 196] on img at bounding box center [351, 177] width 325 height 122
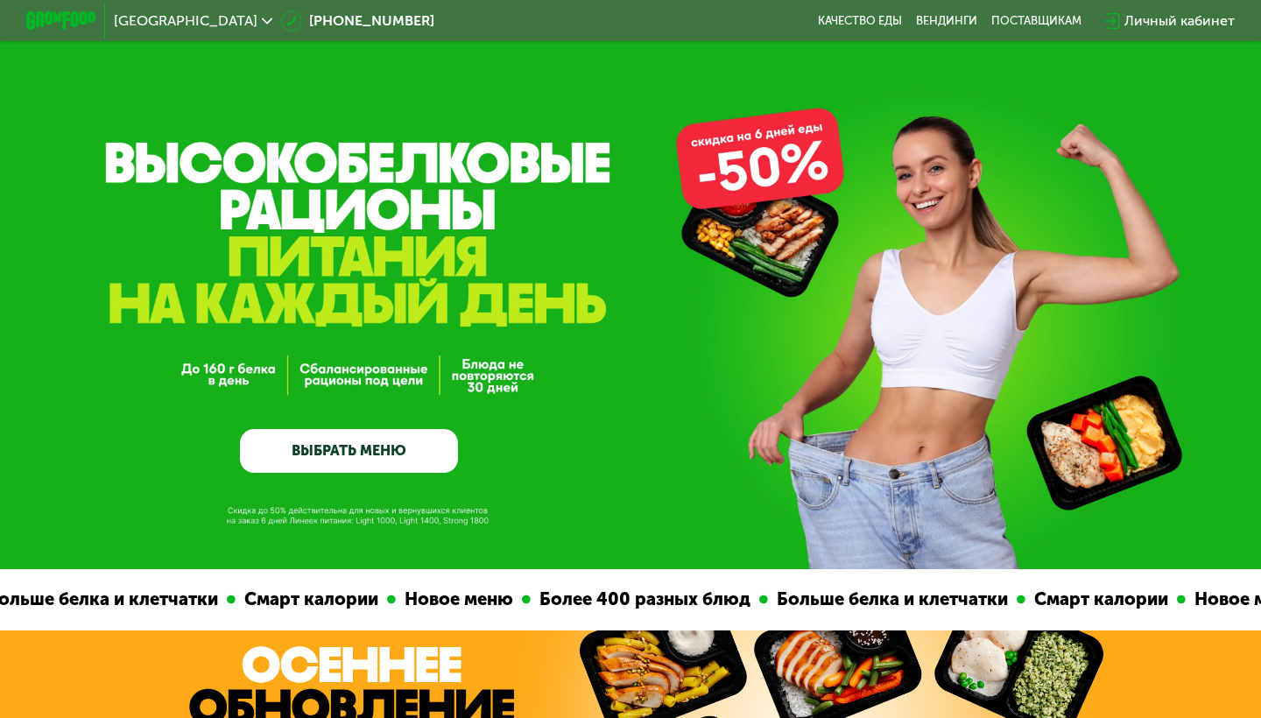
scroll to position [0, 0]
click at [325, 464] on link "ВЫБРАТЬ МЕНЮ" at bounding box center [349, 451] width 218 height 44
click at [83, 16] on img at bounding box center [60, 20] width 69 height 18
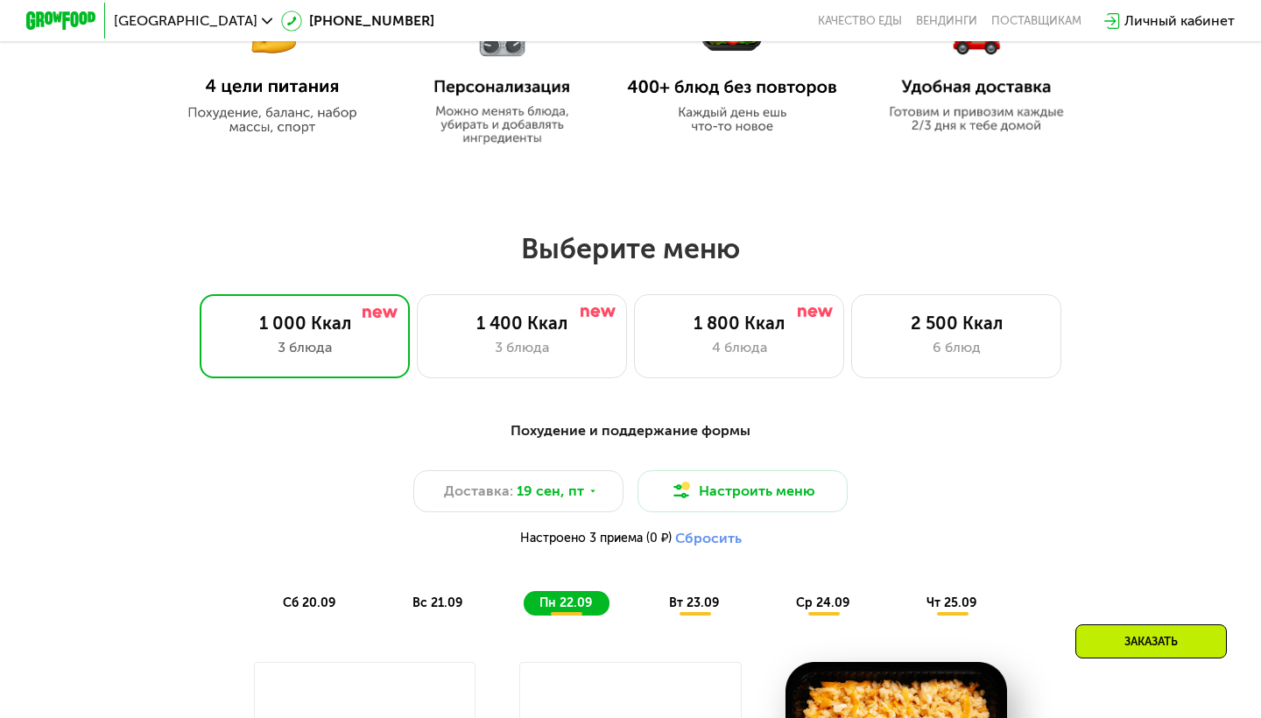
scroll to position [983, 0]
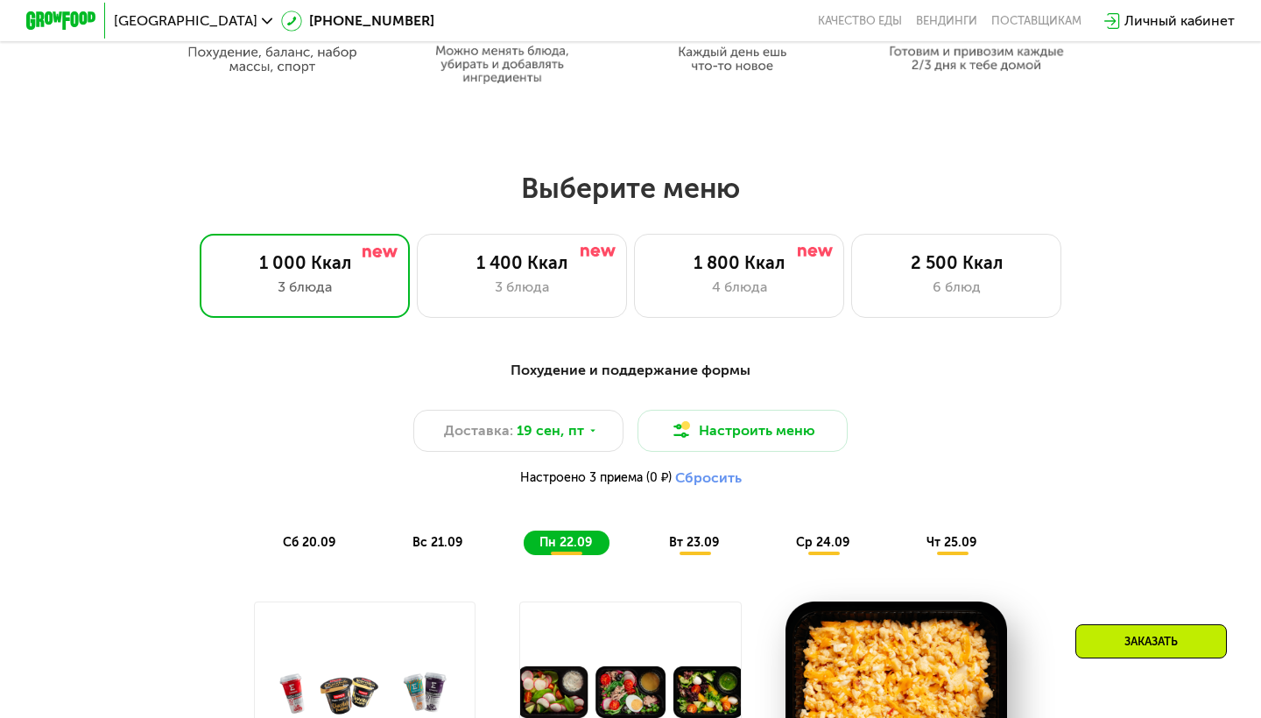
click at [718, 476] on button "Сбросить" at bounding box center [708, 478] width 67 height 18
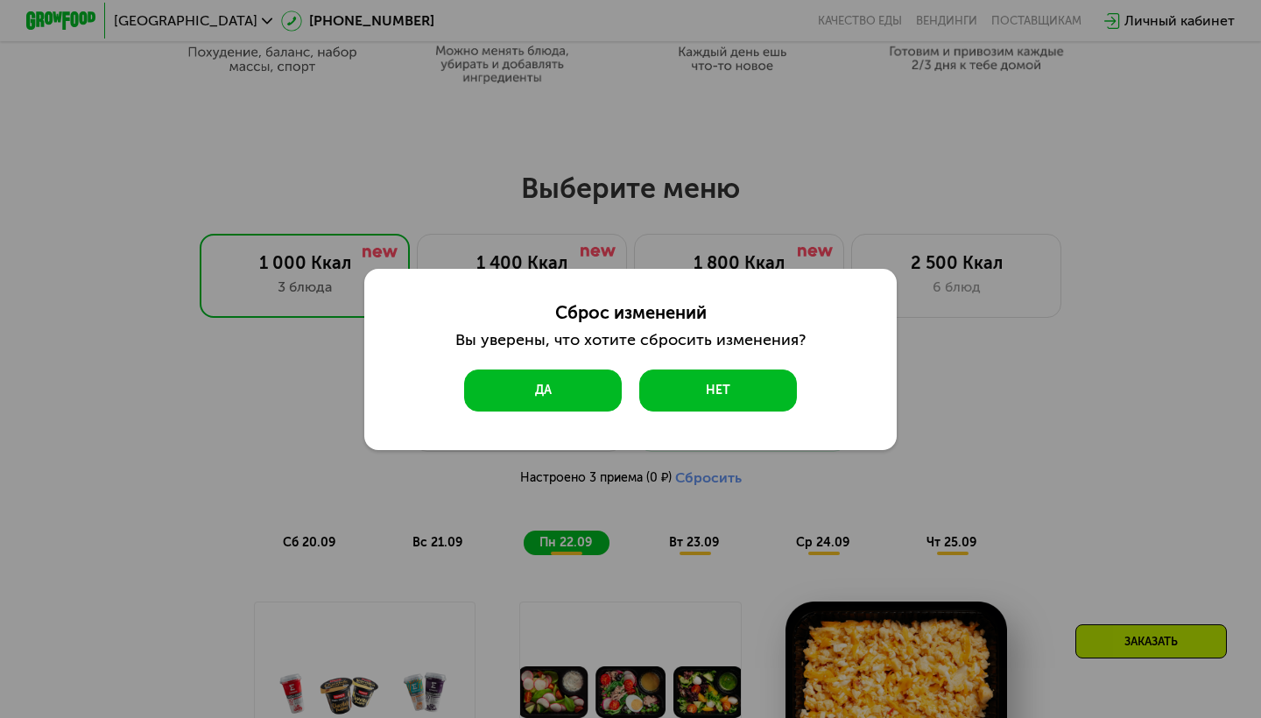
click at [600, 407] on button "Да" at bounding box center [543, 390] width 158 height 42
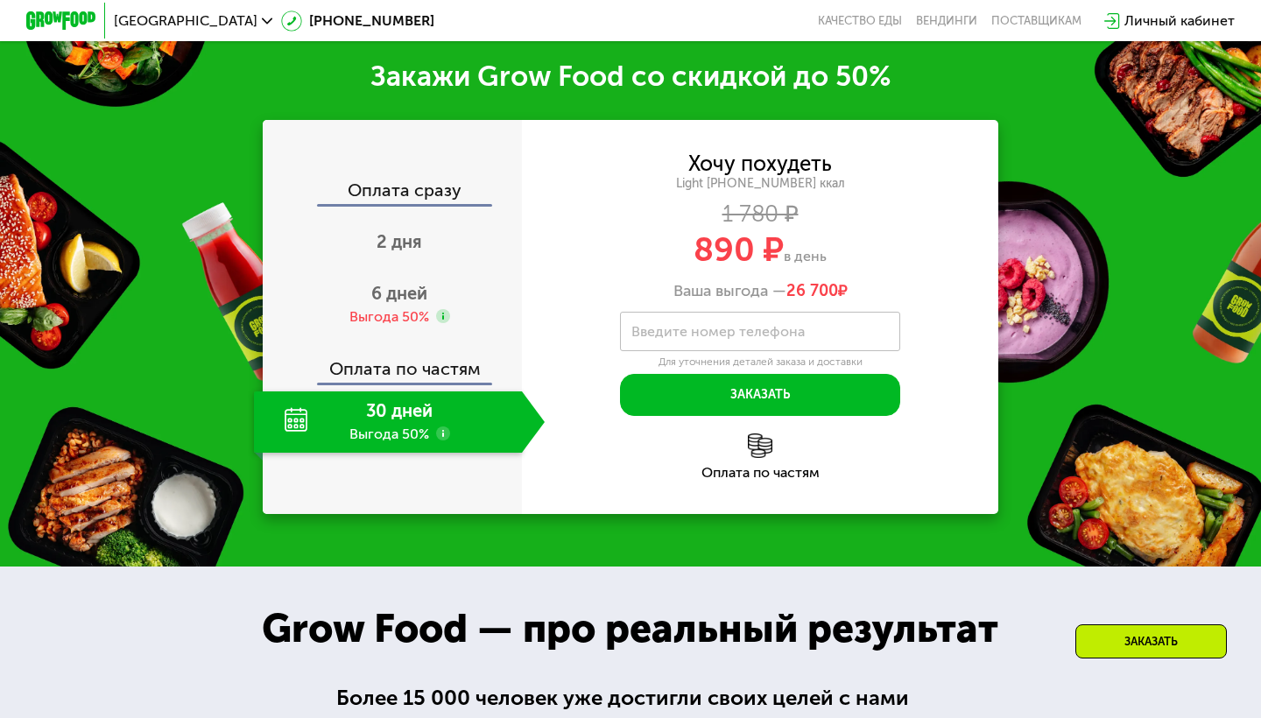
scroll to position [1595, 0]
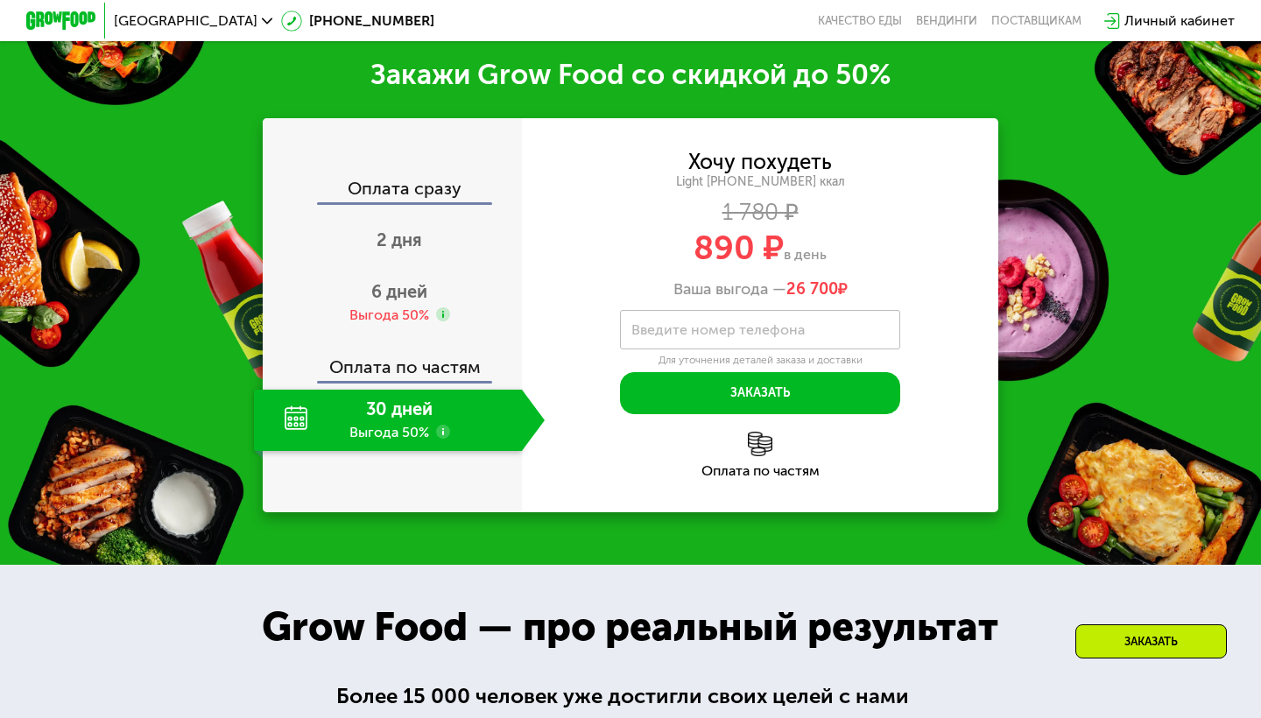
click at [742, 243] on span "890 ₽" at bounding box center [738, 248] width 90 height 40
click at [739, 325] on label "Введите номер телефона" at bounding box center [717, 330] width 173 height 10
click at [739, 323] on input "Введите номер телефона" at bounding box center [760, 329] width 280 height 39
click at [803, 292] on span "26 700" at bounding box center [812, 288] width 52 height 19
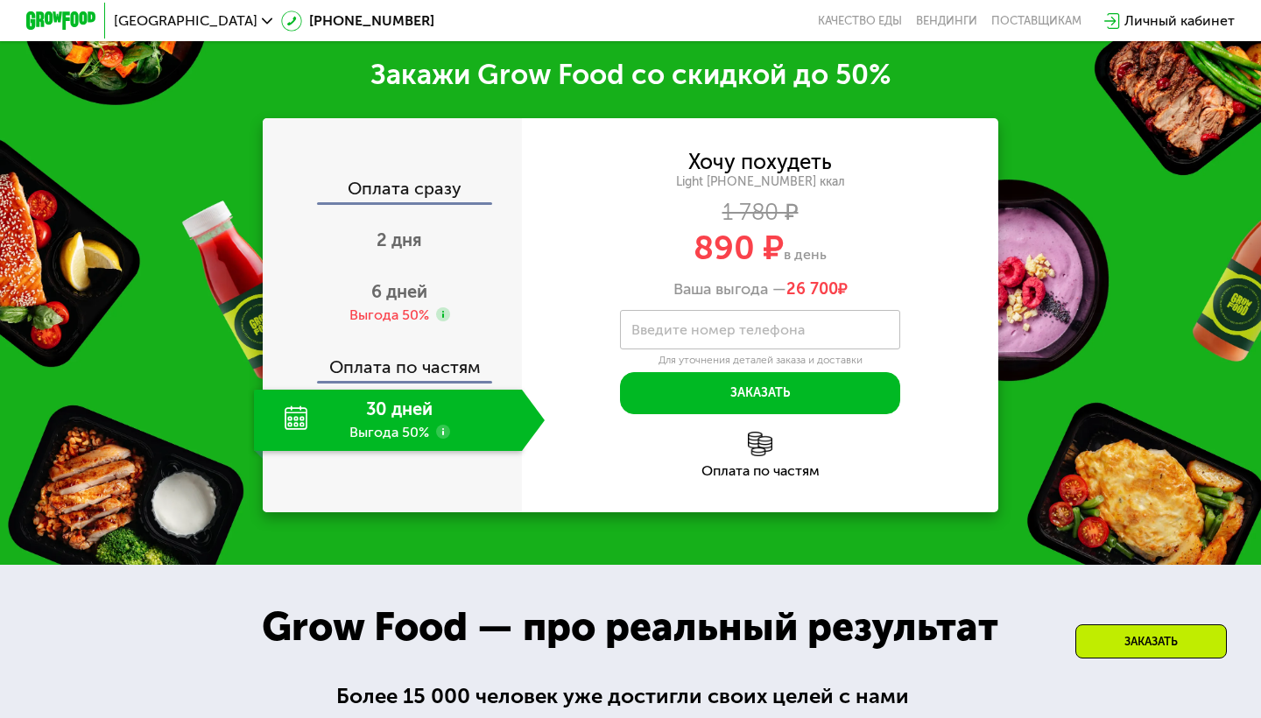
click at [760, 327] on label "Введите номер телефона" at bounding box center [717, 330] width 173 height 10
click at [760, 327] on input "Введите номер телефона" at bounding box center [760, 329] width 280 height 39
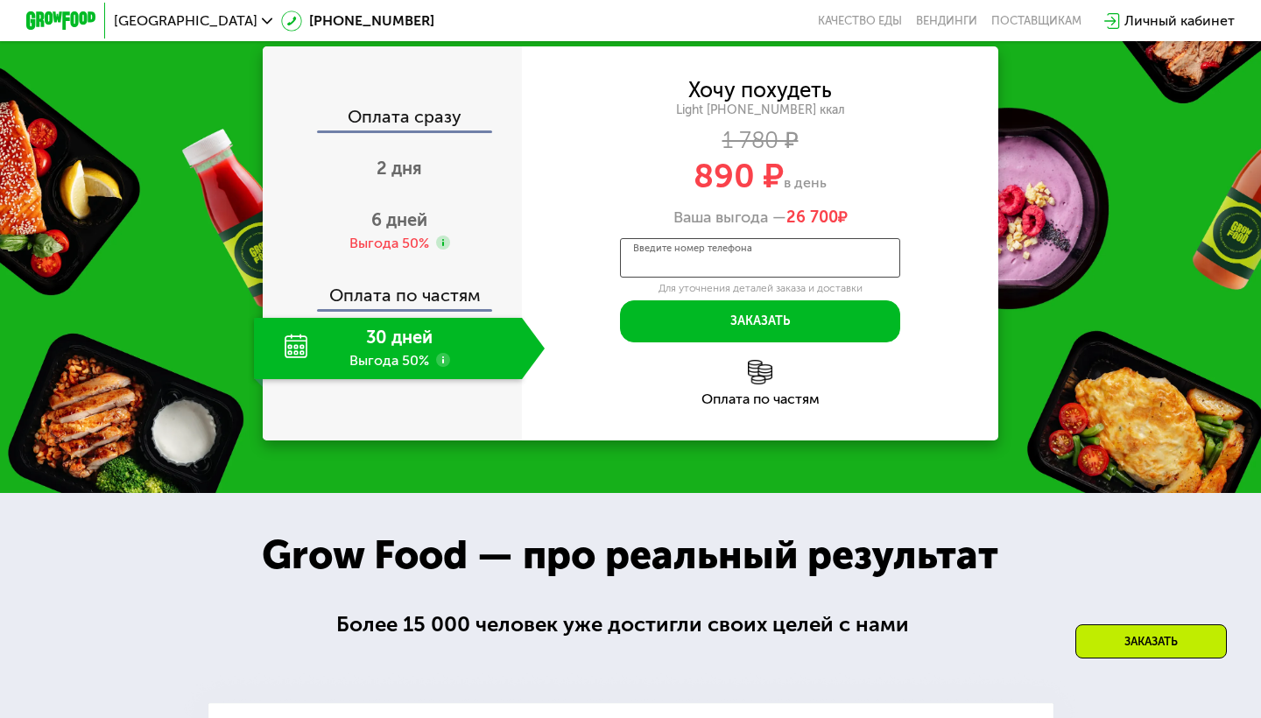
scroll to position [1670, 0]
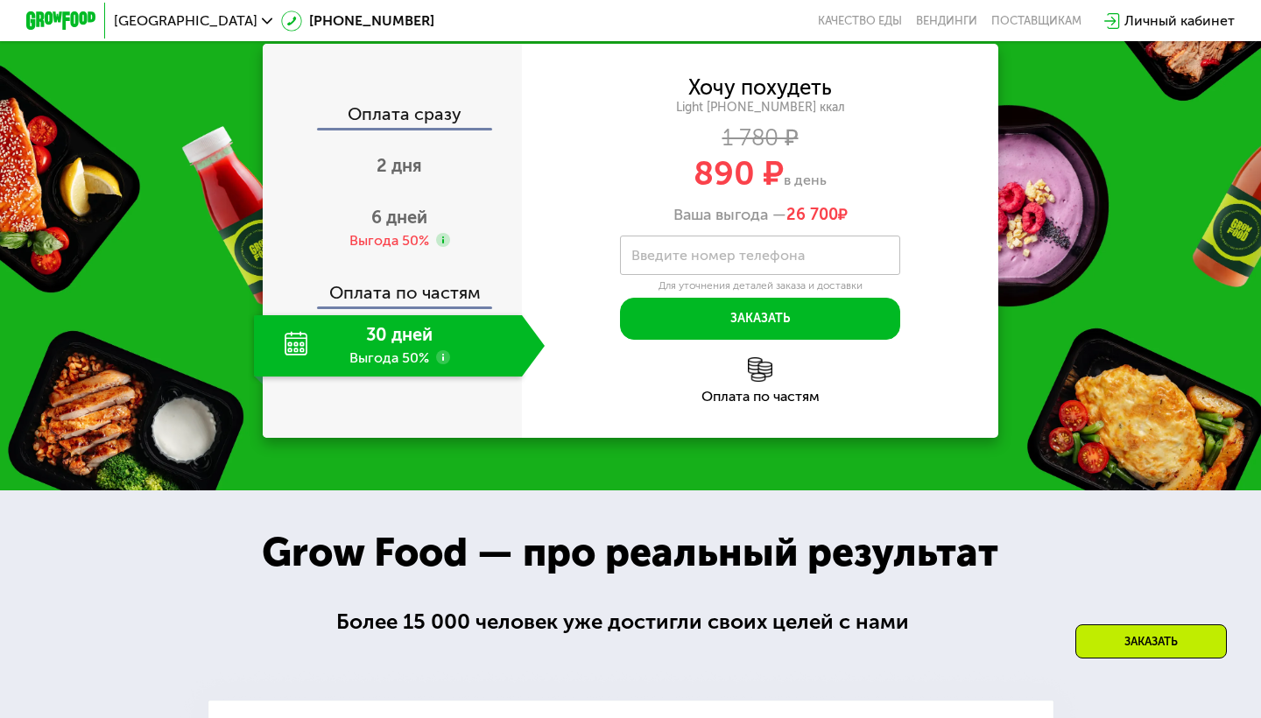
click at [770, 133] on div "1 780 ₽" at bounding box center [760, 138] width 476 height 19
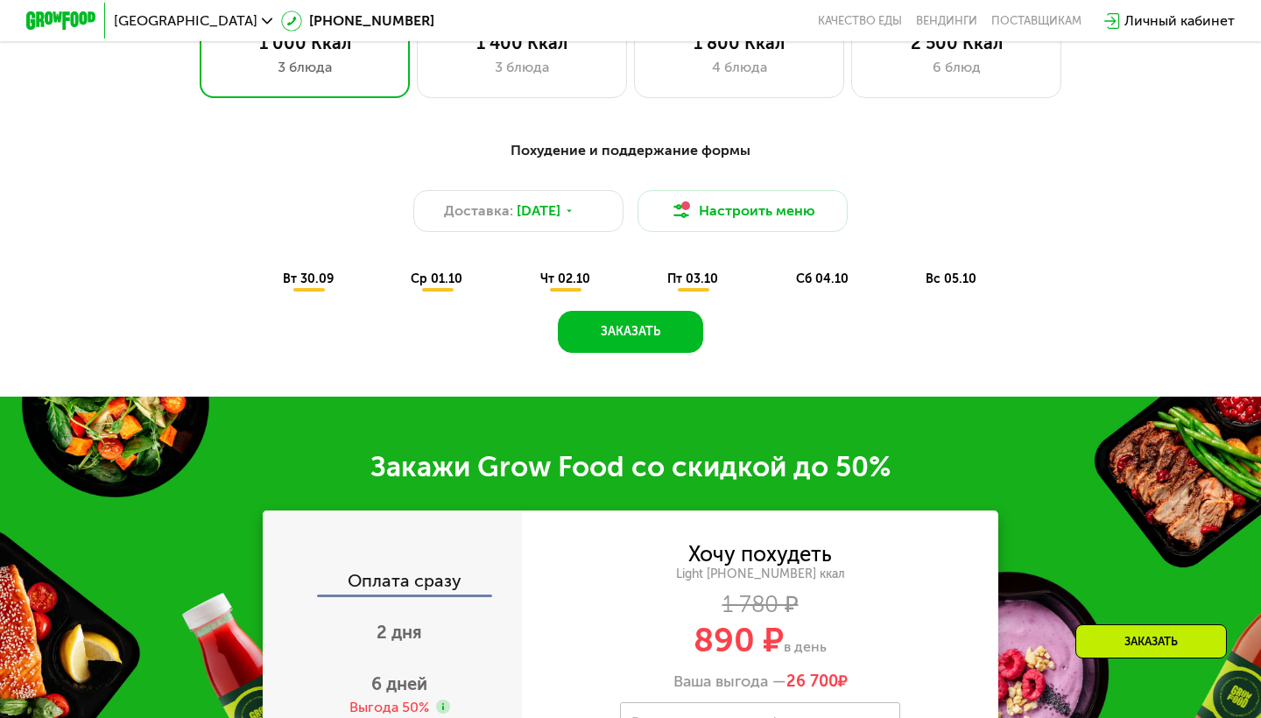
scroll to position [1122, 0]
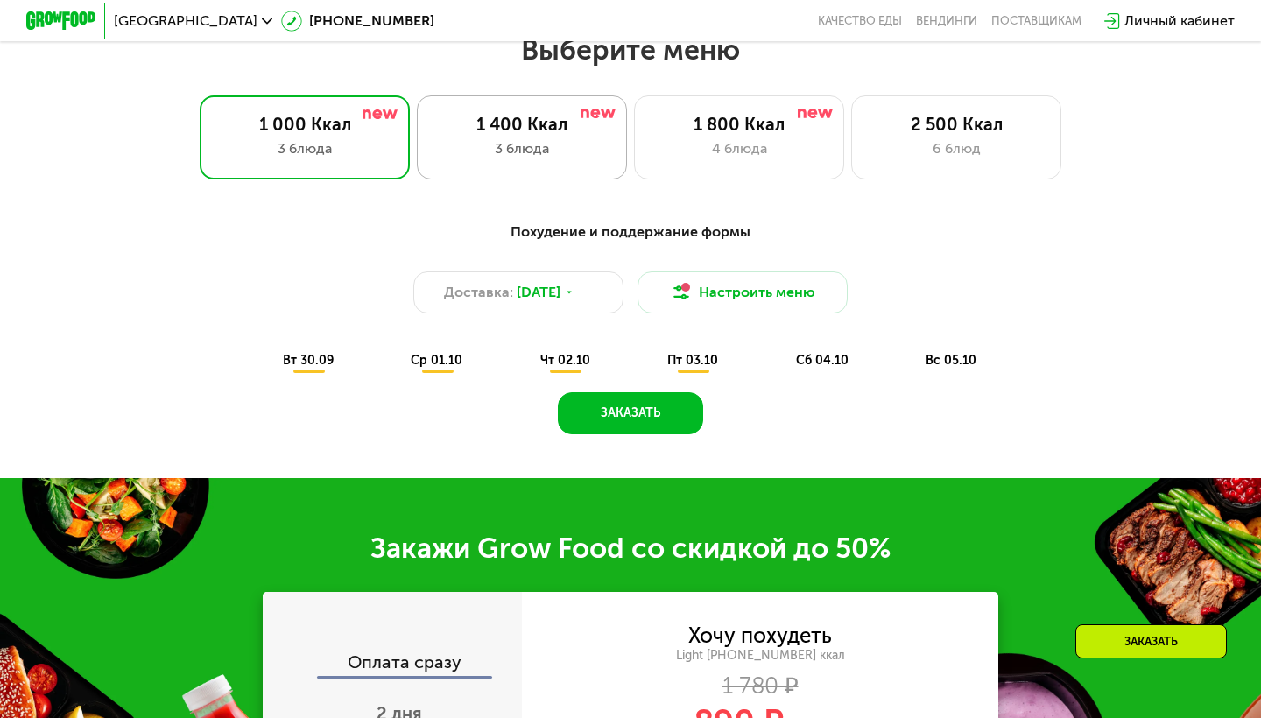
click at [514, 161] on div "1 400 Ккал 3 блюда" at bounding box center [522, 137] width 210 height 84
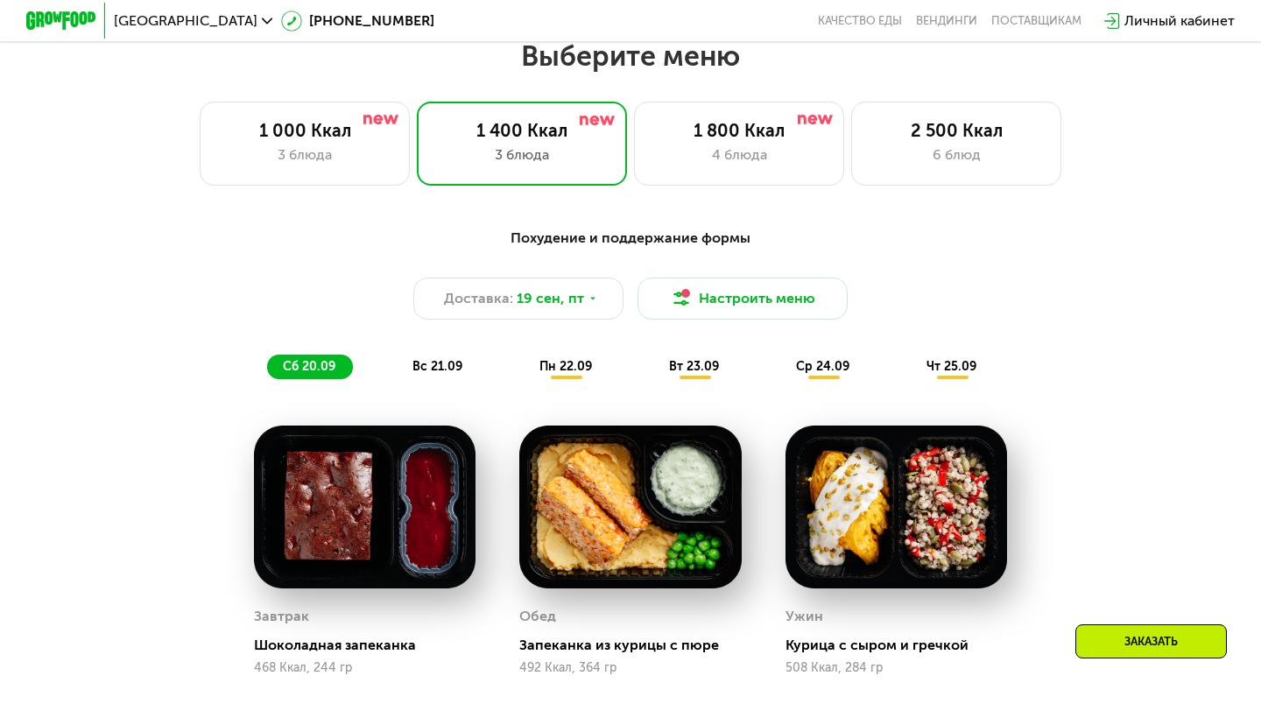
scroll to position [1110, 0]
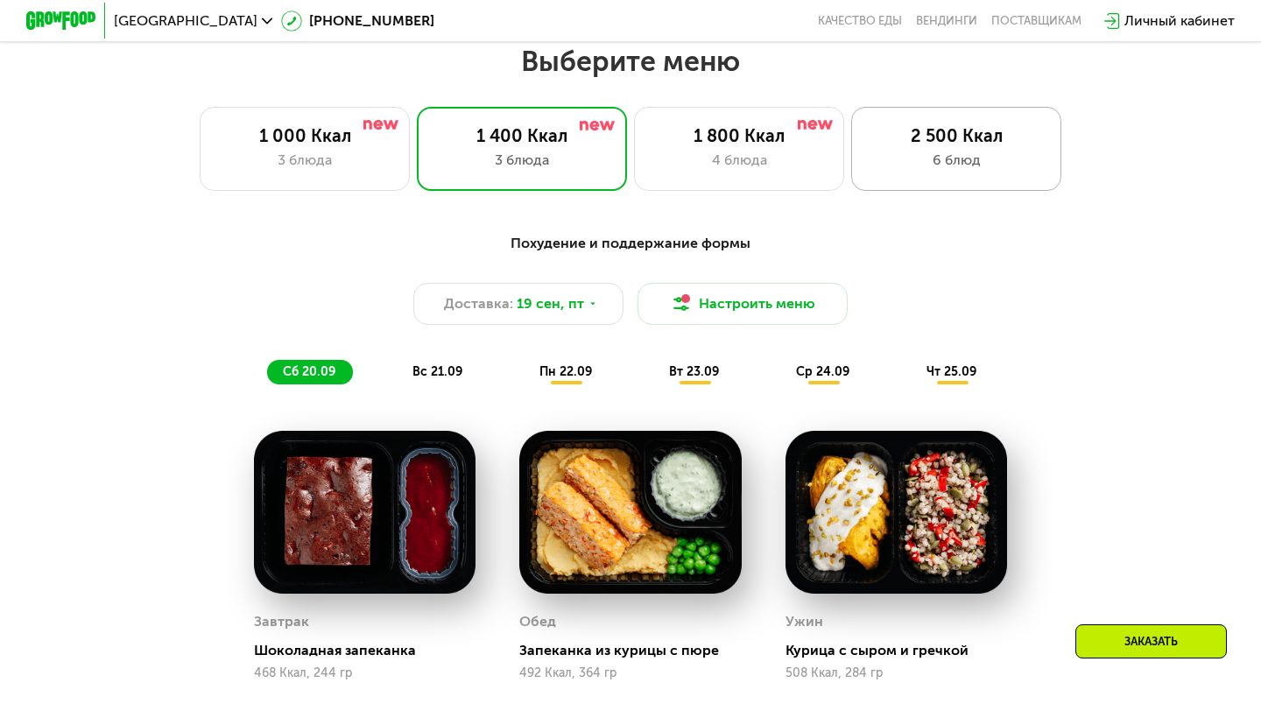
click at [941, 163] on div "6 блюд" at bounding box center [955, 160] width 173 height 21
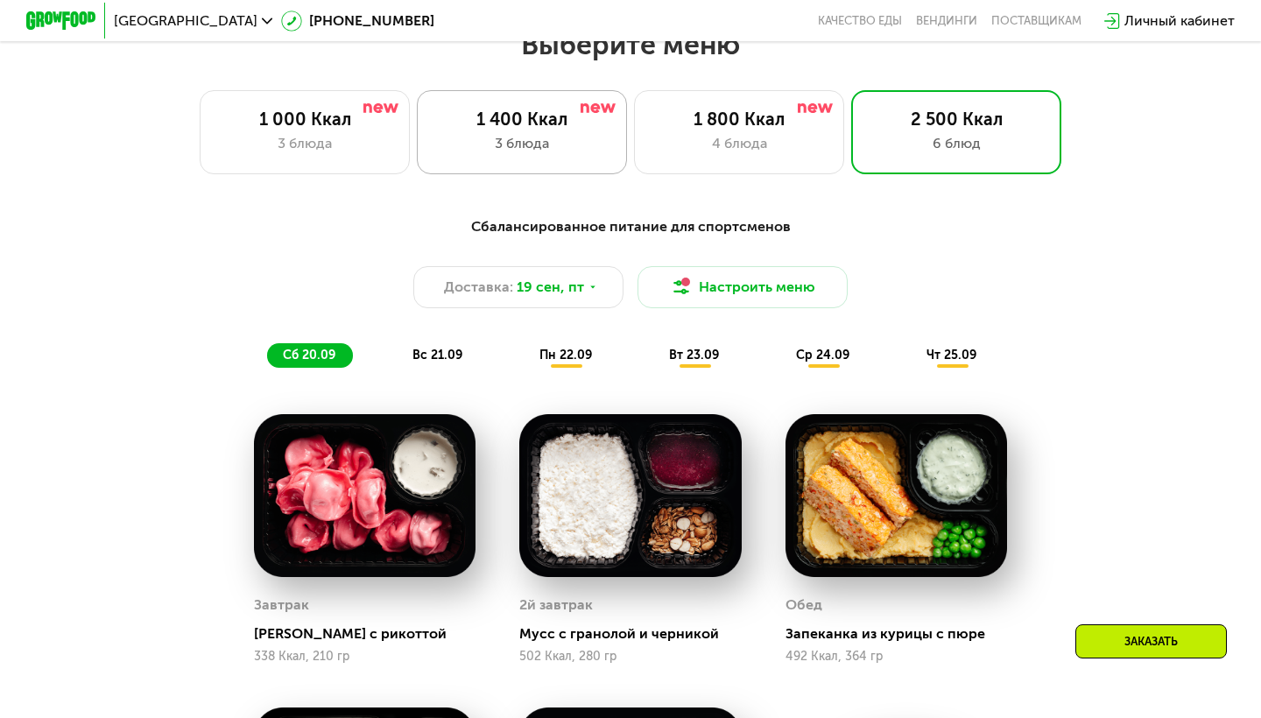
scroll to position [1122, 0]
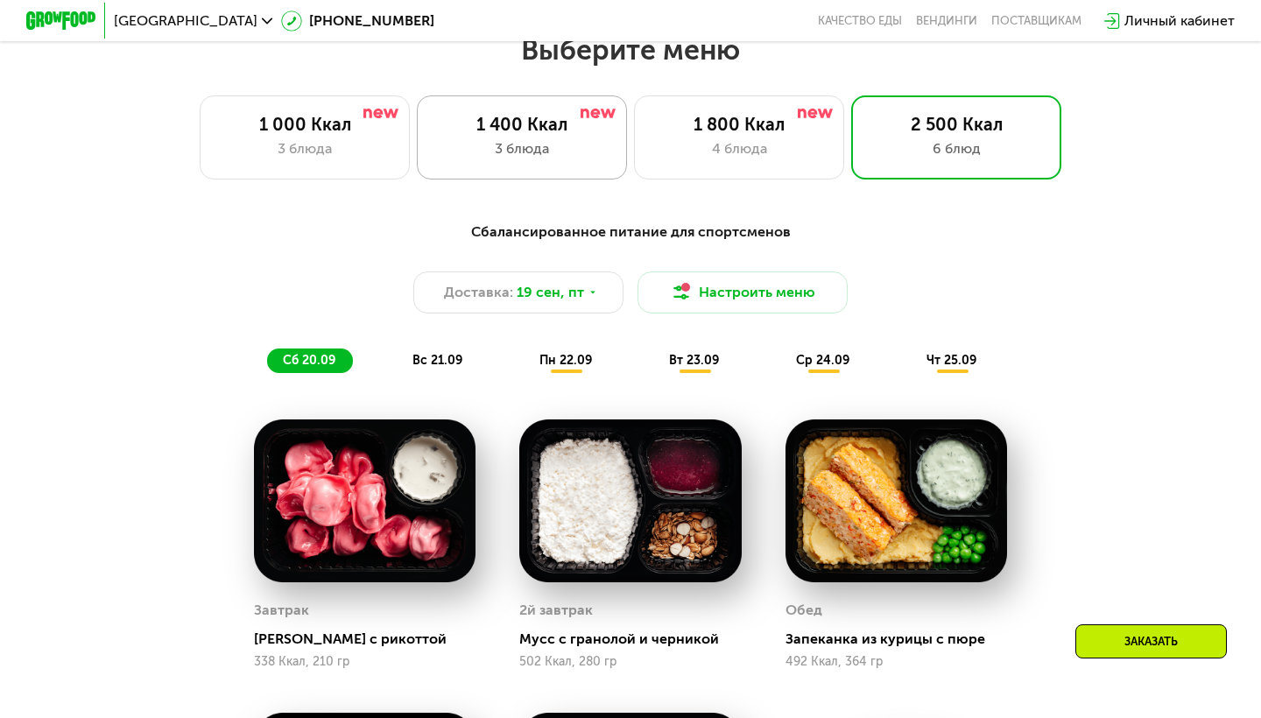
click at [543, 131] on div "1 400 Ккал" at bounding box center [521, 124] width 173 height 21
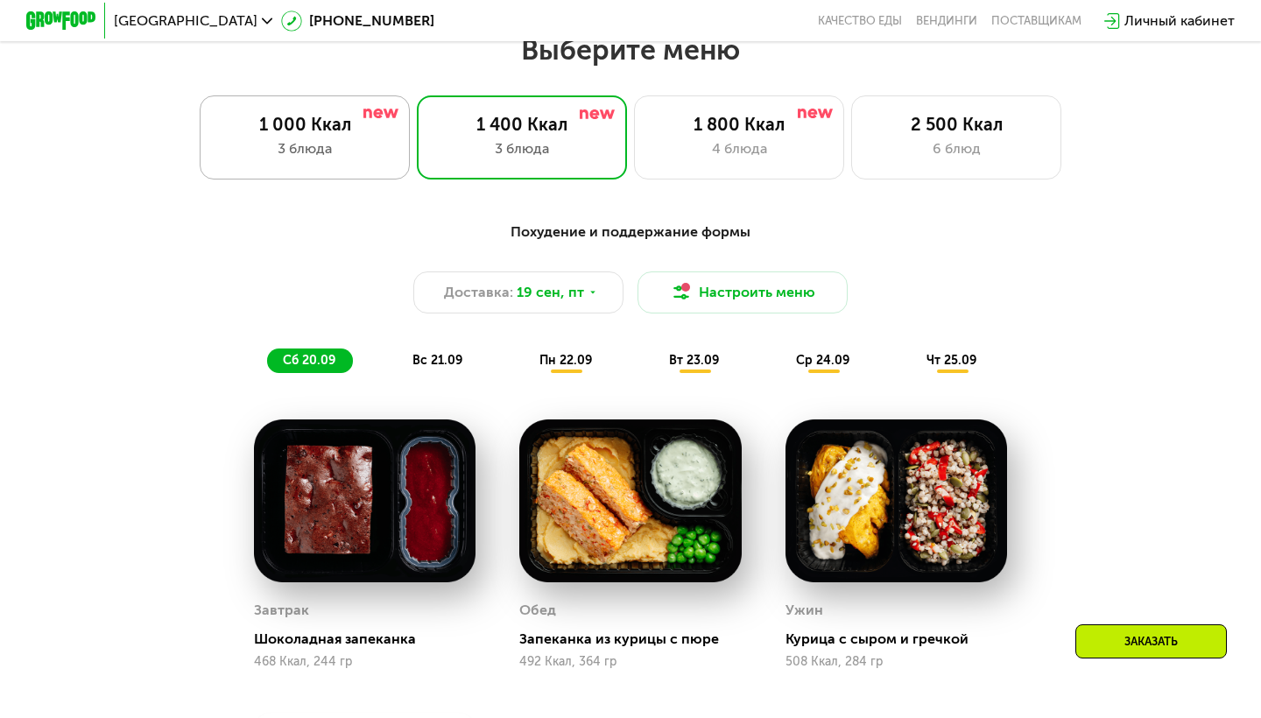
click at [375, 138] on div "3 блюда" at bounding box center [304, 148] width 173 height 21
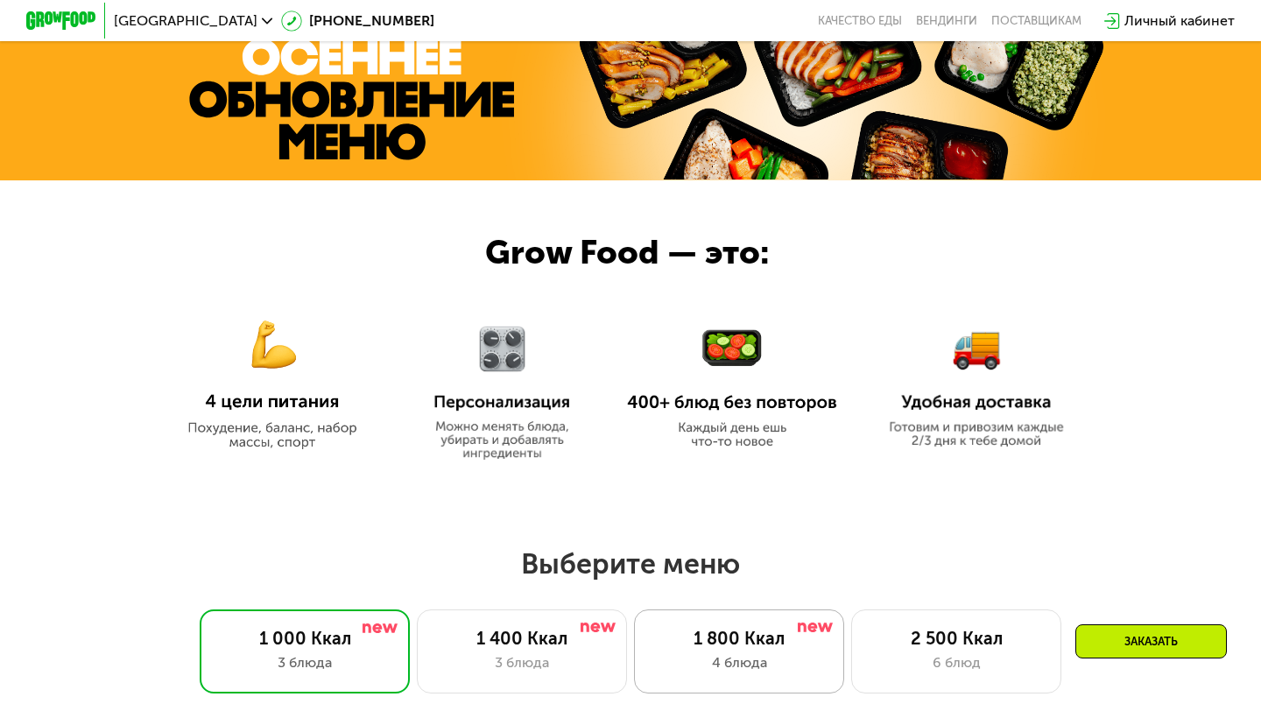
scroll to position [607, 0]
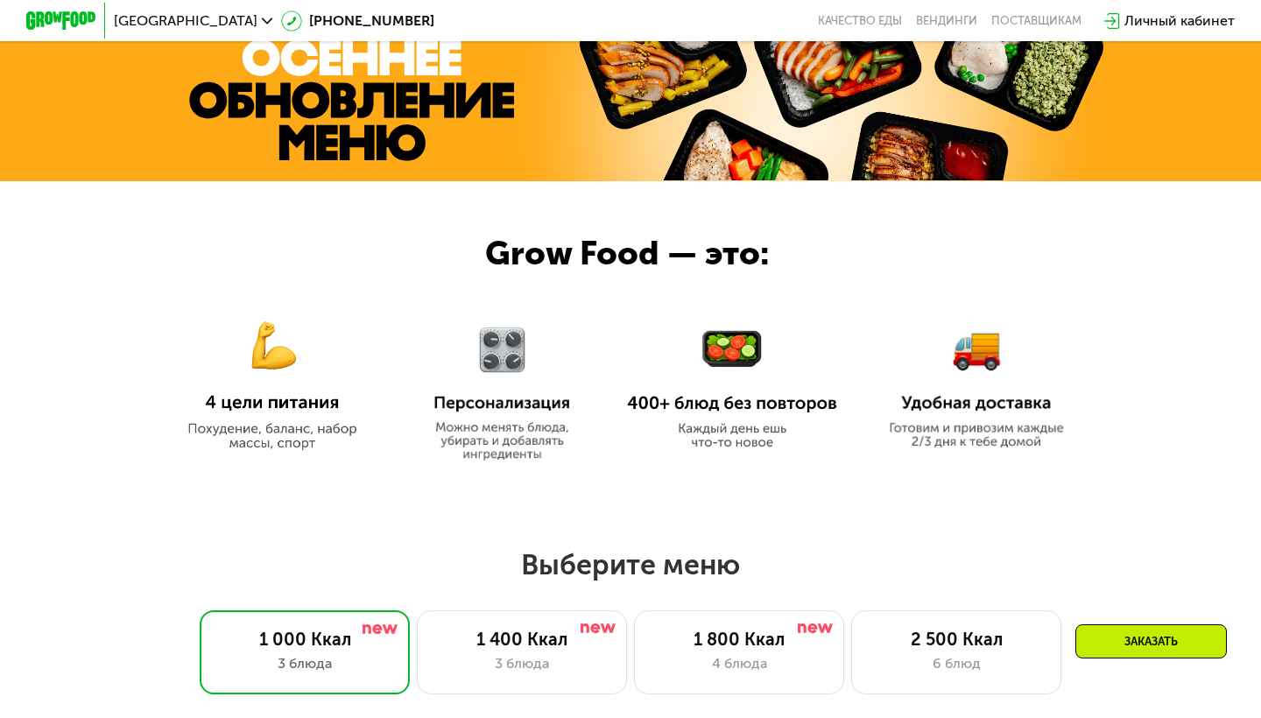
click at [513, 411] on img at bounding box center [502, 384] width 164 height 156
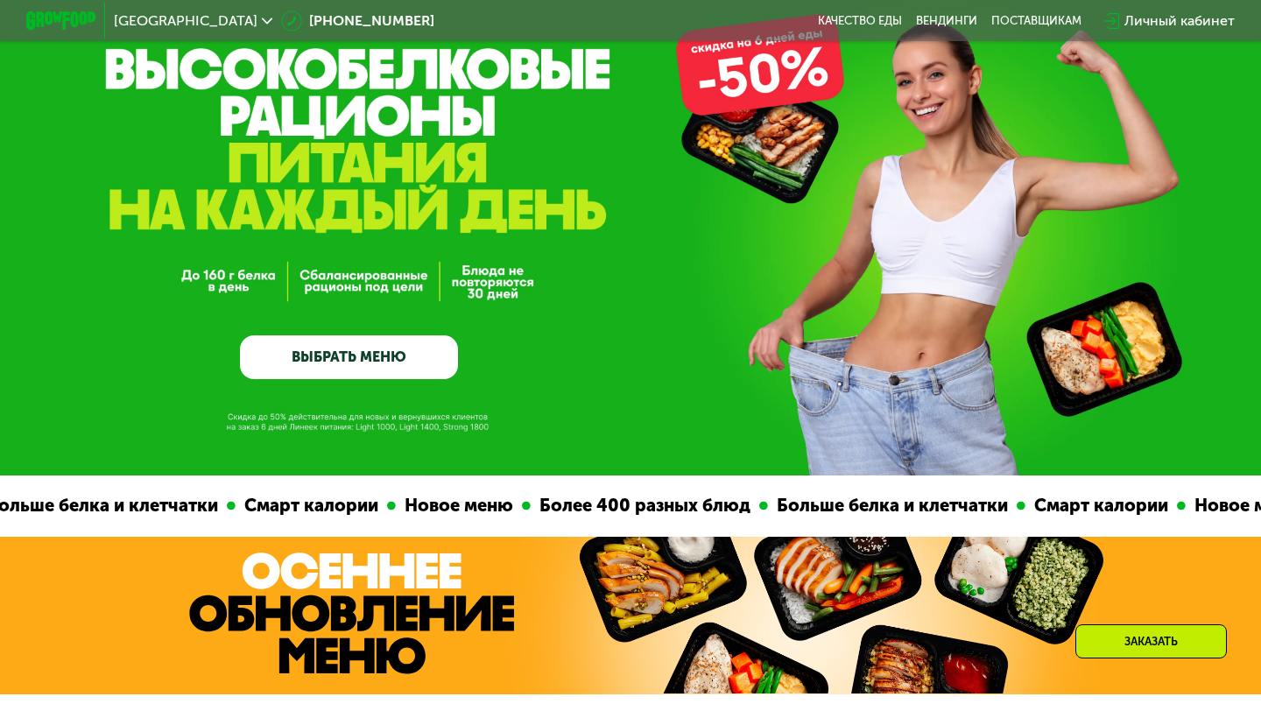
click at [420, 375] on link "ВЫБРАТЬ МЕНЮ" at bounding box center [349, 357] width 218 height 44
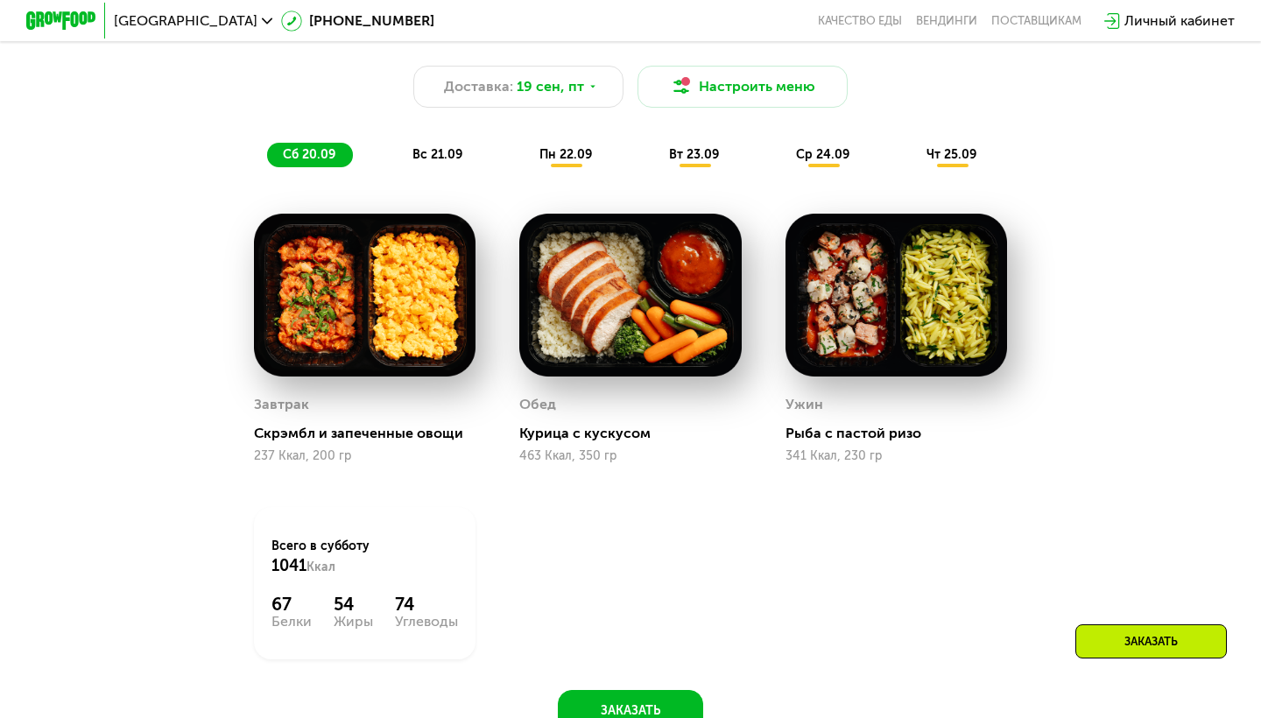
scroll to position [1329, 0]
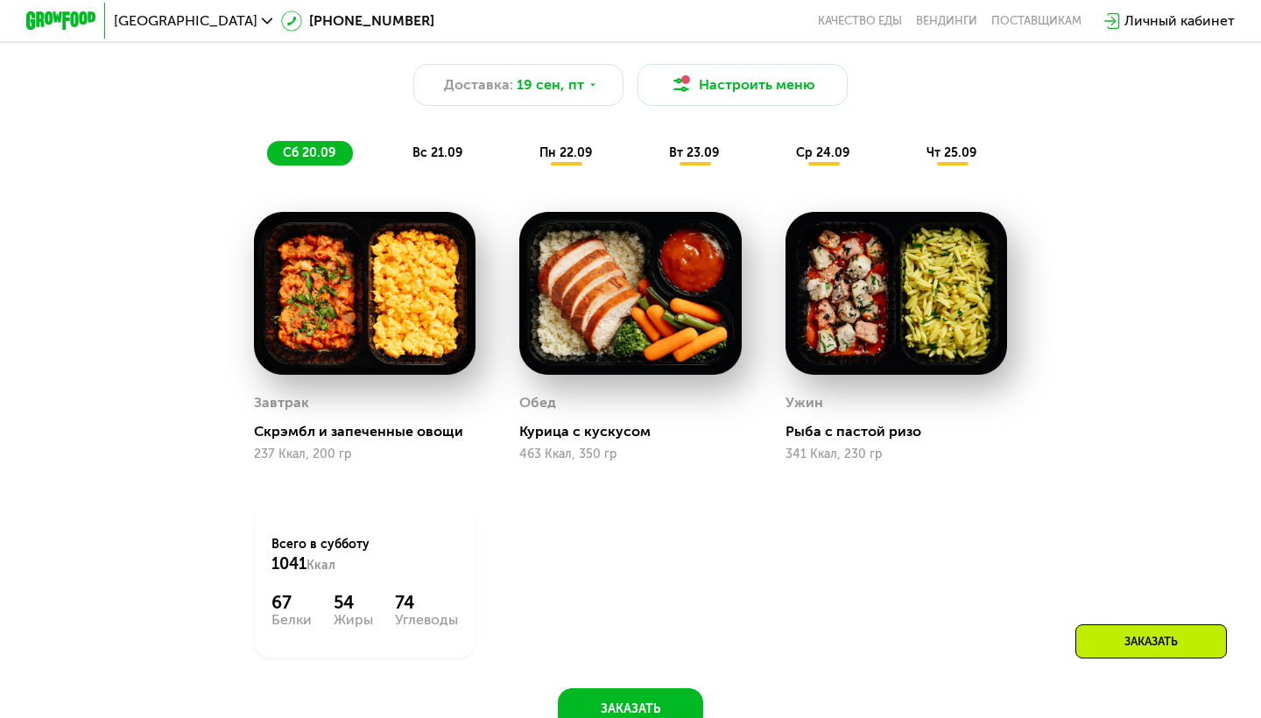
click at [419, 168] on div "Похудение и поддержание формы Доставка: 19 сен, пт Настроить меню сб 20.09 вс 2…" at bounding box center [631, 90] width 1058 height 172
click at [400, 152] on div "вс 21.09" at bounding box center [438, 153] width 83 height 25
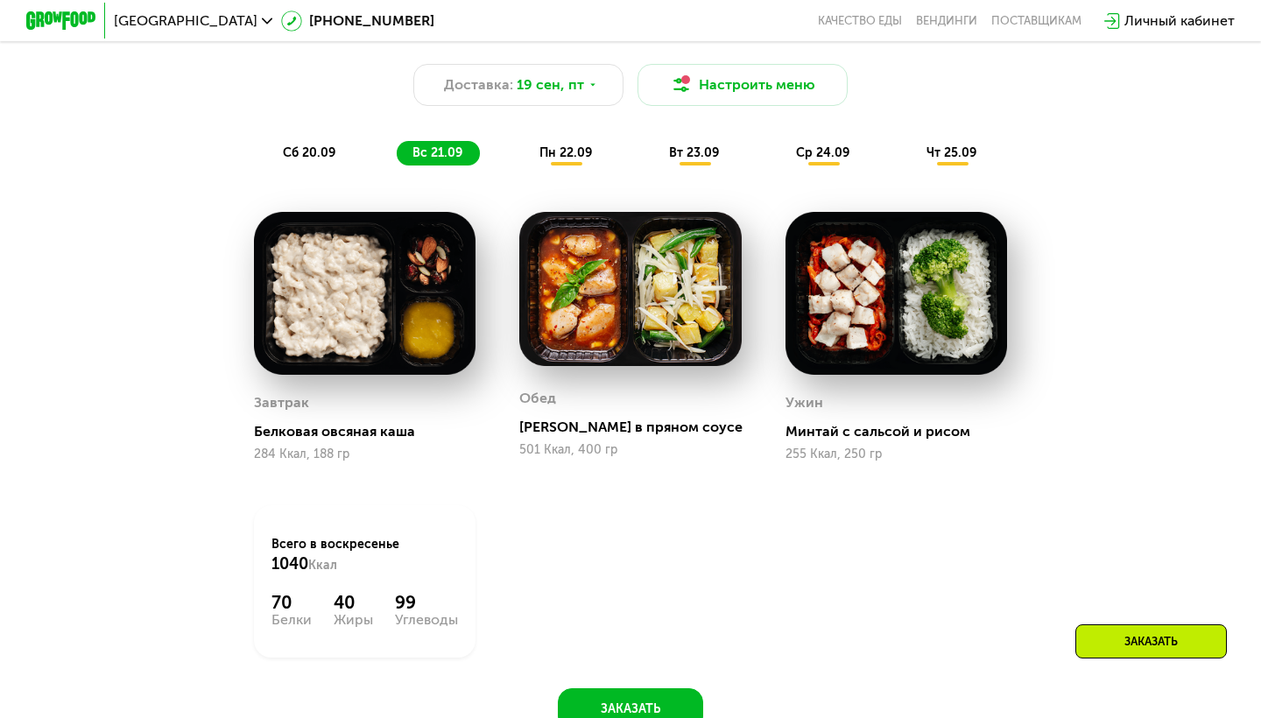
click at [561, 149] on span "пн 22.09" at bounding box center [565, 152] width 53 height 15
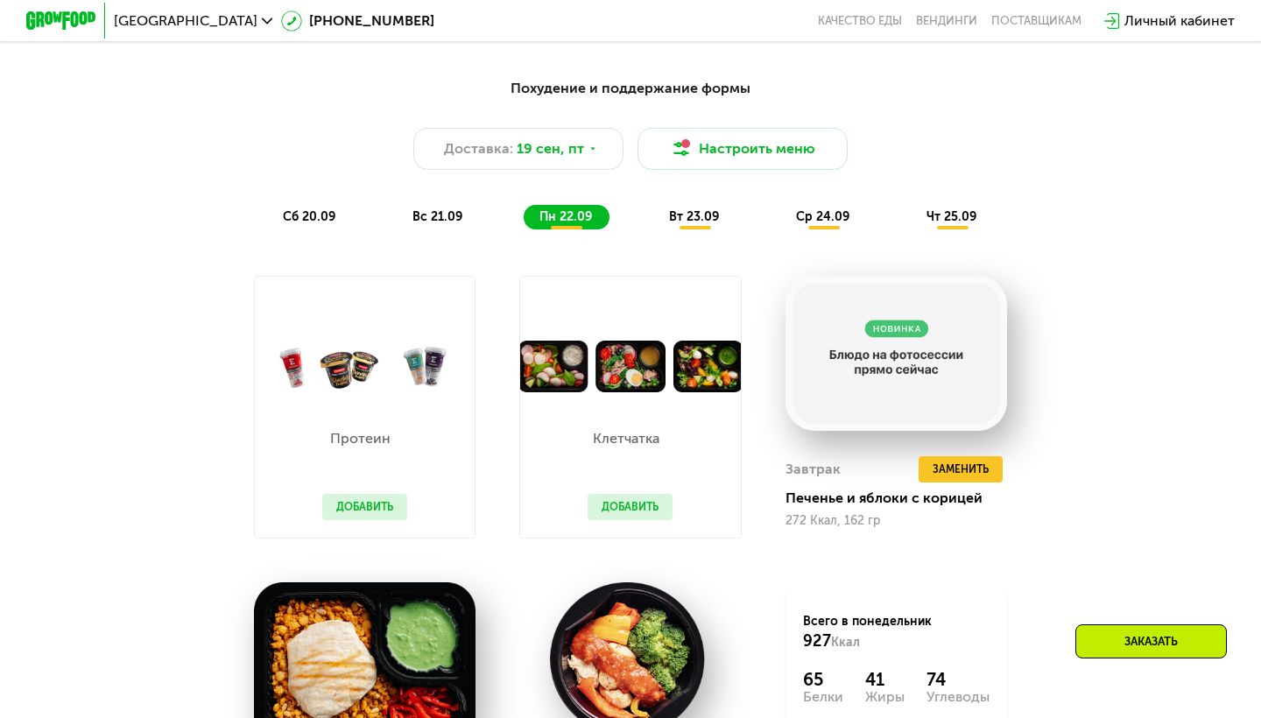
scroll to position [1263, 0]
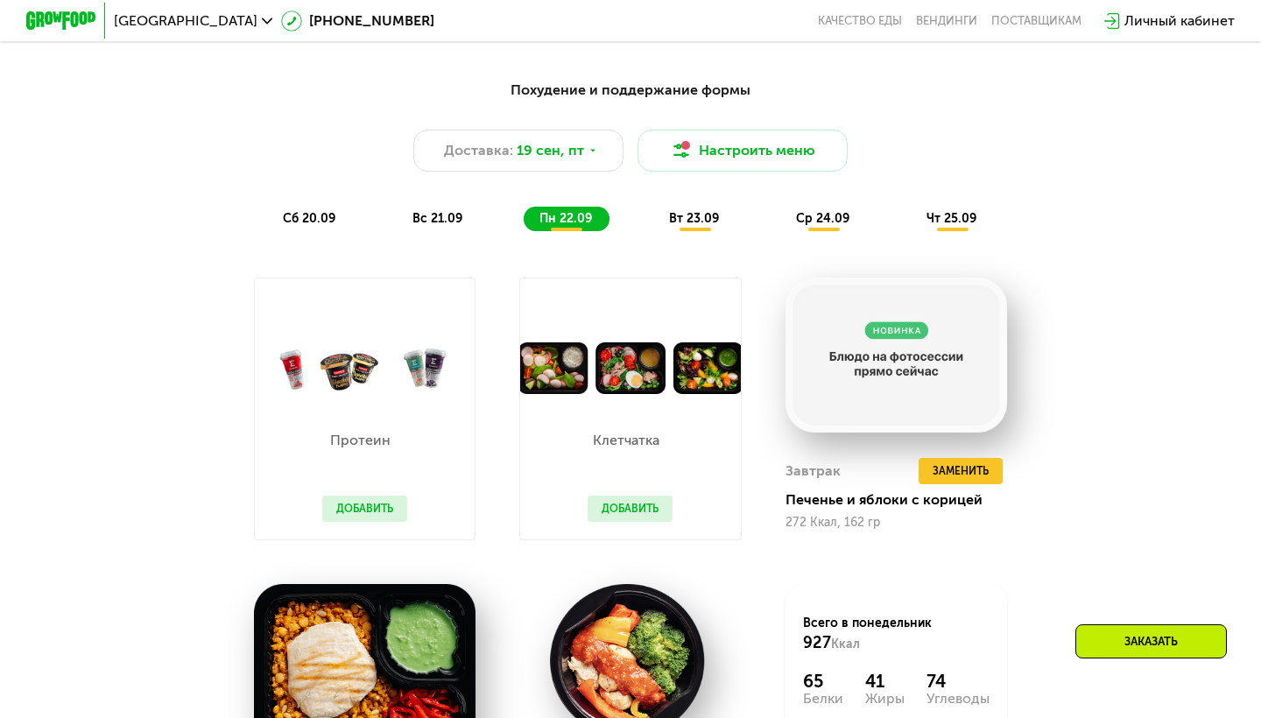
click at [710, 207] on div "вт 23.09" at bounding box center [694, 219] width 83 height 25
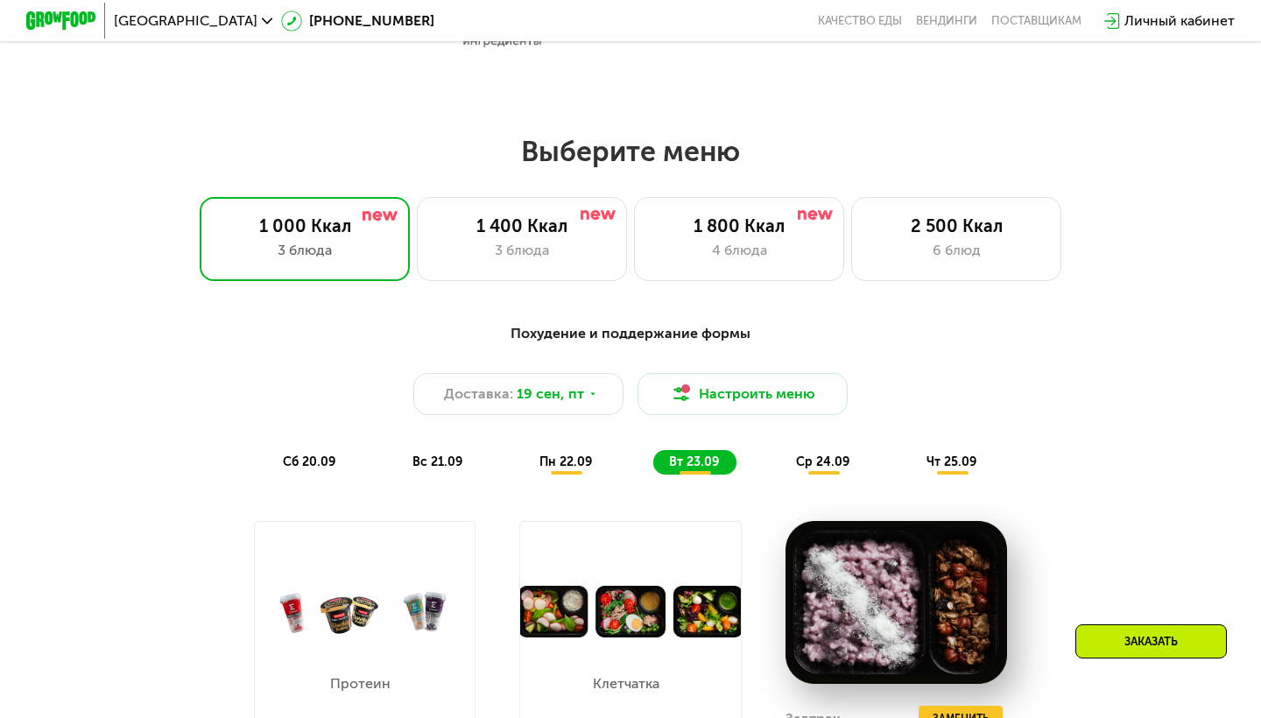
scroll to position [1010, 0]
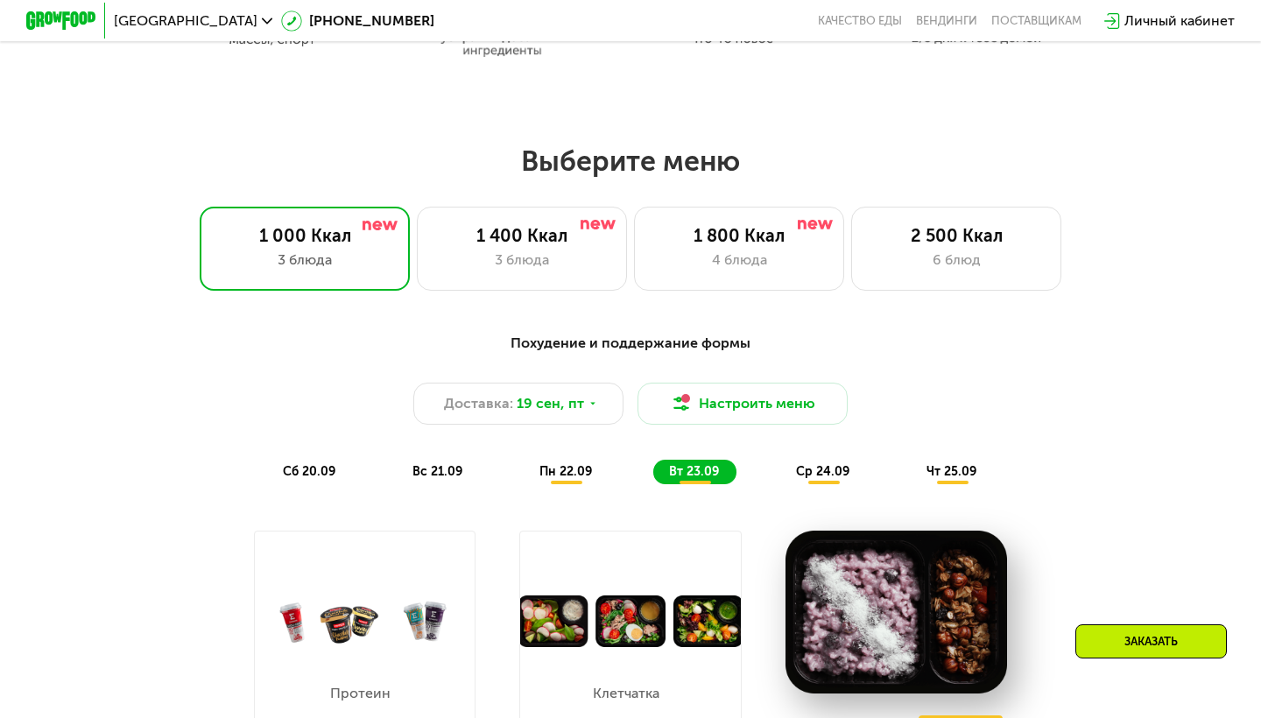
click at [825, 476] on span "ср 24.09" at bounding box center [822, 471] width 53 height 15
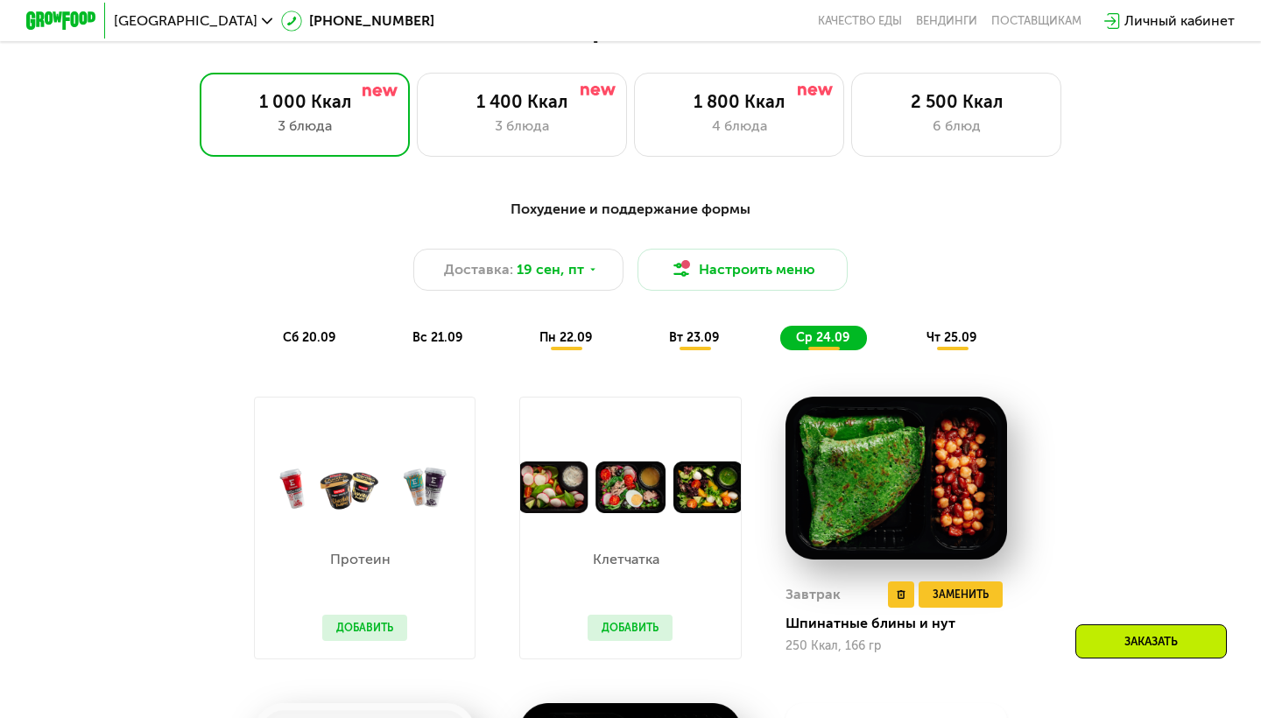
scroll to position [1150, 0]
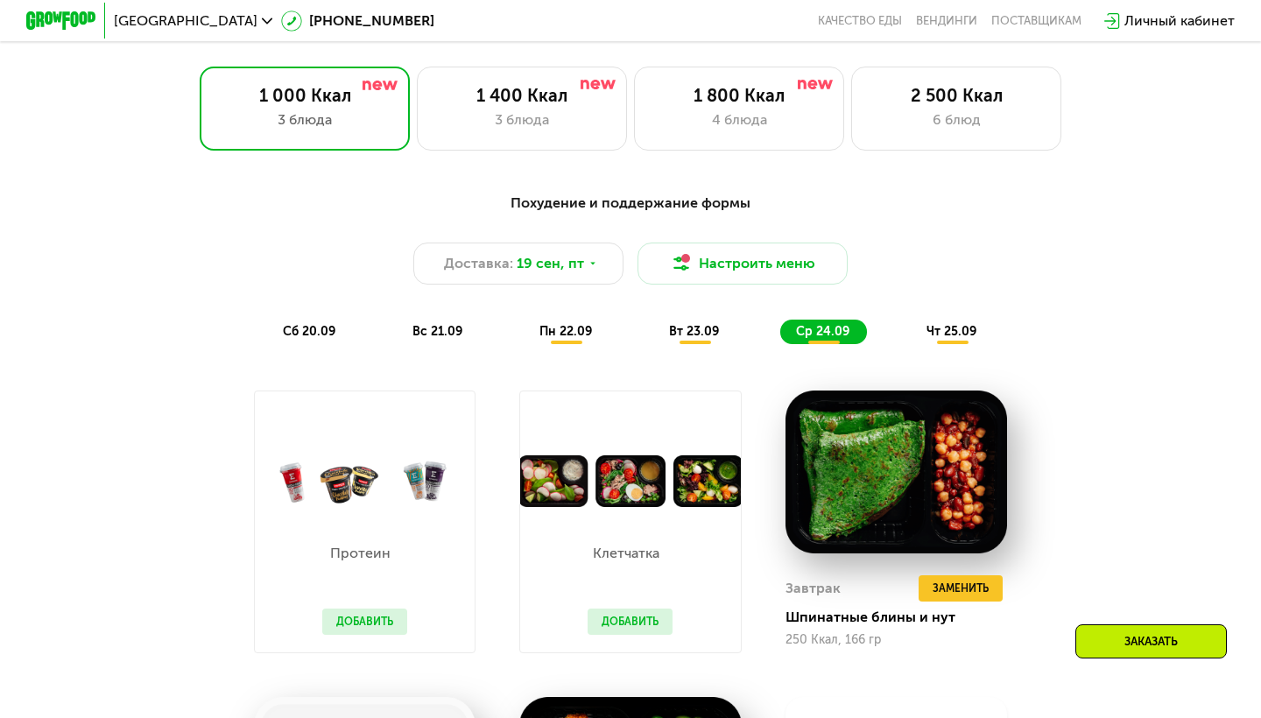
click at [946, 340] on div "чт 25.09" at bounding box center [952, 332] width 83 height 25
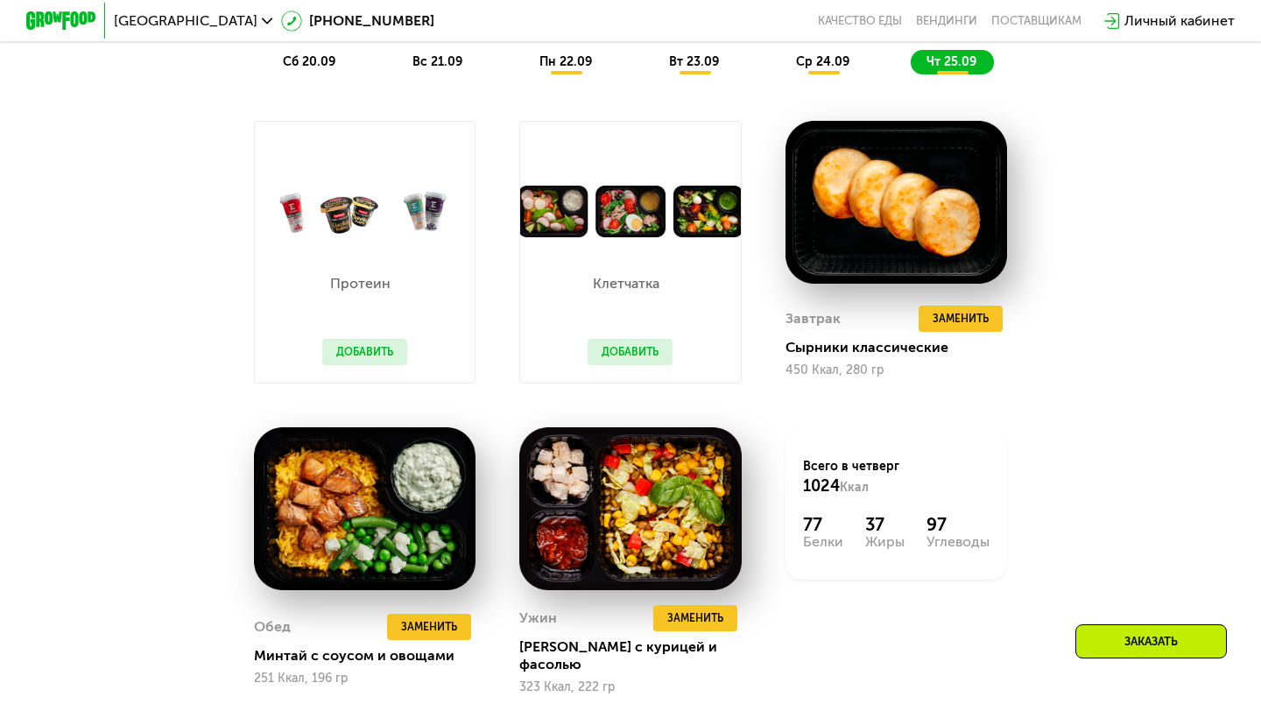
scroll to position [1300, 0]
